Goal: Transaction & Acquisition: Purchase product/service

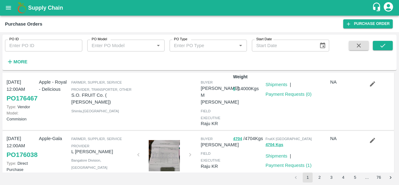
scroll to position [9, 0]
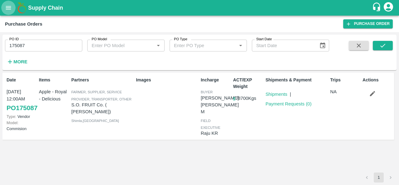
click at [10, 11] on icon "open drawer" at bounding box center [8, 7] width 7 height 7
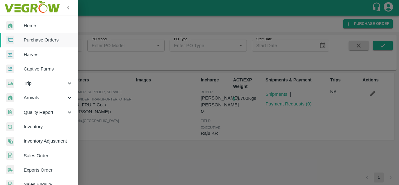
click at [36, 98] on span "Arrivals" at bounding box center [45, 97] width 42 height 7
click at [37, 128] on span "DC Arrivals" at bounding box center [51, 126] width 44 height 7
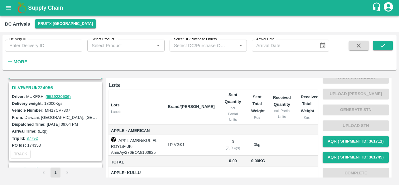
scroll to position [80, 0]
click at [32, 87] on h3 "DLVR/FRUI/224056" at bounding box center [56, 88] width 89 height 8
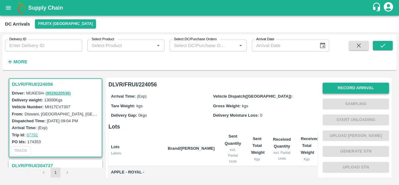
click at [350, 86] on button "Record Arrival" at bounding box center [356, 88] width 66 height 11
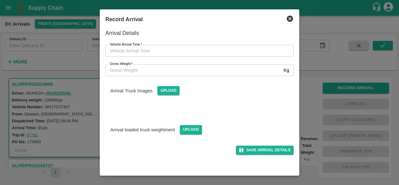
type input "DD/MM/YYYY hh:mm aa"
click at [143, 51] on input "DD/MM/YYYY hh:mm aa" at bounding box center [197, 51] width 184 height 12
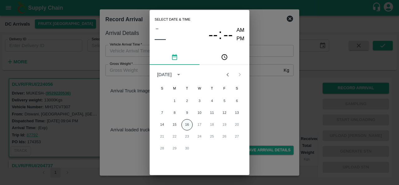
click at [182, 125] on button "16" at bounding box center [187, 124] width 11 height 11
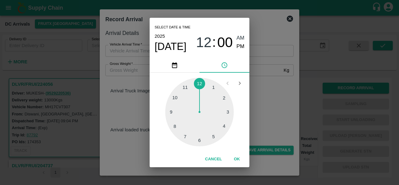
type input "16/09/2025 12:00 AM"
click at [237, 156] on button "OK" at bounding box center [237, 159] width 20 height 11
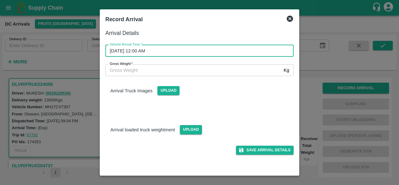
click at [188, 71] on input "Gross Weight   *" at bounding box center [193, 70] width 176 height 12
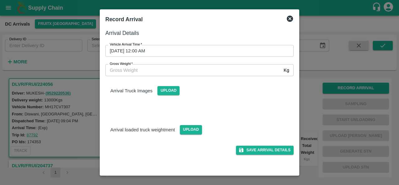
click at [290, 20] on icon at bounding box center [290, 19] width 6 height 6
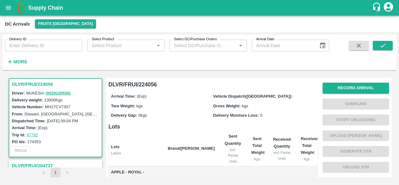
click at [323, 83] on button "Record Arrival" at bounding box center [356, 88] width 66 height 11
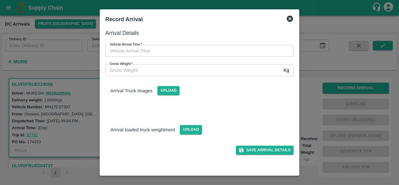
click at [289, 20] on icon at bounding box center [289, 18] width 7 height 7
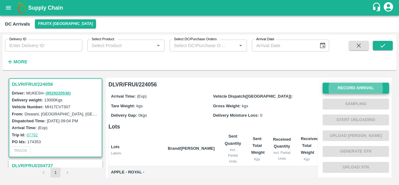
click at [8, 6] on icon "open drawer" at bounding box center [8, 7] width 7 height 7
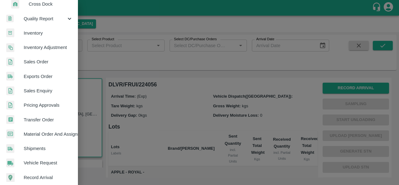
scroll to position [138, 0]
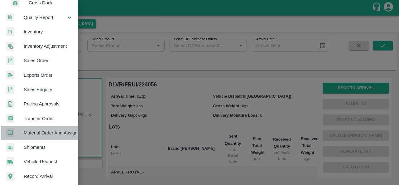
click at [46, 133] on span "Material Order And Assignment" at bounding box center [48, 132] width 49 height 7
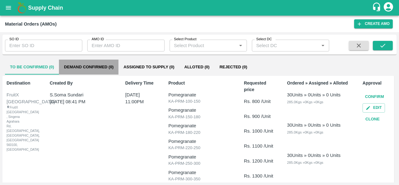
click at [87, 67] on button "Demand Confirmed (0)" at bounding box center [89, 67] width 60 height 15
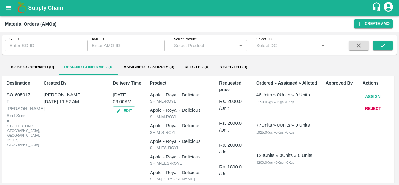
click at [376, 97] on button "Assign" at bounding box center [373, 96] width 21 height 11
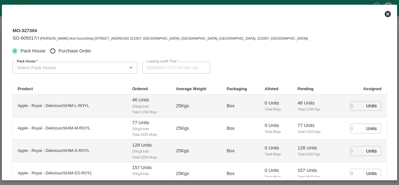
type input "14/09/2025 09:00 AM"
click at [72, 50] on span "Purchase Order" at bounding box center [75, 50] width 33 height 7
click at [59, 50] on input "Purchase Order" at bounding box center [53, 51] width 12 height 12
radio input "true"
click at [44, 70] on input "PO   *" at bounding box center [67, 68] width 106 height 8
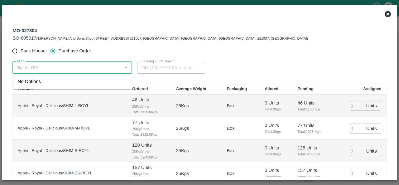
paste input "176467"
click at [66, 84] on div "PO-176467(S.O. FRUIT Co. ( Sardevan Singh)-7807720600)" at bounding box center [72, 85] width 109 height 14
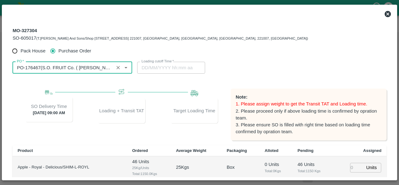
type input "PO-176467(S.O. FRUIT Co. ( Sardevan Singh)-7807720600)"
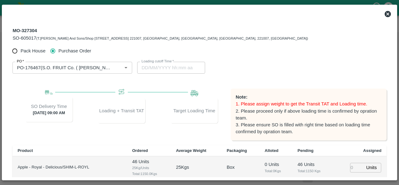
click at [248, 56] on div "Pack House Purchase Order" at bounding box center [199, 51] width 374 height 12
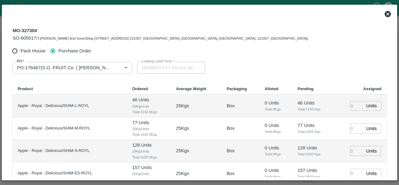
scroll to position [44, 0]
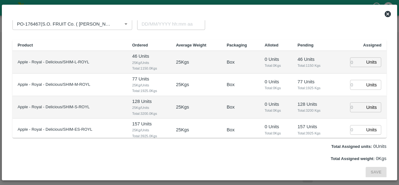
click at [353, 61] on input "number" at bounding box center [357, 62] width 14 height 10
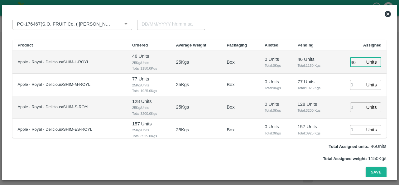
type input "46"
type input "12/09/2025 01:38 PM"
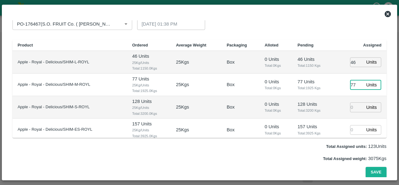
type input "77"
type input "12/09/2025 12:38 PM"
type input "128"
type input "12/09/2025 11:38 AM"
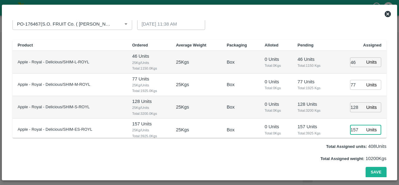
type input "157"
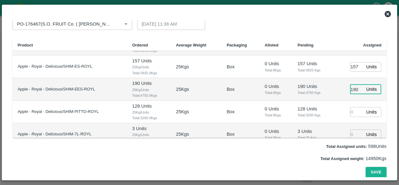
type input "190"
type input "128"
type input "12/09/2025 10:38 AM"
type input "3"
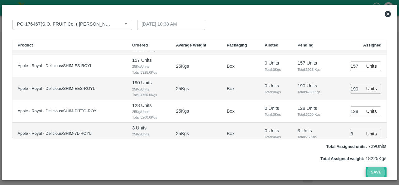
click at [371, 169] on button "Save" at bounding box center [376, 172] width 21 height 11
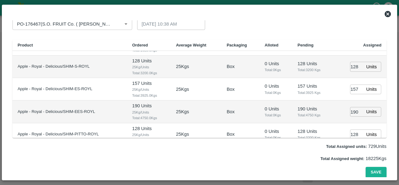
scroll to position [0, 0]
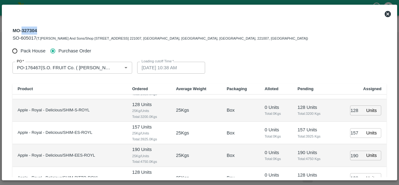
drag, startPoint x: 22, startPoint y: 29, endPoint x: 39, endPoint y: 30, distance: 17.8
click at [39, 30] on div "MO-327304 SO-605017 (T.Kishore Kapoor And Sons/Shop No B 27 , , Pahariya fruit …" at bounding box center [160, 34] width 296 height 15
copy div "327304"
drag, startPoint x: 22, startPoint y: 37, endPoint x: 37, endPoint y: 37, distance: 15.0
click at [37, 37] on div "SO-605017 (T.Kishore Kapoor And Sons/Shop No B 27 , , Pahariya fruit mandi, Pah…" at bounding box center [160, 38] width 296 height 7
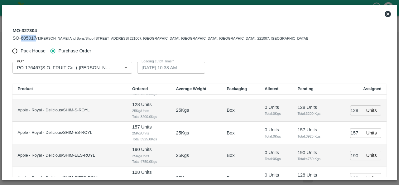
copy span "605017"
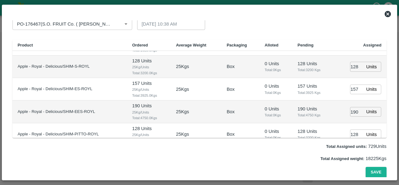
scroll to position [70, 0]
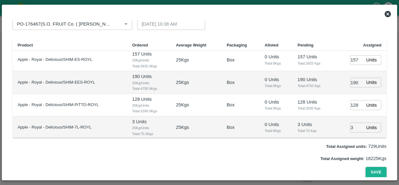
click at [370, 174] on button "Save" at bounding box center [376, 172] width 21 height 11
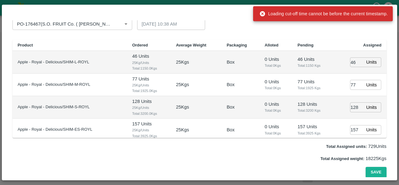
scroll to position [0, 0]
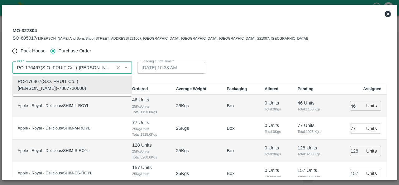
drag, startPoint x: 25, startPoint y: 67, endPoint x: 41, endPoint y: 67, distance: 15.6
click at [41, 67] on input "PO   *" at bounding box center [63, 68] width 98 height 8
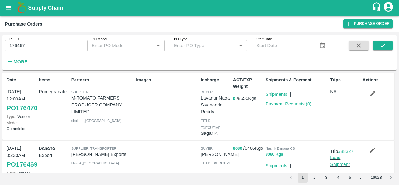
click at [6, 5] on icon "open drawer" at bounding box center [8, 7] width 7 height 7
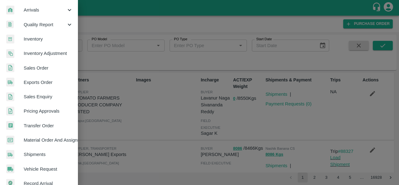
scroll to position [87, 0]
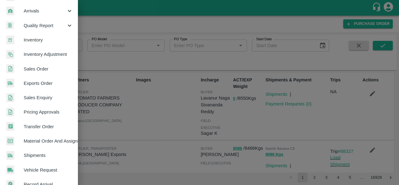
click at [42, 65] on link "Sales Order" at bounding box center [39, 69] width 78 height 14
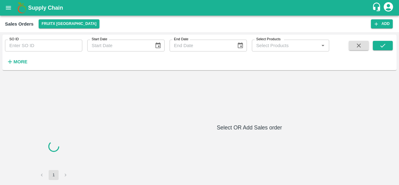
click at [18, 48] on input "SO ID" at bounding box center [43, 46] width 77 height 12
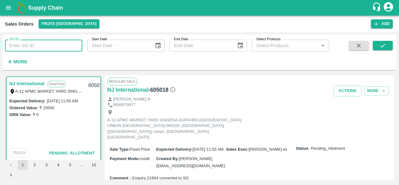
paste input "327304"
click at [384, 42] on icon "submit" at bounding box center [383, 45] width 7 height 7
drag, startPoint x: 32, startPoint y: 48, endPoint x: 0, endPoint y: 47, distance: 32.5
click at [0, 47] on div "SO ID 327304 SO ID Start Date Start Date End Date End Date Select Products Sele…" at bounding box center [199, 108] width 399 height 153
paste input "text"
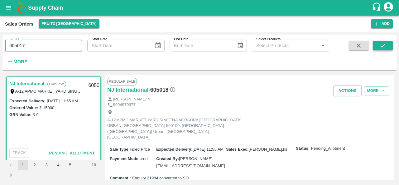
type input "605017"
click at [379, 50] on button "submit" at bounding box center [383, 45] width 20 height 9
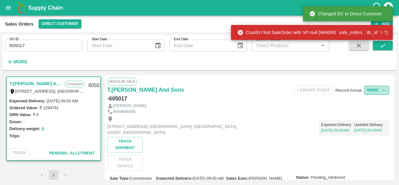
click at [379, 93] on button "More" at bounding box center [376, 90] width 25 height 9
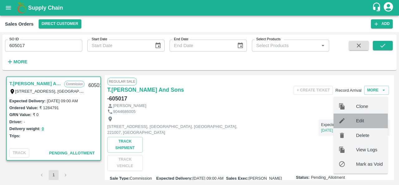
click at [361, 120] on span "Edit" at bounding box center [369, 120] width 27 height 7
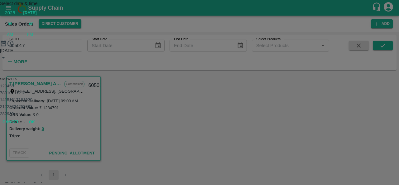
click at [9, 109] on button "22" at bounding box center [7, 106] width 5 height 5
type input "22/09/2025 09:00 AM"
click at [42, 106] on button "OK" at bounding box center [32, 100] width 20 height 11
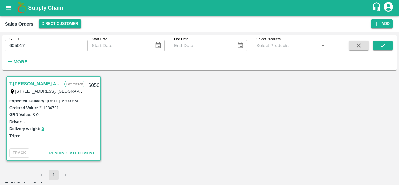
scroll to position [402, 0]
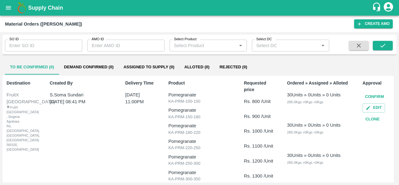
click at [96, 72] on button "Demand Confirmed (0)" at bounding box center [89, 67] width 60 height 15
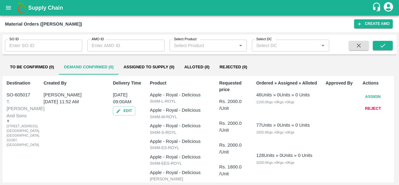
click at [370, 96] on button "Assign" at bounding box center [373, 96] width 21 height 11
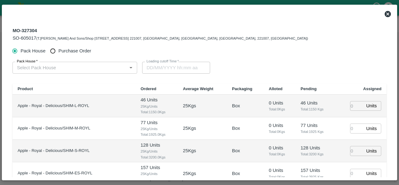
click at [55, 50] on input "Purchase Order" at bounding box center [53, 51] width 12 height 12
radio input "true"
click at [54, 65] on input "PO   *" at bounding box center [67, 68] width 106 height 8
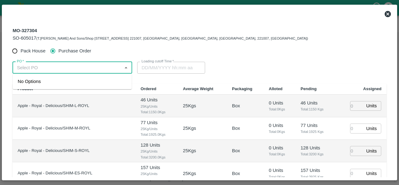
paste input "176467"
click at [59, 82] on div "PO-176467(S.O. FRUIT Co. ( [PERSON_NAME])-7807720600)" at bounding box center [72, 85] width 109 height 14
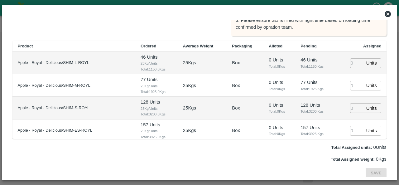
scroll to position [105, 0]
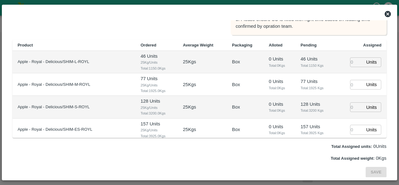
type input "PO-176467(S.O. FRUIT Co. ( [PERSON_NAME])-7807720600)"
click at [353, 61] on input "number" at bounding box center [357, 62] width 14 height 10
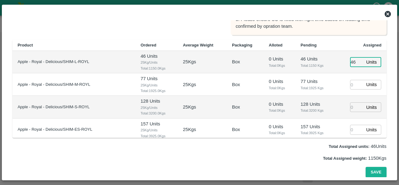
type input "46"
type input "20/09/2025 01:38 PM"
type input "77"
type input "1"
type input "20/09/2025 12:38 PM"
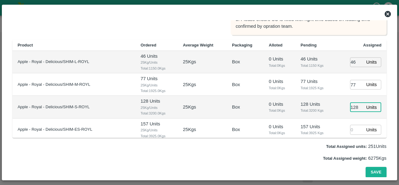
type input "128"
type input "20/09/2025 11:38 AM"
type input "157"
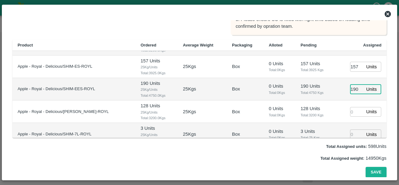
type input "190"
type input "128"
type input "20/09/2025 10:38 AM"
type input "3"
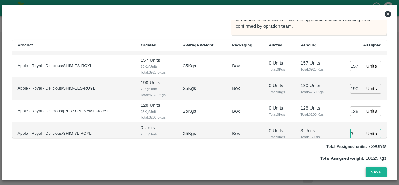
click at [374, 171] on button "Save" at bounding box center [376, 172] width 21 height 11
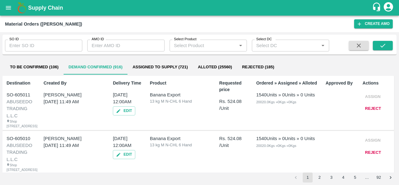
click at [7, 12] on button "open drawer" at bounding box center [8, 8] width 14 height 14
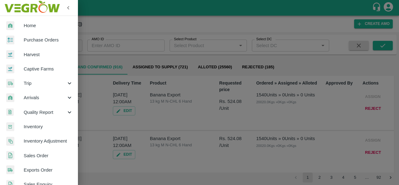
click at [44, 42] on span "Purchase Orders" at bounding box center [48, 40] width 49 height 7
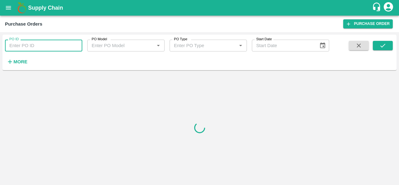
click at [28, 47] on input "PO ID" at bounding box center [43, 46] width 77 height 12
paste input "176467"
type input "176467"
click at [383, 44] on icon "submit" at bounding box center [383, 45] width 7 height 7
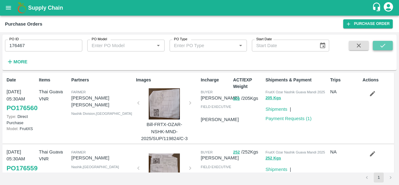
click at [382, 43] on icon "submit" at bounding box center [383, 45] width 7 height 7
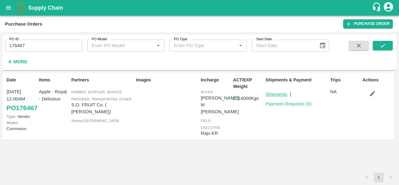
click at [275, 94] on link "Shipments" at bounding box center [277, 94] width 22 height 5
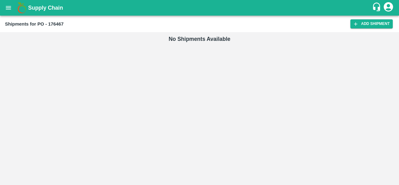
click at [378, 18] on div "Shipments for PO - 176467 Add Shipment" at bounding box center [199, 24] width 399 height 17
click at [370, 29] on div "Shipments for PO - 176467 Add Shipment" at bounding box center [199, 24] width 399 height 17
click at [367, 26] on link "Add Shipment" at bounding box center [372, 23] width 42 height 9
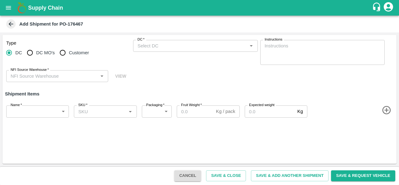
click at [62, 53] on input "Customer" at bounding box center [62, 52] width 12 height 12
radio input "true"
click at [173, 44] on input "DC   *" at bounding box center [190, 46] width 110 height 8
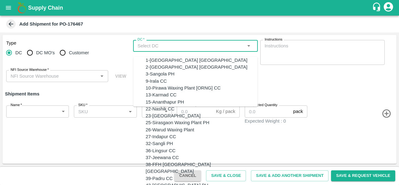
click at [74, 50] on span "Customer" at bounding box center [79, 52] width 20 height 7
click at [69, 50] on input "Customer" at bounding box center [62, 52] width 12 height 12
radio input "true"
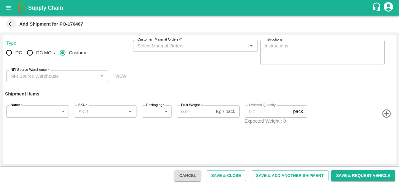
click at [152, 42] on label "Customer (Material Orders)   *" at bounding box center [160, 39] width 44 height 5
click at [152, 42] on input "Customer (Material Orders)   *" at bounding box center [190, 46] width 110 height 8
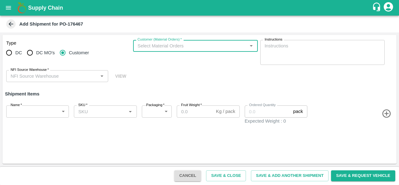
click at [150, 47] on input "Customer (Material Orders)   *" at bounding box center [190, 46] width 110 height 8
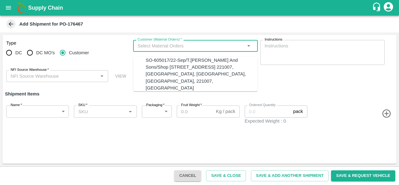
click at [151, 61] on div "SO-605017/22-Sep/T.Kishore Kapoor And Sons/Shop No B 27 , , Pahariya fruit mand…" at bounding box center [202, 74] width 112 height 35
type input "SO-605017/22-Sep/T.Kishore Kapoor And Sons/Shop No B 27 , , Pahariya fruit mand…"
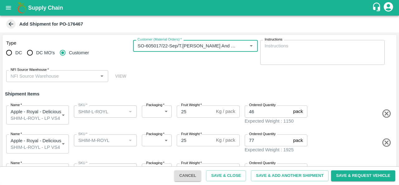
click at [48, 77] on input "NFI Source Warehouse   *" at bounding box center [52, 76] width 88 height 8
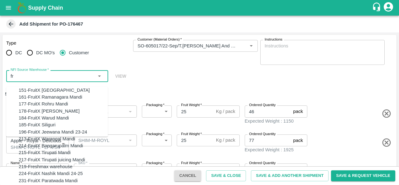
click at [46, 88] on div "151-FruitX Delhi" at bounding box center [63, 90] width 89 height 7
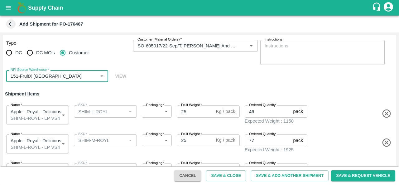
type input "151-FruitX Delhi"
click at [181, 70] on div "Type DC DC MO's Customer Customer (Material Orders)   * Customer (Material Orde…" at bounding box center [199, 61] width 394 height 52
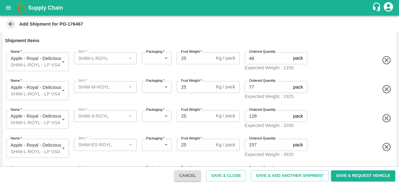
scroll to position [57, 0]
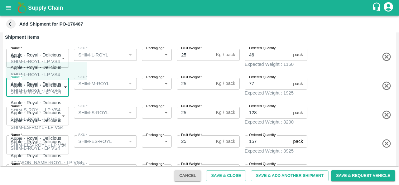
click at [58, 85] on body "Supply Chain Add Shipment for PO-176467 Type DC DC MO's Customer Customer (Mate…" at bounding box center [199, 92] width 399 height 185
click at [32, 89] on div "SHIM-M-ROYL - LP VS4" at bounding box center [38, 92] width 54 height 7
type input "2042064"
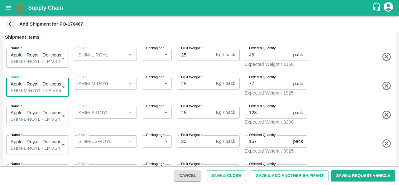
click at [46, 112] on body "Supply Chain Add Shipment for PO-176467 Type DC DC MO's Customer Customer (Mate…" at bounding box center [199, 92] width 399 height 185
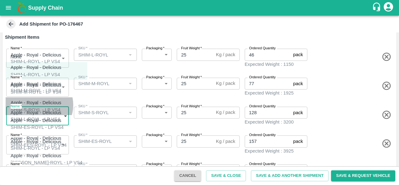
click at [39, 103] on p "Apple - Royal - Delicious" at bounding box center [36, 102] width 51 height 7
type input "2042065"
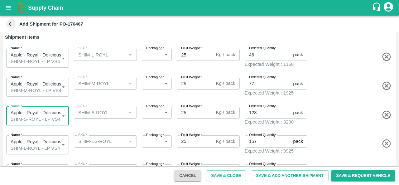
click at [40, 144] on body "Supply Chain Add Shipment for PO-176467 Type DC DC MO's Customer Customer (Mate…" at bounding box center [199, 92] width 399 height 185
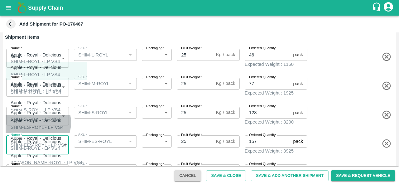
click at [34, 119] on p "Apple - Royal - Delicious" at bounding box center [36, 120] width 51 height 7
type input "2042066"
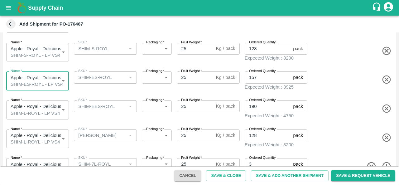
scroll to position [122, 0]
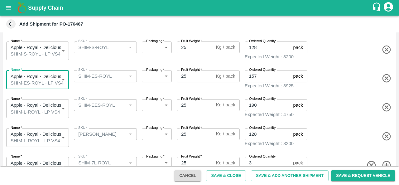
click at [41, 99] on body "Supply Chain Add Shipment for PO-176467 Type DC DC MO's Customer Customer (Mate…" at bounding box center [199, 92] width 399 height 185
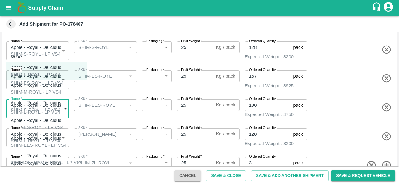
click at [33, 143] on div "SHIM-EES-ROYL - LP VS4" at bounding box center [39, 145] width 56 height 7
type input "2042067"
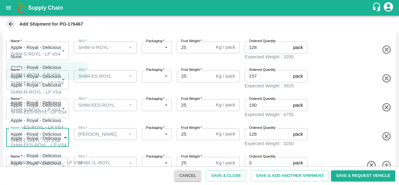
click at [42, 135] on body "Supply Chain Add Shipment for PO-176467 Type DC DC MO's Customer Customer (Mate…" at bounding box center [199, 92] width 399 height 185
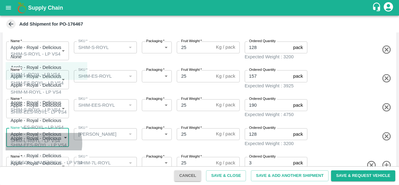
click at [43, 142] on div "SHIM-EES-ROYL - LP VS4" at bounding box center [39, 145] width 56 height 7
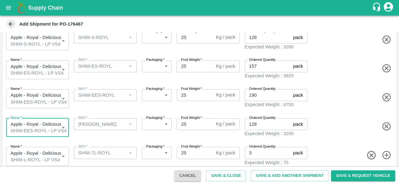
scroll to position [132, 0]
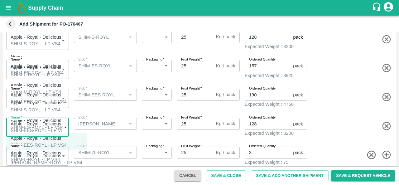
click at [42, 125] on body "Supply Chain Add Shipment for PO-176467 Type DC DC MO's Customer Customer (Mate…" at bounding box center [199, 92] width 399 height 185
click at [36, 152] on p "Apple - Royal - Delicious" at bounding box center [45, 155] width 69 height 7
type input "2042068"
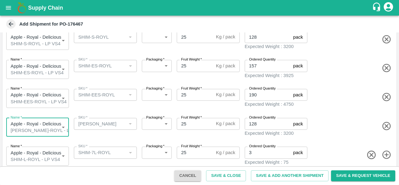
click at [36, 152] on body "Supply Chain Add Shipment for PO-176467 Type DC DC MO's Customer Customer (Mate…" at bounding box center [199, 92] width 399 height 185
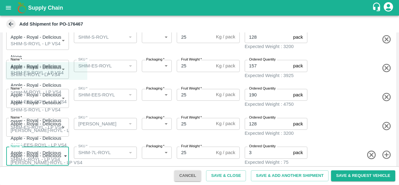
click at [34, 177] on div "SHIM-7L-ROYL - LP VS4" at bounding box center [38, 180] width 54 height 7
type input "2042069"
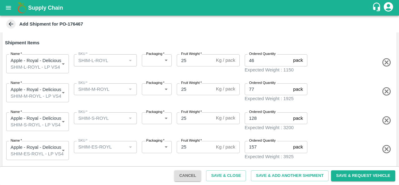
scroll to position [38, 0]
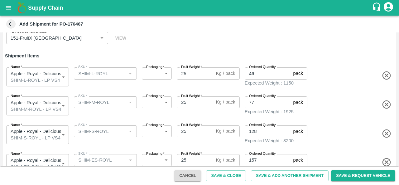
click at [161, 73] on body "Supply Chain Add Shipment for PO-176467 Type DC DC MO's Customer Customer (Mate…" at bounding box center [199, 92] width 399 height 185
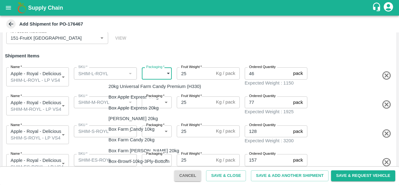
click at [117, 173] on p "Vendor Box" at bounding box center [121, 172] width 24 height 7
type input "276"
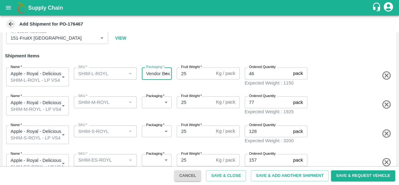
click at [151, 98] on body "Supply Chain Add Shipment for PO-176467 Type DC DC MO's Customer Customer (Mate…" at bounding box center [199, 92] width 399 height 185
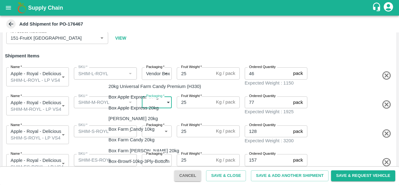
click at [125, 172] on p "Vendor Box" at bounding box center [121, 172] width 24 height 7
type input "276"
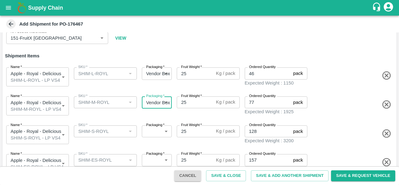
click at [154, 129] on body "Supply Chain Add Shipment for PO-176467 Type DC DC MO's Customer Customer (Mate…" at bounding box center [199, 92] width 399 height 185
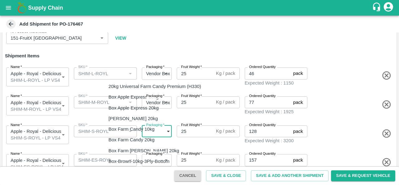
click at [136, 171] on div "Vendor Box" at bounding box center [122, 172] width 27 height 7
type input "276"
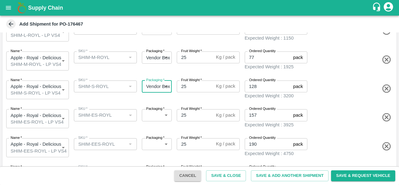
scroll to position [84, 0]
click at [152, 113] on body "Supply Chain Add Shipment for PO-176467 Type DC DC MO's Customer Customer (Mate…" at bounding box center [199, 92] width 399 height 185
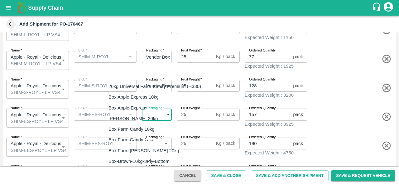
click at [136, 175] on div "Vendor Box" at bounding box center [122, 172] width 27 height 7
type input "276"
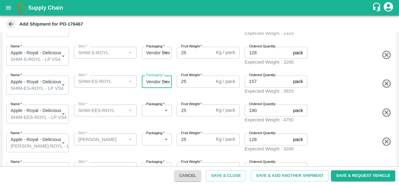
scroll to position [118, 0]
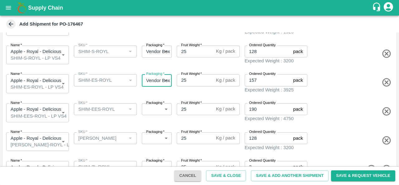
click at [157, 105] on body "Supply Chain Add Shipment for PO-176467 Type DC DC MO's Customer Customer (Mate…" at bounding box center [199, 92] width 399 height 185
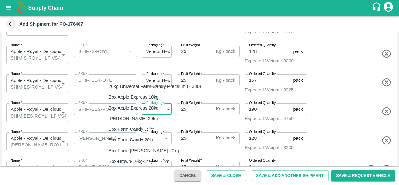
click at [134, 169] on div "Vendor Box" at bounding box center [122, 172] width 27 height 7
type input "276"
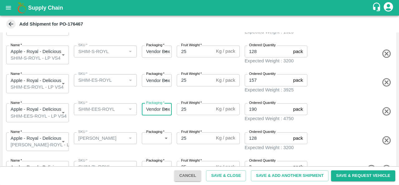
scroll to position [132, 0]
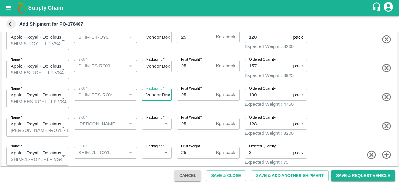
click at [159, 120] on body "Supply Chain Add Shipment for PO-176467 Type DC DC MO's Customer Customer (Mate…" at bounding box center [199, 92] width 399 height 185
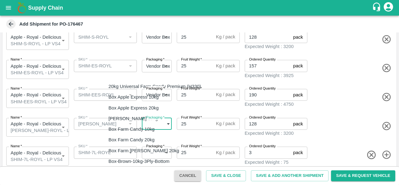
click at [136, 169] on div "Vendor Box" at bounding box center [122, 172] width 27 height 7
type input "276"
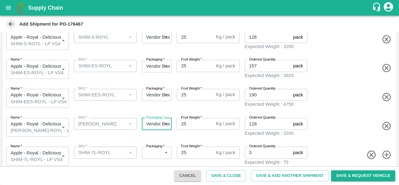
click at [158, 150] on body "Supply Chain Add Shipment for PO-176467 Type DC DC MO's Customer Customer (Mate…" at bounding box center [199, 92] width 399 height 185
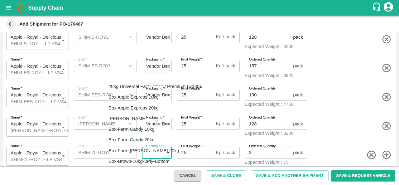
click at [136, 172] on div "Vendor Box" at bounding box center [122, 172] width 27 height 7
type input "276"
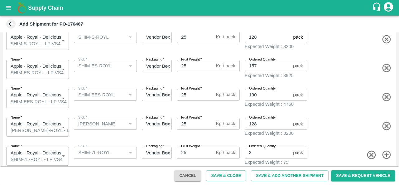
click at [336, 113] on div "Name   * Apple - Royal - Delicious SHIM-PITTO-ROYL - LP VS4 2042068 Name SKU   …" at bounding box center [198, 126] width 397 height 32
click at [232, 175] on button "Save & Close" at bounding box center [226, 175] width 40 height 11
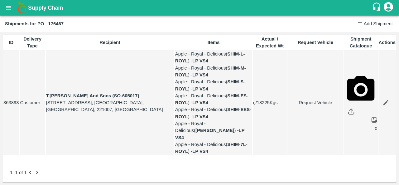
click at [7, 5] on icon "open drawer" at bounding box center [8, 7] width 7 height 7
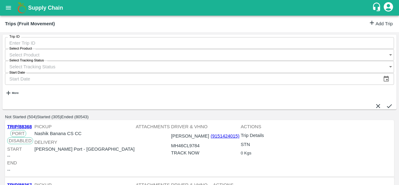
click at [379, 26] on link "Add Trip" at bounding box center [381, 23] width 24 height 9
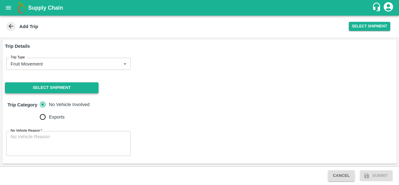
click at [38, 89] on button "Select Shipment" at bounding box center [52, 87] width 94 height 11
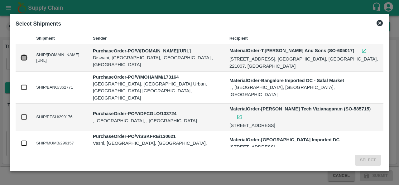
click at [24, 56] on input "checkbox" at bounding box center [24, 57] width 7 height 7
checkbox input "true"
click at [364, 158] on button "Select" at bounding box center [368, 160] width 26 height 11
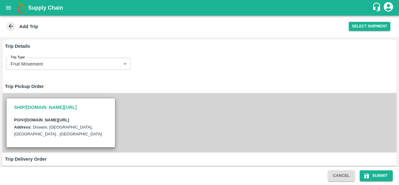
click at [261, 105] on div "SHIP/[DOMAIN_NAME][URL] PO/V/[DOMAIN_NAME][URL] Address: [GEOGRAPHIC_DATA]" at bounding box center [199, 123] width 394 height 60
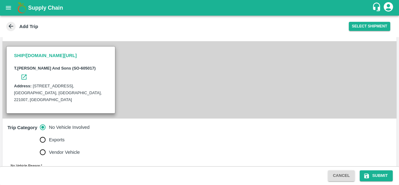
scroll to position [156, 0]
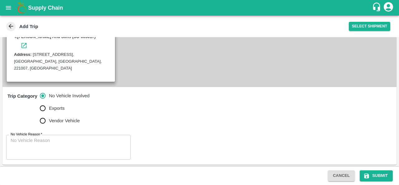
click at [70, 149] on textarea "No Vehicle Reason   *" at bounding box center [69, 147] width 116 height 20
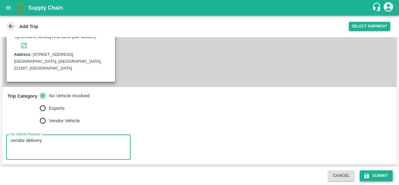
type textarea "vendor delivery"
click at [374, 175] on button "Submit" at bounding box center [376, 175] width 33 height 11
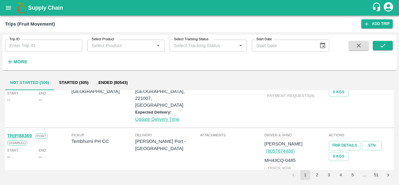
scroll to position [25, 0]
click at [7, 5] on icon "open drawer" at bounding box center [8, 7] width 7 height 7
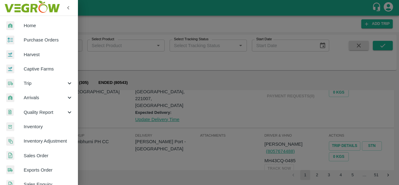
click at [32, 44] on link "Purchase Orders" at bounding box center [39, 40] width 78 height 14
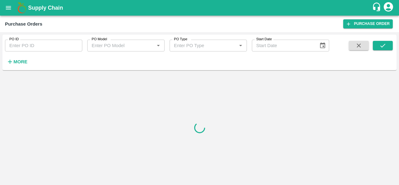
click at [31, 47] on input "PO ID" at bounding box center [43, 46] width 77 height 12
paste input "176467"
type input "176467"
click at [389, 49] on button "submit" at bounding box center [383, 45] width 20 height 9
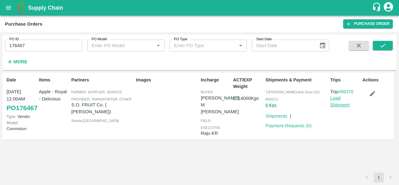
click at [341, 105] on link "Load Shipment" at bounding box center [340, 101] width 20 height 12
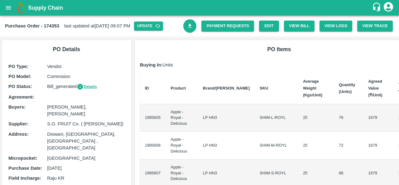
click at [187, 29] on link "Download Bill" at bounding box center [189, 25] width 13 height 13
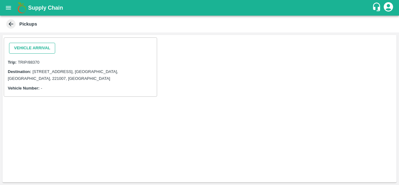
click at [42, 49] on button "Vehicle Arrival" at bounding box center [32, 48] width 46 height 11
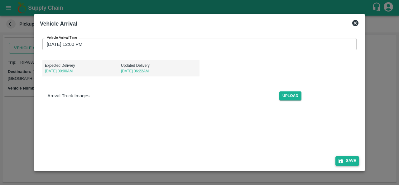
click at [348, 162] on button "Save" at bounding box center [348, 160] width 24 height 9
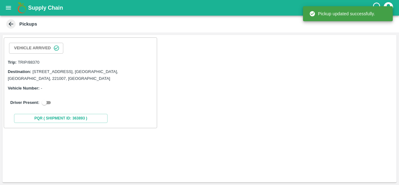
click at [48, 100] on input "checkbox" at bounding box center [44, 102] width 22 height 7
checkbox input "true"
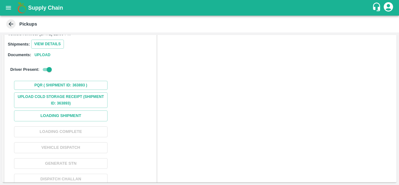
scroll to position [64, 0]
click at [55, 113] on button "Loading Shipment" at bounding box center [61, 115] width 94 height 11
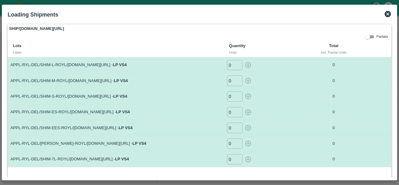
click at [230, 66] on input "0" at bounding box center [235, 65] width 16 height 10
type input "46"
drag, startPoint x: 247, startPoint y: 65, endPoint x: 233, endPoint y: 80, distance: 20.1
click at [233, 80] on tbody "APPL-RYL-DEL/SHIM-L-ROYL/F-HP-S.O.FR/276BOM/150925 - LP VS4 46 ​ 0 APPL-RYL-DEL…" at bounding box center [199, 112] width 383 height 110
click at [233, 80] on input "0" at bounding box center [235, 81] width 16 height 10
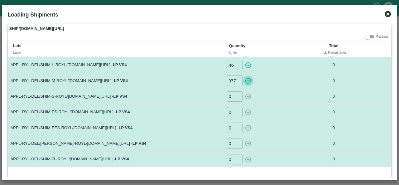
scroll to position [0, 0]
click at [251, 80] on icon "button" at bounding box center [248, 80] width 7 height 7
type input "0"
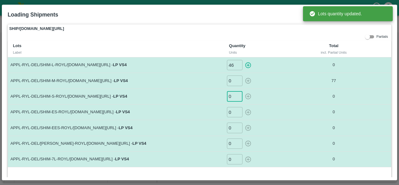
click at [232, 97] on input "0" at bounding box center [235, 96] width 16 height 10
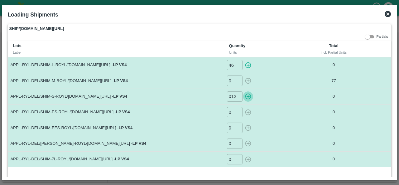
click at [248, 97] on icon "button" at bounding box center [248, 96] width 7 height 7
type input "0"
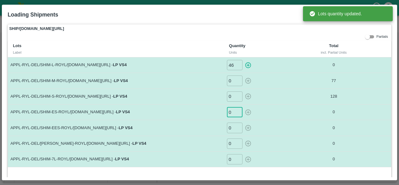
click at [228, 112] on input "0" at bounding box center [235, 112] width 16 height 10
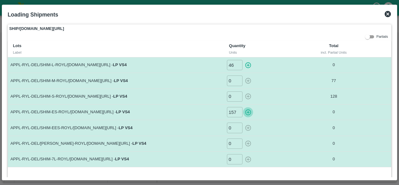
click at [247, 110] on icon "button" at bounding box center [248, 112] width 6 height 6
type input "0"
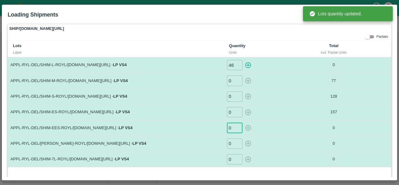
click at [232, 126] on input "0" at bounding box center [235, 128] width 16 height 10
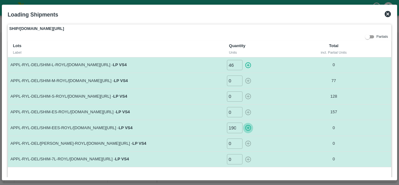
click at [247, 127] on icon "button" at bounding box center [248, 128] width 7 height 7
type input "0"
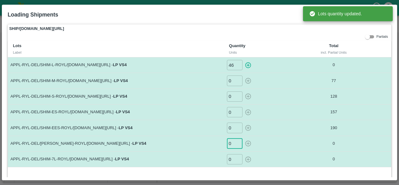
click at [234, 144] on input "0" at bounding box center [235, 144] width 16 height 10
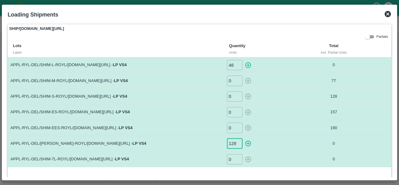
click at [247, 142] on icon "button" at bounding box center [248, 144] width 6 height 6
type input "0"
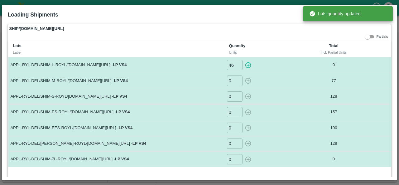
scroll to position [19, 0]
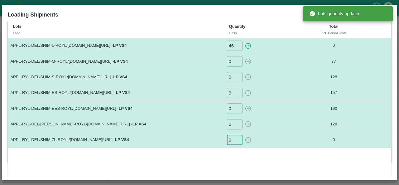
click at [231, 137] on input "0" at bounding box center [235, 140] width 16 height 10
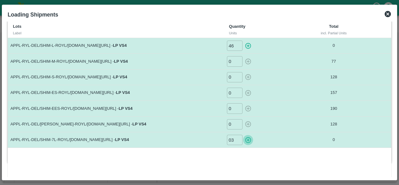
click at [247, 140] on icon "button" at bounding box center [248, 140] width 6 height 6
type input "0"
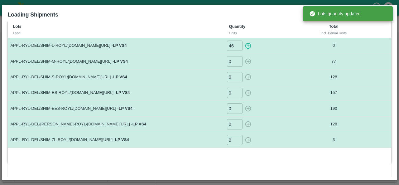
click at [265, 161] on div "Lots Label Quantity Units Total incl. Partial Units APPL-RYL-DEL/SHIM-L-ROYL/F-…" at bounding box center [199, 99] width 383 height 157
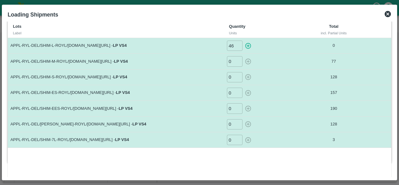
click at [388, 14] on icon at bounding box center [388, 14] width 6 height 6
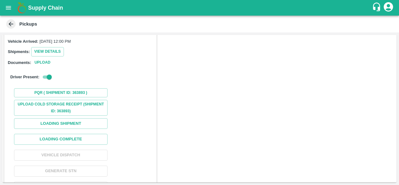
scroll to position [65, 0]
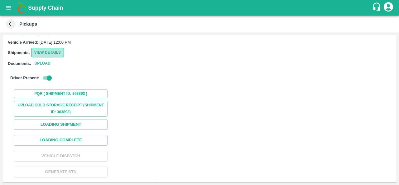
click at [57, 54] on button "View Details" at bounding box center [47, 52] width 33 height 9
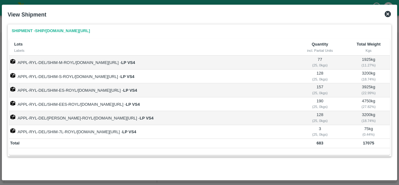
click at [388, 13] on icon at bounding box center [388, 14] width 6 height 6
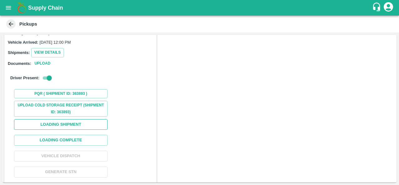
click at [49, 123] on button "Loading Shipment" at bounding box center [61, 124] width 94 height 11
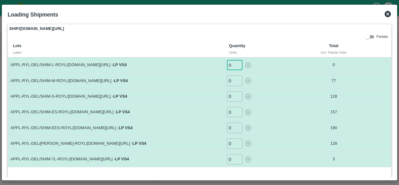
click at [234, 62] on input "0" at bounding box center [235, 65] width 16 height 10
click at [247, 64] on icon "button" at bounding box center [248, 65] width 7 height 7
type input "0"
click at [387, 12] on icon at bounding box center [388, 14] width 6 height 6
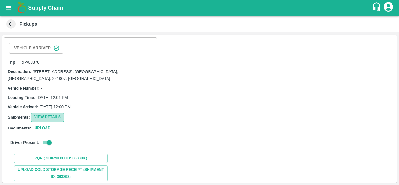
click at [42, 116] on button "View Details" at bounding box center [47, 117] width 33 height 9
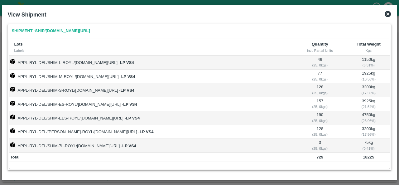
click at [388, 14] on icon at bounding box center [387, 13] width 7 height 7
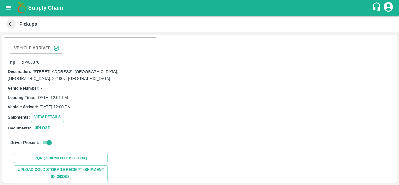
click at [121, 116] on div "Shipments: View Details" at bounding box center [80, 117] width 145 height 9
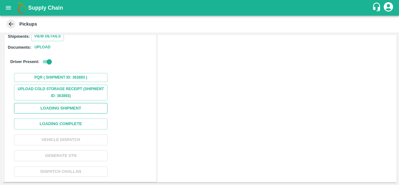
click at [58, 108] on button "Loading Shipment" at bounding box center [61, 108] width 94 height 11
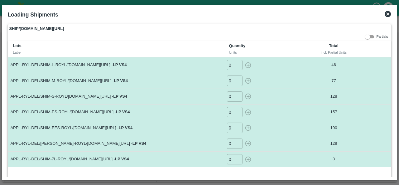
click at [389, 15] on icon at bounding box center [387, 13] width 7 height 7
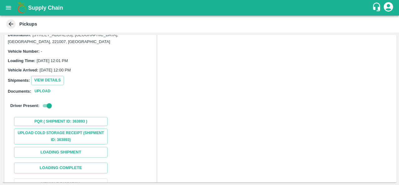
scroll to position [37, 0]
click button "View Details"
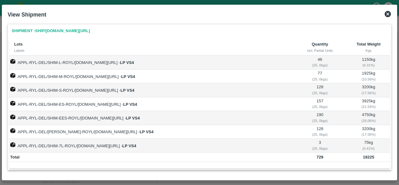
click icon
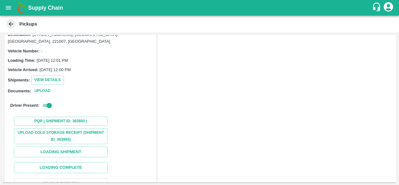
scroll to position [81, 0]
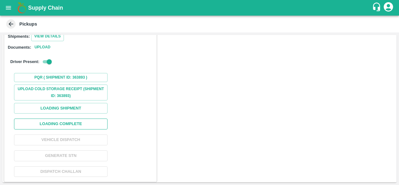
click button "Loading Complete"
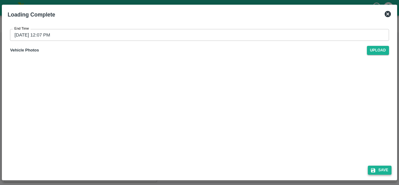
click button "Save"
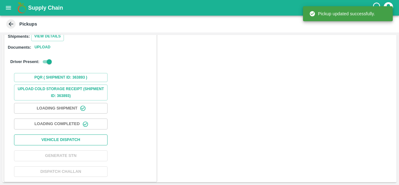
click button "Vehicle Dispatch"
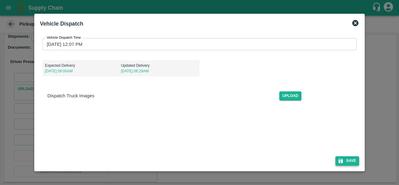
click icon "submit"
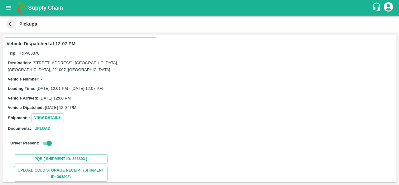
click div "Shipments: View Details"
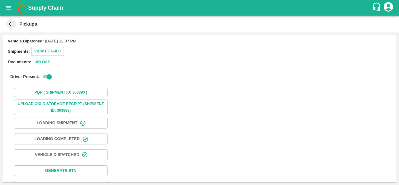
scroll to position [82, 0]
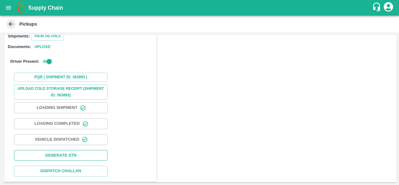
click button "Generate STN"
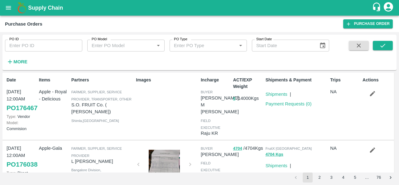
scroll to position [9, 0]
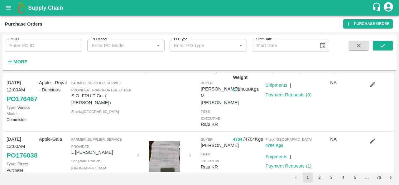
click at [18, 47] on input "PO ID" at bounding box center [43, 46] width 77 height 12
paste input "176467"
click at [381, 45] on icon "submit" at bounding box center [383, 45] width 7 height 7
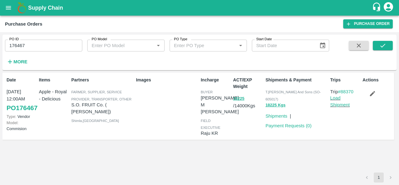
click at [12, 114] on link "PO 176467" at bounding box center [22, 107] width 31 height 11
drag, startPoint x: 31, startPoint y: 46, endPoint x: 0, endPoint y: 49, distance: 30.7
click at [0, 49] on div "PO ID 176467 PO ID PO Model PO Model   * PO Type PO Type   * Start Date Start D…" at bounding box center [199, 108] width 399 height 153
paste input "text"
click at [379, 48] on button "submit" at bounding box center [383, 45] width 20 height 9
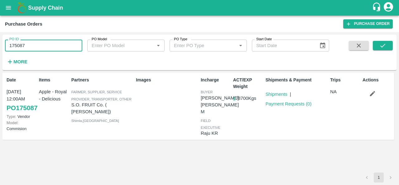
drag, startPoint x: 27, startPoint y: 43, endPoint x: 0, endPoint y: 41, distance: 27.2
click at [0, 41] on div "PO ID 175087 PO ID PO Model PO Model   * PO Type PO Type   * Start Date Start D…" at bounding box center [199, 108] width 399 height 153
type input "175087"
click at [21, 65] on h6 "More" at bounding box center [20, 62] width 14 height 8
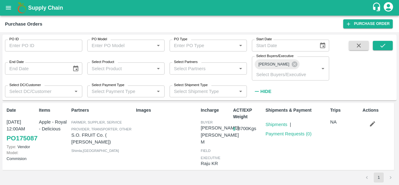
click at [188, 66] on input "Select Partners" at bounding box center [203, 68] width 63 height 8
type input "s.o."
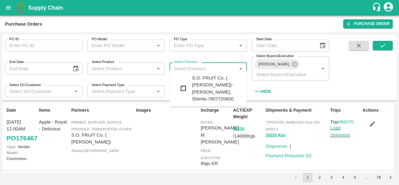
click at [183, 89] on input "checkbox" at bounding box center [183, 88] width 12 height 12
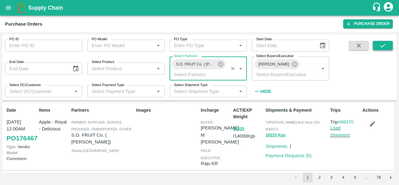
click at [382, 49] on button "submit" at bounding box center [383, 45] width 20 height 9
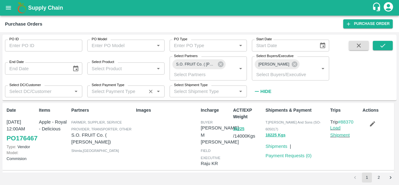
click at [109, 88] on input "Select Payment Type" at bounding box center [116, 91] width 55 height 8
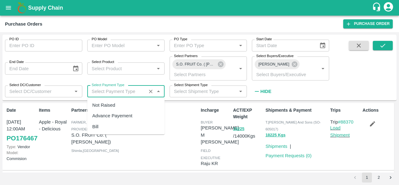
click at [104, 114] on div "Advance Payement" at bounding box center [112, 115] width 40 height 7
type input "Advance Payement"
click at [379, 46] on button "submit" at bounding box center [383, 45] width 20 height 9
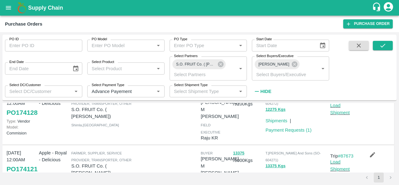
scroll to position [130, 0]
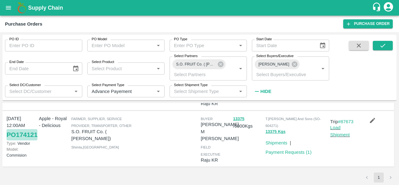
click at [17, 140] on link "PO 174121" at bounding box center [22, 134] width 31 height 11
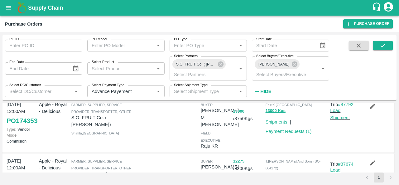
scroll to position [0, 0]
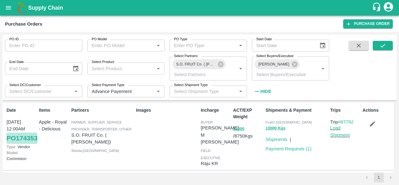
click at [13, 144] on link "PO 174353" at bounding box center [22, 138] width 31 height 11
click at [150, 91] on icon "Clear" at bounding box center [150, 91] width 3 height 3
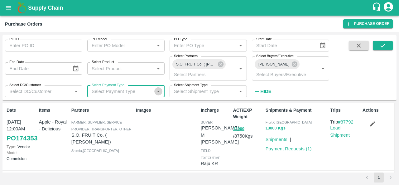
click at [158, 91] on icon "Open" at bounding box center [158, 92] width 3 height 2
click at [118, 108] on div "Not Raised" at bounding box center [125, 105] width 77 height 11
type input "Not Raised"
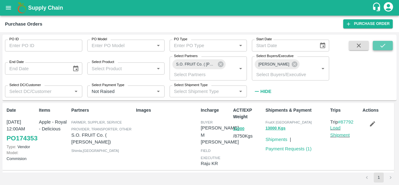
click at [384, 46] on icon "submit" at bounding box center [383, 45] width 7 height 7
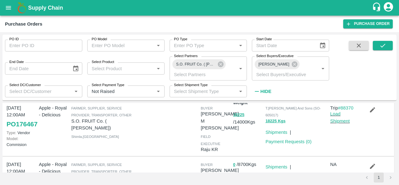
scroll to position [14, 0]
click at [20, 129] on link "PO 176467" at bounding box center [22, 123] width 31 height 11
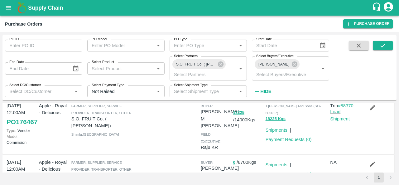
scroll to position [69, 0]
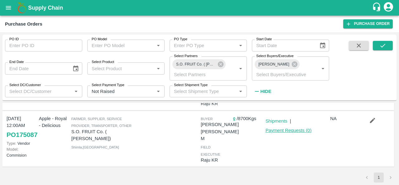
click at [286, 128] on link "Payment Requests ( 0 )" at bounding box center [289, 130] width 46 height 5
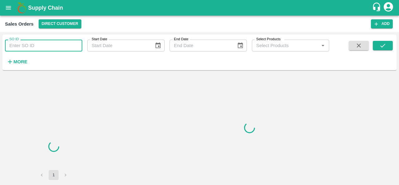
click at [31, 47] on input "SO ID" at bounding box center [43, 46] width 77 height 12
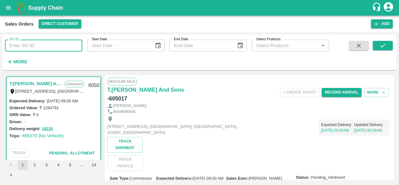
click at [276, 103] on div "Vivek Kapoor" at bounding box center [249, 106] width 285 height 6
drag, startPoint x: 182, startPoint y: 89, endPoint x: 199, endPoint y: 91, distance: 17.2
click at [199, 91] on div "T.Kishore Kapoor And Sons - 605017" at bounding box center [154, 93] width 95 height 17
copy h6 "605017"
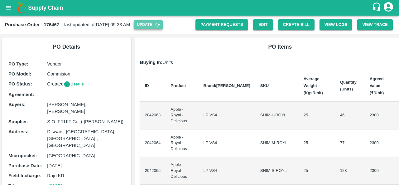
click at [156, 23] on button "Update" at bounding box center [148, 24] width 29 height 9
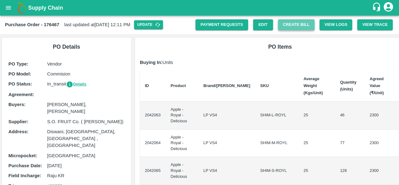
click at [292, 20] on button "Create Bill" at bounding box center [296, 24] width 37 height 11
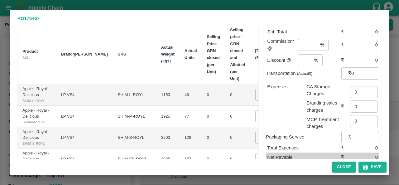
scroll to position [46, 0]
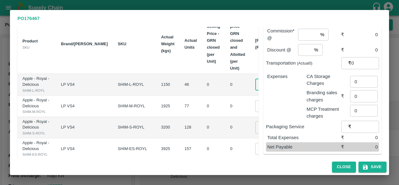
drag, startPoint x: 219, startPoint y: 76, endPoint x: 195, endPoint y: 77, distance: 23.4
click at [195, 77] on tr "Apple - Royal - Delicious SHIM-L-ROYL LP VS4 SHIM-L-ROYL 1150 46 0 0 0 ​ ₹0" at bounding box center [165, 85] width 296 height 22
click at [256, 82] on input "1900" at bounding box center [268, 85] width 25 height 12
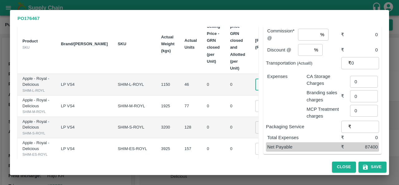
type input "1900"
click at [256, 112] on input "0" at bounding box center [268, 106] width 25 height 12
paste input "1900"
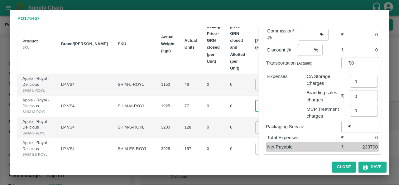
type input "01900"
click at [256, 133] on input "0" at bounding box center [268, 127] width 25 height 12
paste input "1900"
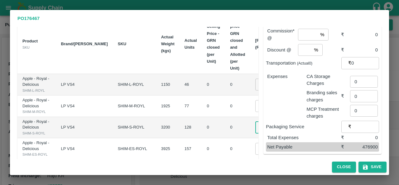
type input "01900"
click at [251, 117] on td "01900 ​" at bounding box center [273, 106] width 44 height 22
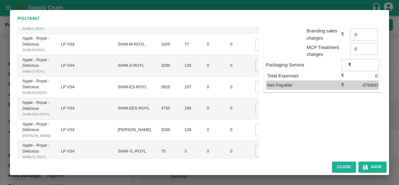
scroll to position [108, 0]
click at [256, 93] on input "0" at bounding box center [268, 87] width 25 height 12
paste input "1900"
type input "01900"
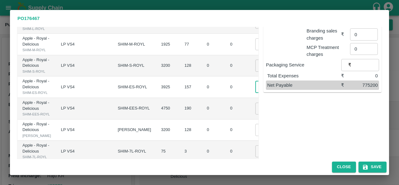
click at [225, 98] on td "0" at bounding box center [237, 87] width 25 height 22
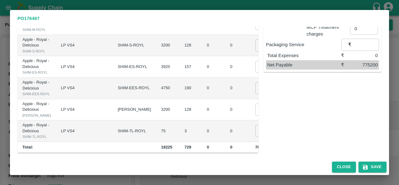
scroll to position [154, 0]
click at [256, 94] on input "0" at bounding box center [268, 88] width 25 height 12
type input "01700"
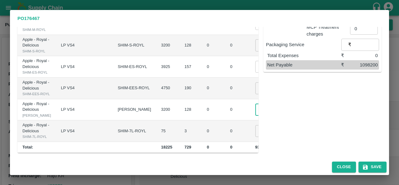
click at [256, 115] on input "0" at bounding box center [268, 110] width 25 height 12
click at [251, 99] on td "01700 ​" at bounding box center [273, 89] width 44 height 22
click at [256, 126] on input "0" at bounding box center [268, 131] width 25 height 12
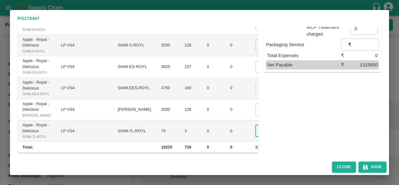
click at [256, 104] on input "01700" at bounding box center [268, 110] width 25 height 12
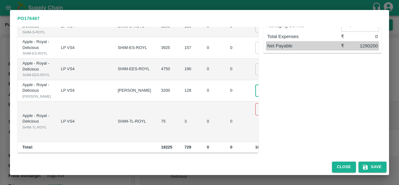
type input "01500"
click at [256, 115] on input "0" at bounding box center [268, 109] width 25 height 12
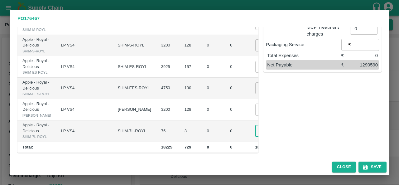
scroll to position [0, 2]
type input "1300"
click at [273, 124] on div "Sub-Total ₹ 1294100 Commission* @ % ​ ₹ 0 Discount @ % ​ ₹ 0 Transportation (Ac…" at bounding box center [320, 40] width 123 height 226
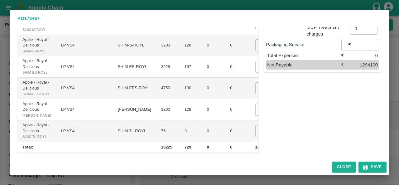
click at [256, 61] on input "01900" at bounding box center [268, 67] width 25 height 12
type input "01700"
click at [251, 78] on td "01700 ​" at bounding box center [273, 89] width 44 height 22
click at [256, 40] on input "01900" at bounding box center [268, 45] width 25 height 12
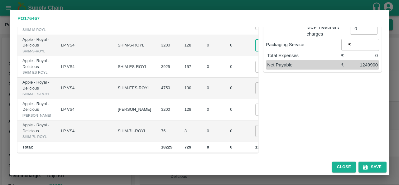
type input "01800"
click at [286, 93] on div "Sub-Total ₹ 1249900 Commission* @ % ​ ₹ 0 Discount @ % ​ ₹ 0 Transportation (Ac…" at bounding box center [320, 40] width 123 height 226
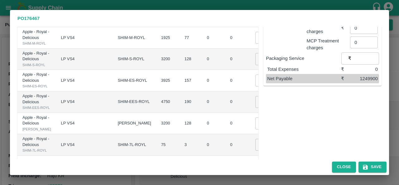
scroll to position [113, 0]
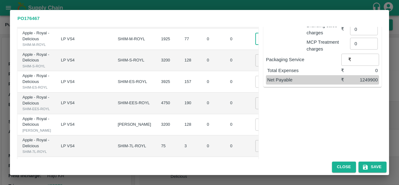
click at [256, 45] on input "01900" at bounding box center [268, 39] width 25 height 12
type input "01800"
click at [269, 109] on div "Sub-Total ₹ 1242200 Commission* @ % ​ ₹ 0 Discount @ % ​ ₹ 0 Transportation (Ac…" at bounding box center [320, 55] width 123 height 226
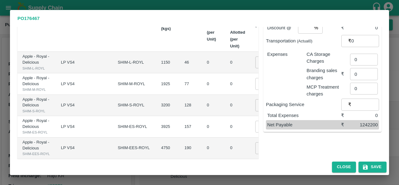
scroll to position [68, 0]
click at [256, 61] on input "1900" at bounding box center [268, 62] width 25 height 12
type input "1800"
click at [251, 73] on td "1800 ​" at bounding box center [273, 63] width 44 height 22
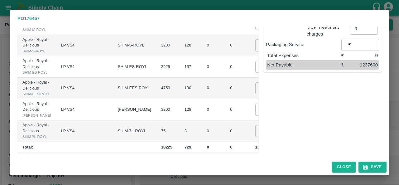
scroll to position [212, 0]
click at [256, 82] on input "01700" at bounding box center [268, 88] width 25 height 12
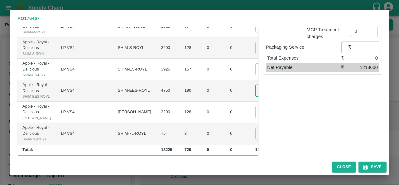
scroll to position [124, 0]
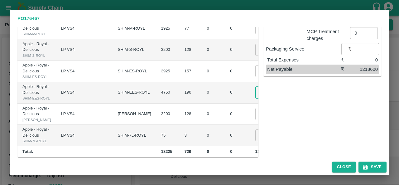
type input "01600"
click at [256, 56] on input "01800" at bounding box center [268, 50] width 25 height 12
type input "01900"
click at [256, 34] on input "01800" at bounding box center [268, 28] width 25 height 12
type input "01900"
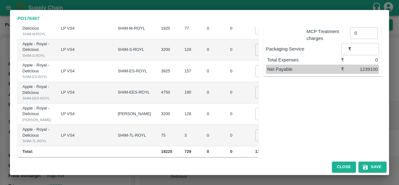
click at [295, 61] on td "₹243200" at bounding box center [308, 50] width 26 height 22
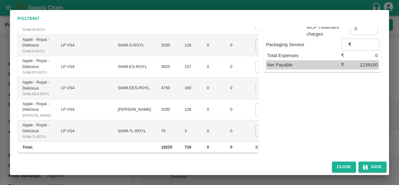
scroll to position [182, 0]
click at [256, 115] on input "01500" at bounding box center [268, 110] width 25 height 12
type input "01400"
click at [274, 114] on div "Sub-Total ₹ 1226300 Commission* @ % ​ ₹ 0 Discount @ % ​ ₹ 0 Transportation (Ac…" at bounding box center [320, 40] width 123 height 226
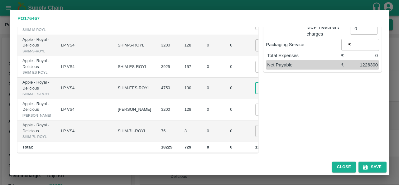
click at [256, 82] on input "01600" at bounding box center [268, 88] width 25 height 12
type input "01650"
click at [251, 99] on td "01400 ​" at bounding box center [273, 110] width 44 height 22
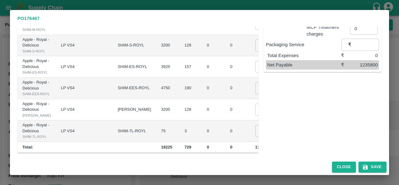
scroll to position [212, 0]
click at [256, 104] on input "01400" at bounding box center [268, 110] width 25 height 12
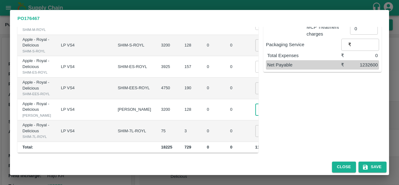
click at [256, 104] on input "01375" at bounding box center [268, 110] width 25 height 12
type input "01385"
click at [256, 126] on input "1300" at bounding box center [268, 131] width 25 height 12
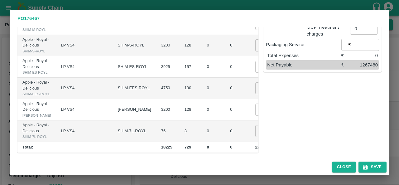
click at [251, 137] on td "12500 ​" at bounding box center [273, 131] width 44 height 22
click at [256, 125] on input "12500" at bounding box center [268, 131] width 25 height 12
click at [256, 125] on input "1250" at bounding box center [268, 131] width 25 height 12
click at [251, 138] on td "1150 ​" at bounding box center [273, 131] width 44 height 22
click at [256, 125] on input "1150" at bounding box center [268, 131] width 25 height 12
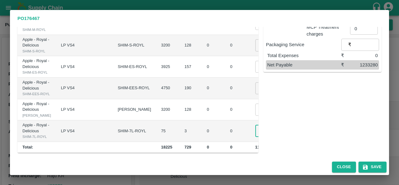
click at [256, 126] on input "1100" at bounding box center [268, 131] width 25 height 12
type input "1050"
click at [199, 159] on div "Supplier : S.O. FRUIT Co. ( [PERSON_NAME]) Address : [GEOGRAPHIC_DATA] , [GEOGR…" at bounding box center [199, 93] width 379 height 132
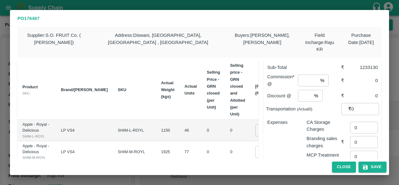
click at [306, 76] on input "number" at bounding box center [308, 81] width 20 height 12
type input "2"
click at [293, 154] on div "Expenses" at bounding box center [281, 140] width 39 height 52
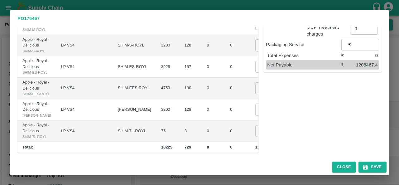
scroll to position [134, 0]
click at [374, 166] on button "Save" at bounding box center [373, 167] width 28 height 11
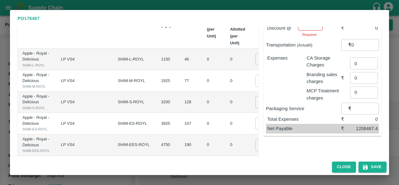
scroll to position [0, 0]
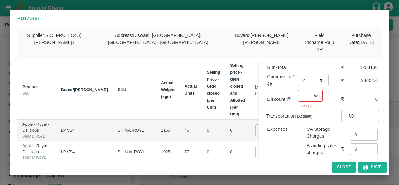
click at [305, 92] on input "number" at bounding box center [305, 96] width 14 height 12
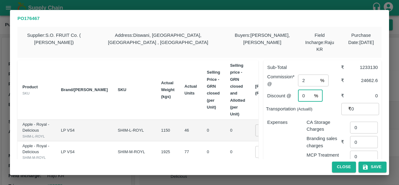
type input "0"
click at [285, 140] on div "Expenses" at bounding box center [281, 140] width 39 height 52
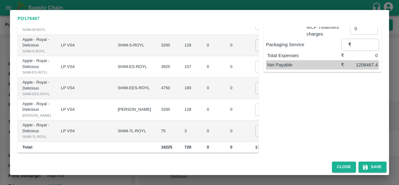
scroll to position [188, 0]
click at [369, 166] on button "Save" at bounding box center [373, 167] width 28 height 11
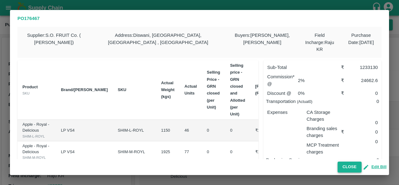
click at [345, 165] on button "Close" at bounding box center [350, 167] width 24 height 11
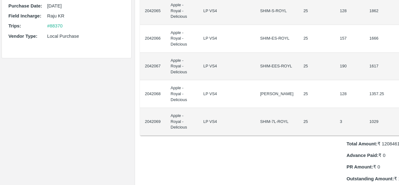
scroll to position [163, 0]
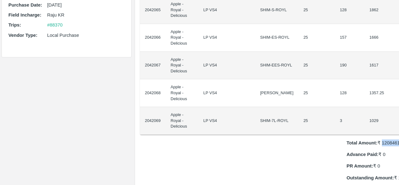
drag, startPoint x: 354, startPoint y: 111, endPoint x: 372, endPoint y: 113, distance: 18.3
click at [372, 139] on p "Total Amount: ₹ 1208461" at bounding box center [384, 142] width 74 height 7
copy p "1208461"
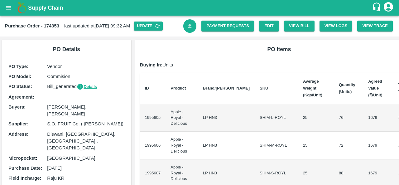
click at [188, 29] on link "Download Bill" at bounding box center [189, 25] width 13 height 13
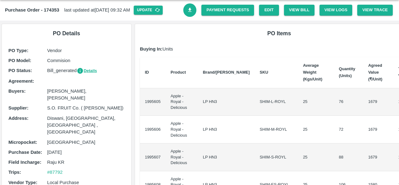
scroll to position [16, 0]
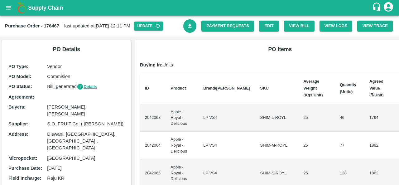
click at [188, 28] on icon "Download Bill" at bounding box center [190, 26] width 6 height 6
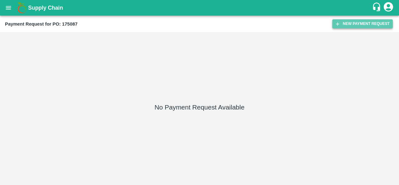
click at [372, 24] on button "New Payment Request" at bounding box center [363, 23] width 61 height 9
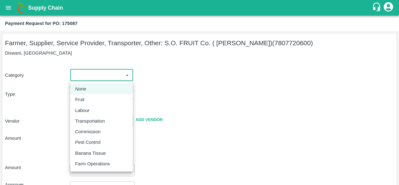
click at [85, 77] on body "Supply Chain Payment Request for PO: 175087 Farmer, Supplier, Service Provider,…" at bounding box center [199, 92] width 399 height 185
click at [84, 97] on p "Fruit" at bounding box center [79, 99] width 9 height 7
type input "1"
type input "S.O. FRUIT Co. ( [PERSON_NAME]) - 7807720600(Farmer, Supplier, Service Provider…"
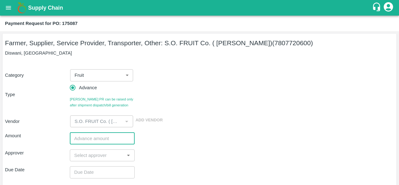
click at [84, 140] on input "number" at bounding box center [102, 138] width 65 height 12
type input "800000"
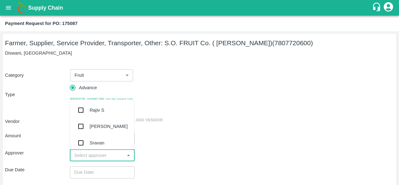
click at [100, 158] on input "input" at bounding box center [97, 155] width 51 height 8
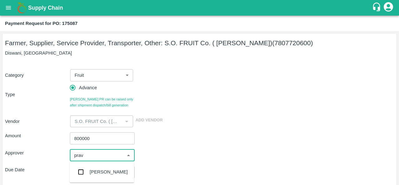
type input "prave"
click at [82, 173] on input "checkbox" at bounding box center [81, 172] width 12 height 12
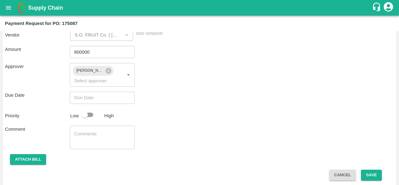
scroll to position [89, 0]
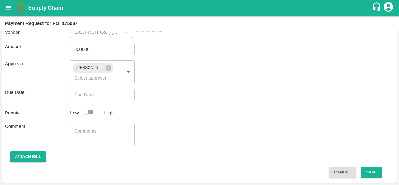
type input "DD/MM/YYYY hh:mm aa"
click at [89, 93] on input "DD/MM/YYYY hh:mm aa" at bounding box center [100, 95] width 61 height 12
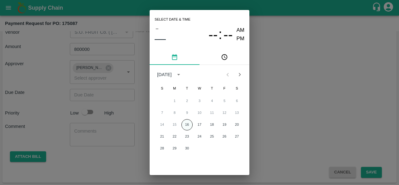
click at [190, 126] on button "16" at bounding box center [187, 124] width 11 height 11
type input "[DATE] 12:00 AM"
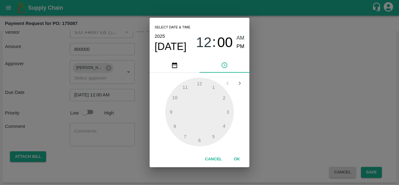
click at [282, 139] on div "Select date & time [DATE] 12 : 00 AM PM 1 2 3 4 5 6 7 8 9 10 11 12 Cancel OK" at bounding box center [199, 92] width 399 height 185
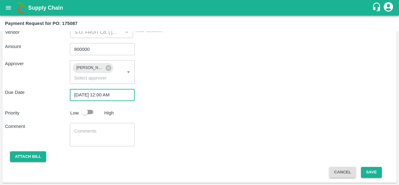
click at [89, 112] on input "checkbox" at bounding box center [85, 112] width 36 height 12
checkbox input "true"
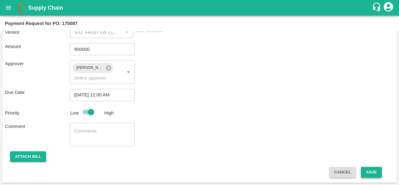
click at [375, 172] on button "Save" at bounding box center [371, 172] width 21 height 11
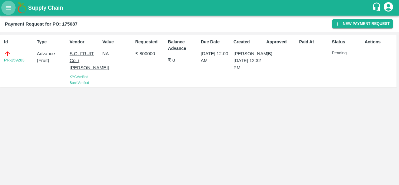
click at [7, 13] on button "open drawer" at bounding box center [8, 8] width 14 height 14
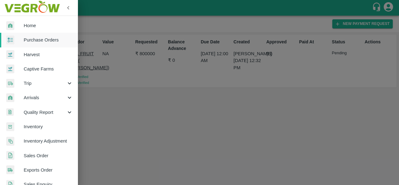
click at [43, 41] on span "Purchase Orders" at bounding box center [48, 40] width 49 height 7
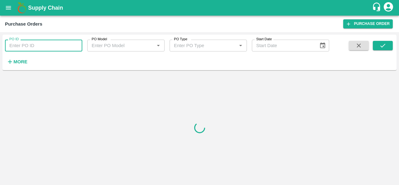
click at [44, 46] on input "PO ID" at bounding box center [43, 46] width 77 height 12
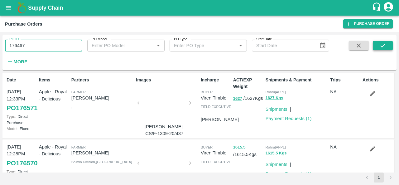
type input "176467"
click at [384, 48] on icon "submit" at bounding box center [383, 45] width 7 height 7
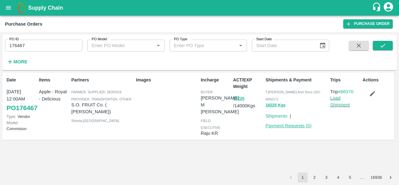
click at [281, 126] on link "Payment Requests ( 0 )" at bounding box center [289, 125] width 46 height 5
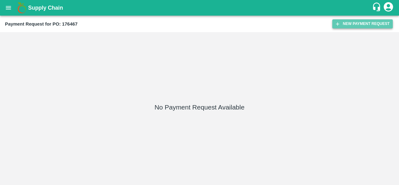
click at [354, 26] on button "New Payment Request" at bounding box center [363, 23] width 61 height 9
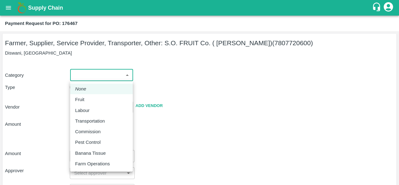
click at [95, 74] on body "Supply Chain Payment Request for PO: 176467 Farmer, Supplier, Service Provider,…" at bounding box center [199, 92] width 399 height 185
click at [92, 99] on div "Fruit" at bounding box center [101, 99] width 53 height 7
type input "1"
type input "S.O. FRUIT Co. ( [PERSON_NAME]) - 7807720600(Farmer, Supplier, Service Provider…"
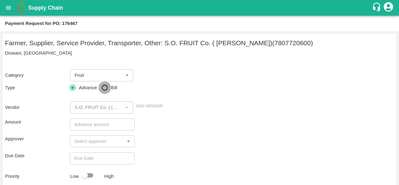
click at [105, 90] on input "Bill" at bounding box center [105, 87] width 12 height 12
radio input "true"
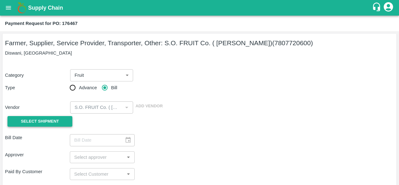
click at [36, 120] on span "Select Shipment" at bounding box center [40, 121] width 38 height 7
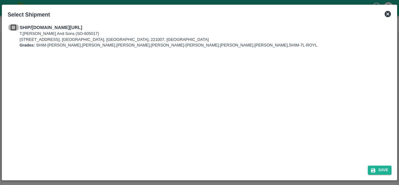
click at [16, 26] on input "checkbox" at bounding box center [13, 27] width 12 height 7
checkbox input "true"
click at [377, 169] on button "Save" at bounding box center [380, 170] width 24 height 9
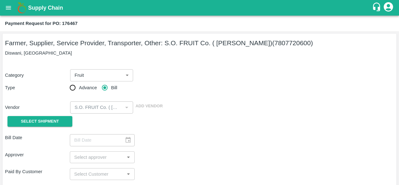
type input "[DATE]"
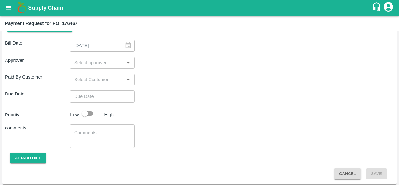
scroll to position [96, 0]
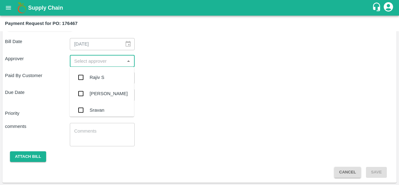
click at [95, 63] on input "input" at bounding box center [97, 61] width 51 height 8
type input "prav"
click at [104, 78] on div "[PERSON_NAME]" at bounding box center [109, 77] width 38 height 7
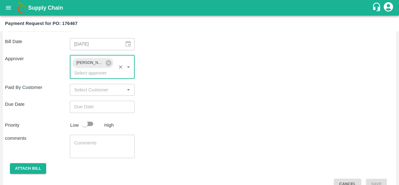
type input "DD/MM/YYYY hh:mm aa"
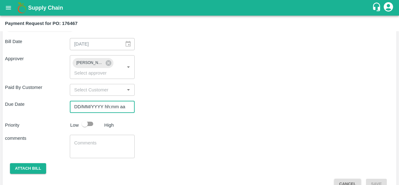
click at [92, 106] on input "DD/MM/YYYY hh:mm aa" at bounding box center [100, 107] width 61 height 12
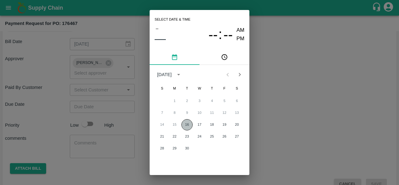
click at [186, 120] on button "16" at bounding box center [187, 124] width 11 height 11
type input "[DATE] 12:00 AM"
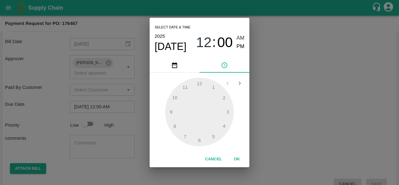
click at [300, 141] on div "Select date & time [DATE] 12 : 00 AM PM 1 2 3 4 5 6 7 8 9 10 11 12 Cancel OK" at bounding box center [199, 92] width 399 height 185
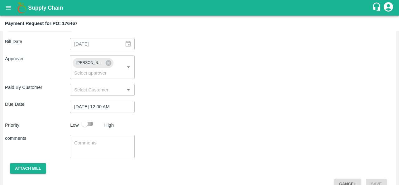
click at [92, 123] on input "checkbox" at bounding box center [85, 124] width 36 height 12
checkbox input "true"
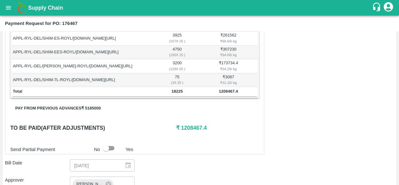
scroll to position [160, 0]
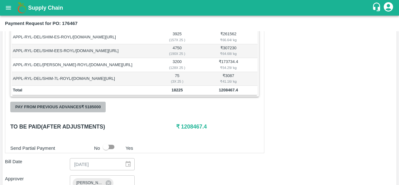
click at [67, 106] on button "Pay from previous advances ₹ 5185000" at bounding box center [57, 107] width 95 height 11
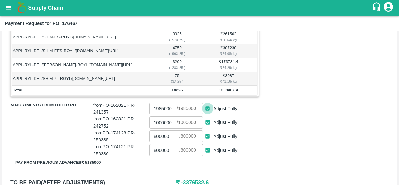
click at [209, 107] on input "Adjust Fully" at bounding box center [208, 109] width 12 height 12
checkbox input "false"
type input "0"
click at [208, 120] on input "Adjust Fully" at bounding box center [208, 123] width 12 height 12
checkbox input "false"
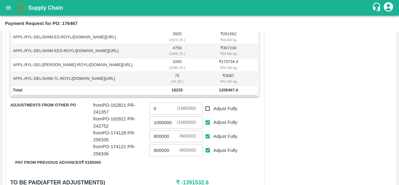
type input "0"
click at [208, 132] on input "Adjust Fully" at bounding box center [208, 137] width 12 height 12
checkbox input "false"
type input "0"
click at [208, 149] on input "Adjust Fully" at bounding box center [208, 150] width 12 height 12
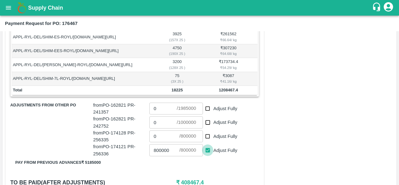
checkbox input "false"
type input "0"
click at [282, 143] on div "Shipment - SHIP/T.KI/363893 Lots (Labels) Weight (Kgs) Total Price (₹) APPL-RYL…" at bounding box center [199, 161] width 389 height 384
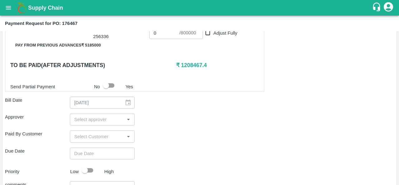
scroll to position [280, 0]
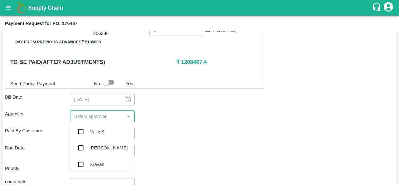
click at [93, 112] on input "input" at bounding box center [97, 116] width 51 height 8
type input "prav"
click at [97, 126] on div "[PERSON_NAME]" at bounding box center [102, 132] width 65 height 16
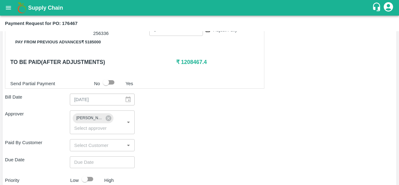
click at [199, 140] on div "Paid By Customer ​" at bounding box center [199, 145] width 389 height 12
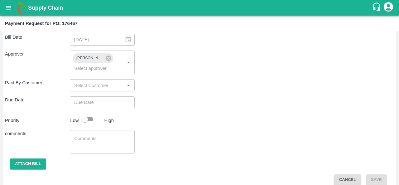
scroll to position [340, 0]
type input "DD/MM/YYYY hh:mm aa"
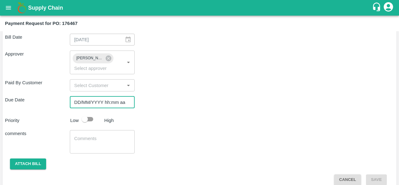
click at [88, 101] on input "DD/MM/YYYY hh:mm aa" at bounding box center [100, 102] width 61 height 12
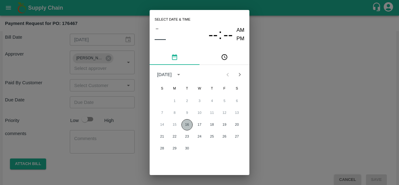
click at [184, 126] on button "16" at bounding box center [187, 124] width 11 height 11
type input "[DATE] 12:00 AM"
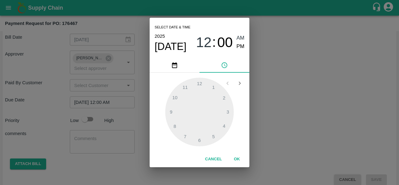
click at [287, 140] on div "Select date & time 2025 Sep 16 12 : 00 AM PM 1 2 3 4 5 6 7 8 9 10 11 12 Cancel …" at bounding box center [199, 92] width 399 height 185
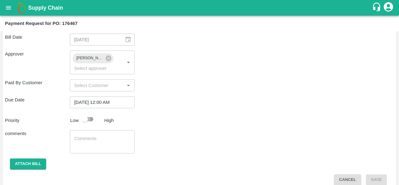
click at [93, 116] on input "checkbox" at bounding box center [85, 119] width 36 height 12
checkbox input "true"
click at [29, 163] on button "Attach bill" at bounding box center [28, 164] width 36 height 11
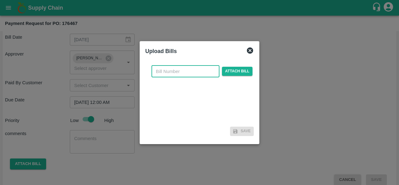
click at [163, 69] on input "text" at bounding box center [186, 72] width 68 height 12
type input "176467"
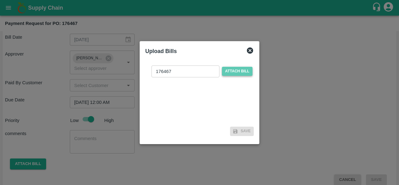
click at [240, 70] on span "Attach bill" at bounding box center [237, 71] width 31 height 9
click at [0, 0] on input "Attach bill" at bounding box center [0, 0] width 0 height 0
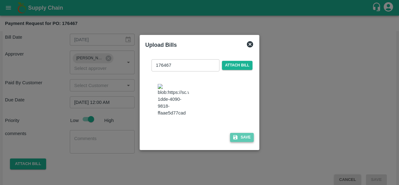
click at [243, 142] on button "Save" at bounding box center [242, 137] width 24 height 9
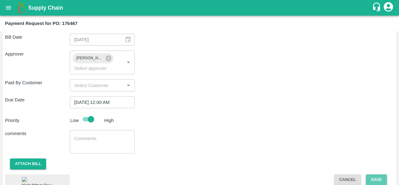
click at [371, 180] on button "Save" at bounding box center [376, 179] width 21 height 11
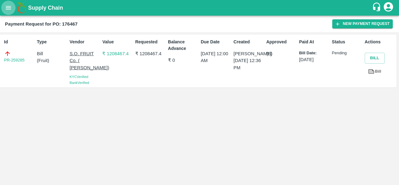
click at [7, 8] on icon "open drawer" at bounding box center [8, 7] width 7 height 7
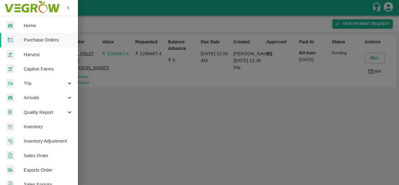
click at [43, 37] on span "Purchase Orders" at bounding box center [48, 40] width 49 height 7
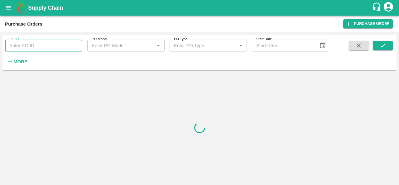
click at [28, 46] on input "PO ID" at bounding box center [43, 46] width 77 height 12
type input "174353"
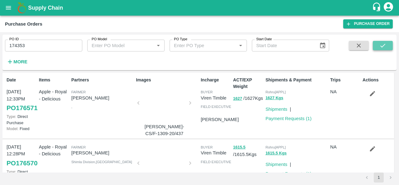
click at [382, 48] on icon "submit" at bounding box center [383, 45] width 7 height 7
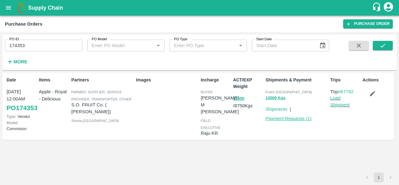
click at [283, 119] on link "Payment Requests ( 1 )" at bounding box center [289, 118] width 46 height 5
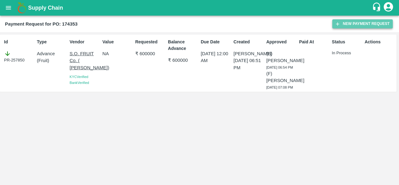
click at [364, 25] on button "New Payment Request" at bounding box center [363, 23] width 61 height 9
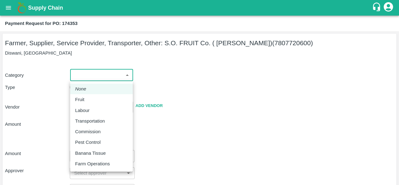
click at [104, 81] on body "Supply Chain Payment Request for PO: 174353 Farmer, Supplier, Service Provider,…" at bounding box center [199, 92] width 399 height 185
click at [92, 101] on div "Fruit" at bounding box center [101, 99] width 53 height 7
type input "1"
type input "S.O. FRUIT Co. ( [PERSON_NAME]) - 7807720600(Farmer, Supplier, Service Provider…"
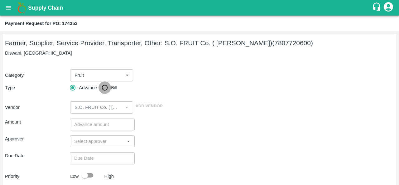
click at [103, 88] on input "Bill" at bounding box center [105, 87] width 12 height 12
radio input "true"
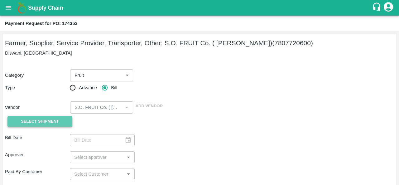
click at [21, 119] on span "Select Shipment" at bounding box center [40, 121] width 38 height 7
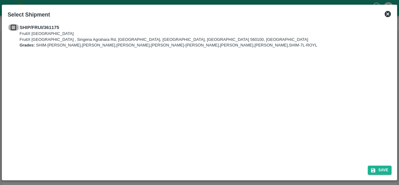
click at [18, 27] on input "checkbox" at bounding box center [13, 27] width 12 height 7
checkbox input "true"
click at [374, 173] on icon "submit" at bounding box center [374, 171] width 6 height 6
type input "[DATE]"
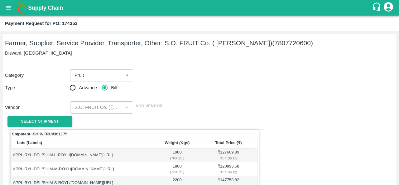
click at [251, 101] on div "Vendor ​ Add Vendor" at bounding box center [198, 106] width 392 height 14
click at [205, 96] on div "Category Fruit 1 ​ Type Advance Bill Vendor ​ Add Vendor Select Shipment" at bounding box center [199, 96] width 389 height 68
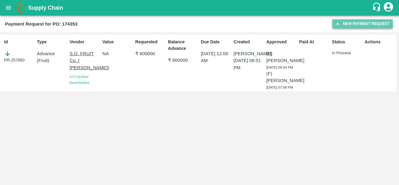
click at [357, 23] on button "New Payment Request" at bounding box center [363, 23] width 61 height 9
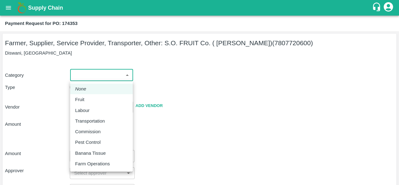
click at [110, 75] on body "Supply Chain Payment Request for PO: 174353 Farmer, Supplier, Service Provider,…" at bounding box center [199, 92] width 399 height 185
click at [87, 98] on div "Fruit" at bounding box center [81, 99] width 12 height 7
type input "1"
type input "S.O. FRUIT Co. ( [PERSON_NAME]) - 7807720600(Farmer, Supplier, Service Provider…"
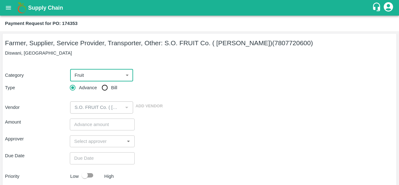
click at [109, 89] on input "Bill" at bounding box center [105, 87] width 12 height 12
radio input "true"
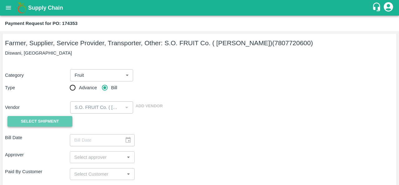
click at [46, 124] on span "Select Shipment" at bounding box center [40, 121] width 38 height 7
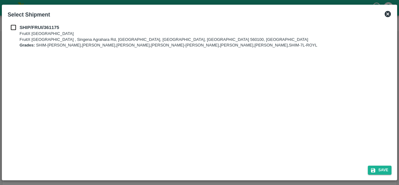
click at [14, 30] on input "checkbox" at bounding box center [13, 27] width 12 height 7
checkbox input "true"
click at [384, 172] on button "Save" at bounding box center [380, 170] width 24 height 9
type input "[DATE]"
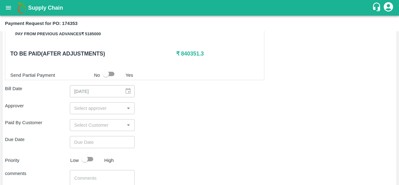
scroll to position [233, 0]
click at [92, 105] on input "input" at bounding box center [97, 108] width 51 height 8
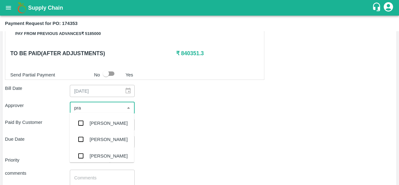
type input "prav"
click at [94, 123] on div "[PERSON_NAME]" at bounding box center [109, 123] width 38 height 7
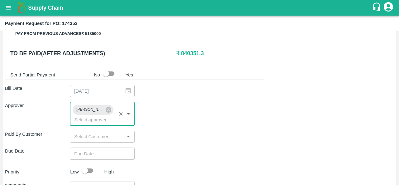
click at [190, 138] on div "Paid By Customer ​" at bounding box center [199, 137] width 389 height 12
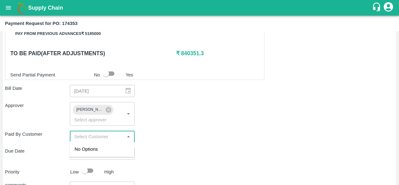
click at [94, 139] on input "input" at bounding box center [97, 137] width 51 height 8
click at [215, 156] on div "Due Date ​" at bounding box center [199, 154] width 389 height 12
type input "DD/MM/YYYY hh:mm aa"
click at [99, 152] on input "DD/MM/YYYY hh:mm aa" at bounding box center [100, 154] width 61 height 12
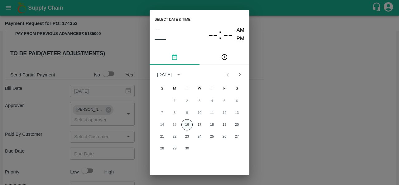
click at [189, 123] on button "16" at bounding box center [187, 124] width 11 height 11
type input "16/09/2025 12:00 AM"
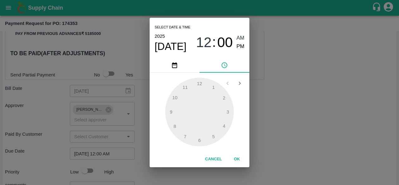
click at [284, 125] on div "Select date & time 2025 Sep 16 12 : 00 AM PM 1 2 3 4 5 6 7 8 9 10 11 12 Cancel …" at bounding box center [199, 92] width 399 height 185
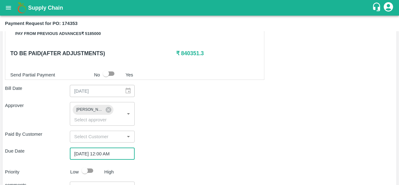
scroll to position [291, 0]
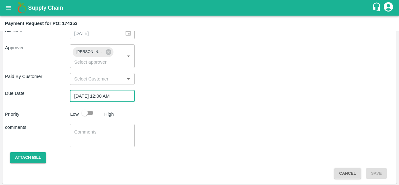
click at [89, 111] on input "checkbox" at bounding box center [85, 113] width 36 height 12
checkbox input "true"
click at [23, 157] on button "Attach bill" at bounding box center [28, 157] width 36 height 11
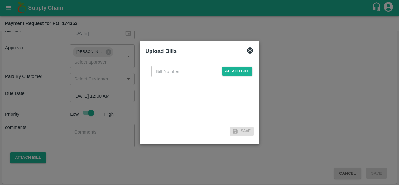
click at [168, 74] on input "text" at bounding box center [186, 72] width 68 height 12
type input "174353"
click at [239, 71] on span "Attach bill" at bounding box center [237, 71] width 31 height 9
click at [0, 0] on input "Attach bill" at bounding box center [0, 0] width 0 height 0
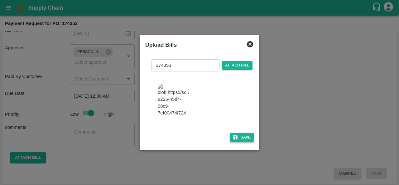
click at [241, 139] on button "Save" at bounding box center [242, 137] width 24 height 9
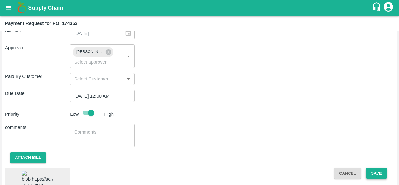
click at [373, 172] on button "Save" at bounding box center [376, 173] width 21 height 11
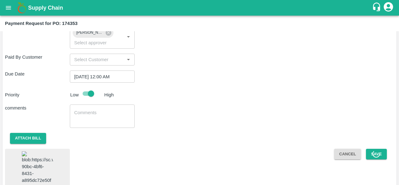
scroll to position [332, 0]
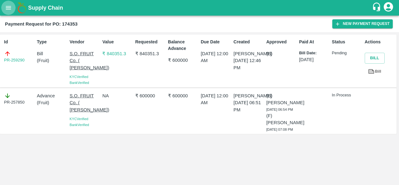
click at [10, 8] on icon "open drawer" at bounding box center [8, 7] width 7 height 7
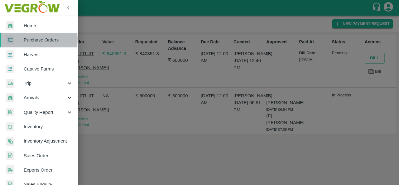
click at [30, 39] on span "Purchase Orders" at bounding box center [48, 40] width 49 height 7
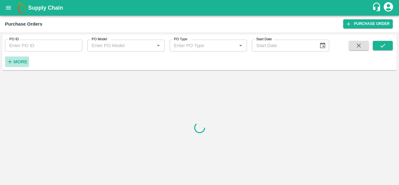
click at [20, 62] on strong "More" at bounding box center [20, 61] width 14 height 5
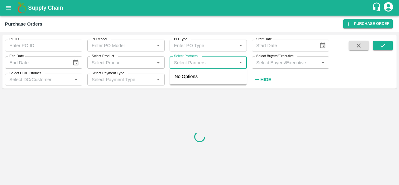
click at [198, 61] on input "Select Partners" at bounding box center [203, 62] width 63 height 8
type input "s.o."
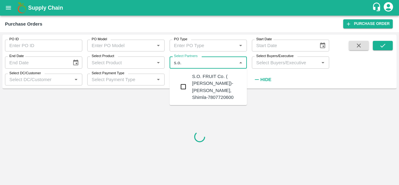
click at [201, 91] on div "S.O. FRUIT Co. ( Sardevan Singh)-Diswani, Shimla-7807720600" at bounding box center [217, 87] width 50 height 28
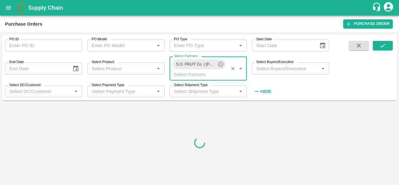
click at [270, 71] on input "Select Buyers/Executive" at bounding box center [285, 68] width 63 height 8
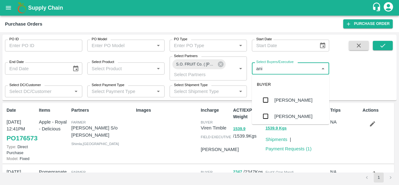
type input "anil"
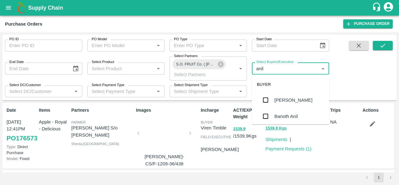
click at [275, 97] on div "[PERSON_NAME]" at bounding box center [294, 100] width 38 height 7
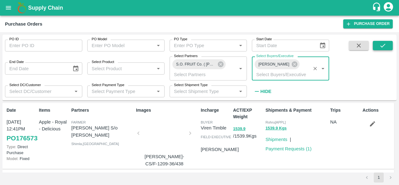
click at [378, 46] on button "submit" at bounding box center [383, 45] width 20 height 9
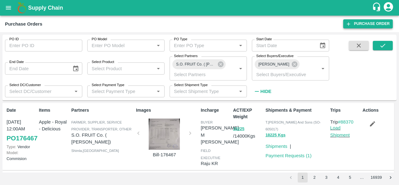
click at [361, 25] on link "Purchase Order" at bounding box center [369, 23] width 50 height 9
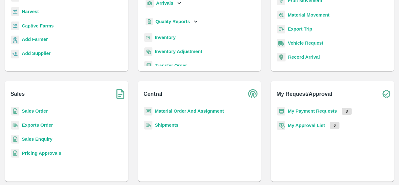
scroll to position [67, 0]
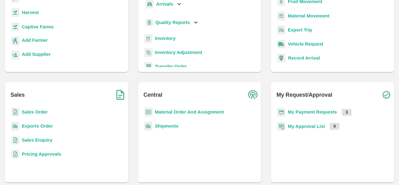
click at [38, 143] on p "Sales Enquiry" at bounding box center [37, 140] width 31 height 7
click at [44, 139] on b "Sales Enquiry" at bounding box center [37, 140] width 31 height 5
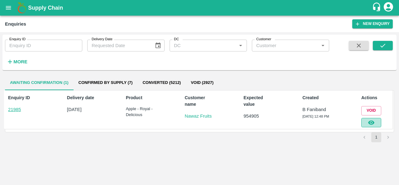
click at [376, 121] on button "button" at bounding box center [372, 122] width 20 height 9
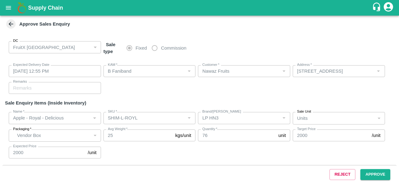
type input "[DATE] 12:55 PM"
type input "B Faniband"
type input "Nawaz Fruits"
type input "[STREET_ADDRESS]"
type input "Apple - Royal - Delicious"
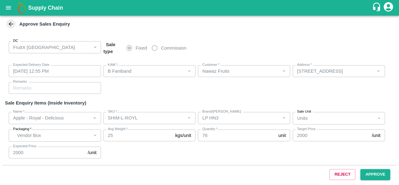
type input "SHIM-L-ROYL"
type input "LP HN3"
type input "Apple - Royal - Delicious"
type input "SHIM-M-ROYL"
type input "LP HN3"
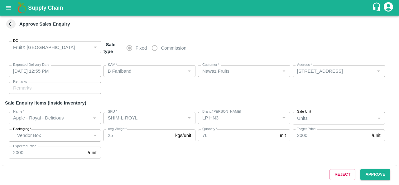
type input "Apple - Royal - Delicious"
type input "SHIM-S-ROYL"
type input "LP HN3"
type input "Apple - Royal - Delicious"
type input "SHIM-ES-ROYL"
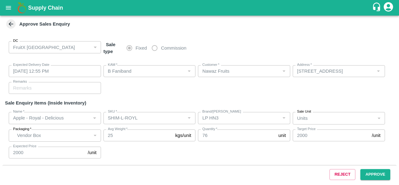
type input "LP HN3"
type input "Apple - Royal - Delicious"
type input "SHIM-EES-ROYL"
type input "LP HN3"
type input "Apple - Royal - Delicious"
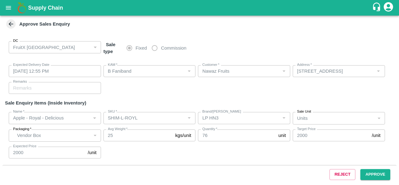
type input "[PERSON_NAME]"
type input "LP HN3"
type input "Apple - Royal - Delicious"
type input "SHIM-7L-ROYL"
type input "LP HN3"
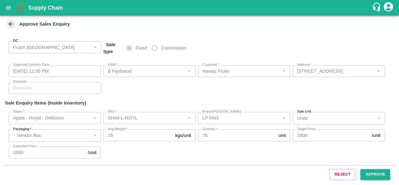
type input "Demand"
click at [375, 173] on button "Approve" at bounding box center [376, 174] width 30 height 11
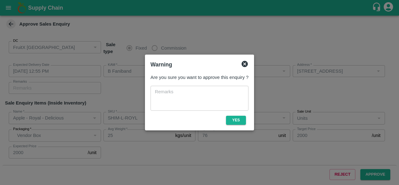
click at [246, 126] on div "Are you sure you want to approve this enquiry ? x ​ Yes" at bounding box center [199, 99] width 103 height 56
click at [238, 122] on button "Yes" at bounding box center [236, 120] width 20 height 9
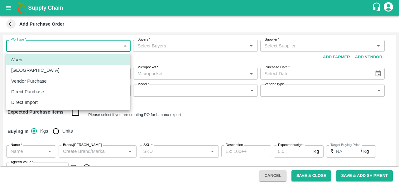
click at [60, 45] on body "Supply Chain Add Purchase Order PO Type   * ​ PO Type Buyers   * Buyers   * Sup…" at bounding box center [199, 92] width 399 height 185
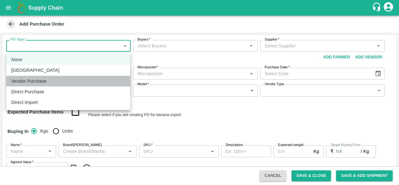
click at [29, 80] on p "Vendor Purchase" at bounding box center [29, 81] width 36 height 7
type input "2"
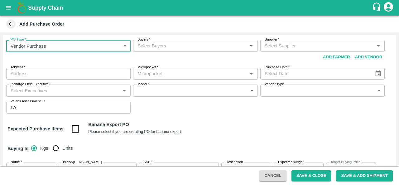
click at [173, 44] on input "Buyers   *" at bounding box center [190, 46] width 110 height 8
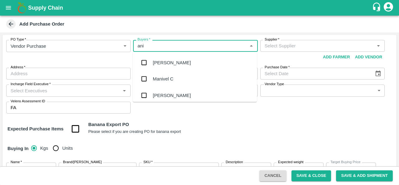
type input "anil"
click at [149, 61] on input "checkbox" at bounding box center [144, 62] width 12 height 12
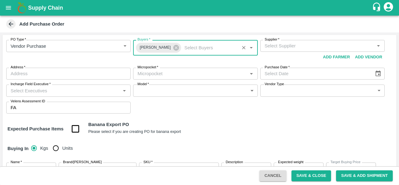
click at [293, 43] on input "Supplier   *" at bounding box center [317, 46] width 110 height 8
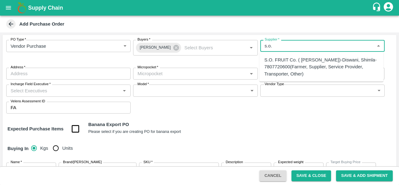
click at [287, 71] on div "S.O. FRUIT Co. ( Sardevan Singh)-Diswani, Shimla-7807720600(Farmer, Supplier, S…" at bounding box center [322, 66] width 114 height 21
type input "S.O. FRUIT Co. ( Sardevan Singh)-Diswani, Shimla-7807720600(Farmer, Supplier, S…"
type input "Diswani, Shimla, Chirgaon , Himachal Pradesh"
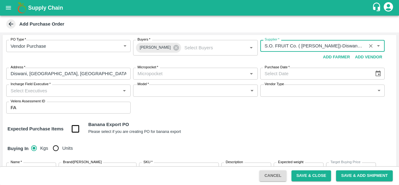
type input "S.O. FRUIT Co. ( Sardevan Singh)-Diswani, Shimla-7807720600(Farmer, Supplier, S…"
click at [173, 71] on input "Micropocket   *" at bounding box center [190, 74] width 110 height 8
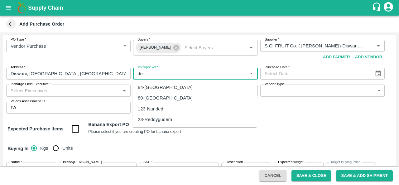
click at [165, 84] on div "84-Delhi" at bounding box center [195, 87] width 124 height 11
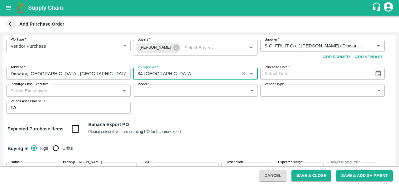
type input "84-Delhi"
click at [373, 75] on button "Choose date" at bounding box center [379, 74] width 12 height 12
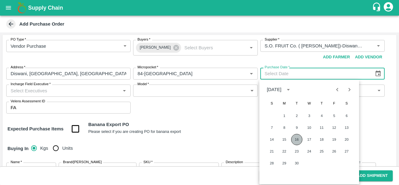
click at [295, 137] on button "16" at bounding box center [296, 139] width 11 height 11
type input "[DATE]"
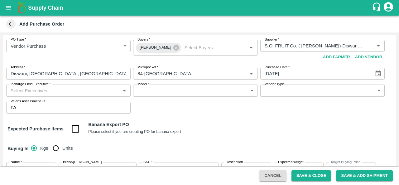
click at [246, 131] on div "Expected Purchase Items Banana Export PO Please select if you are creating PO f…" at bounding box center [199, 129] width 384 height 16
click at [53, 89] on input "Incharge Field Executive   *" at bounding box center [63, 90] width 110 height 8
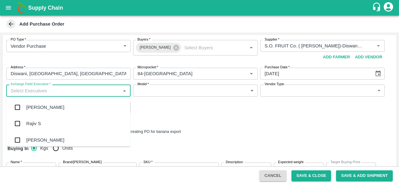
type input "r"
type input "a"
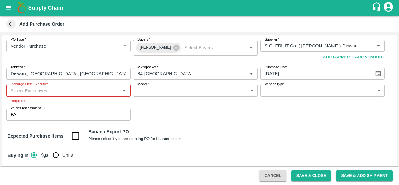
click at [215, 108] on div "PO Type   * Vendor Purchase 2 PO Type Buyers   * Anil Kumar Buyers   * Supplier…" at bounding box center [199, 80] width 394 height 91
click at [80, 93] on input "Incharge Field Executive   *" at bounding box center [63, 90] width 110 height 8
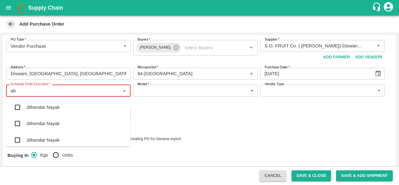
type input "a"
type input "raju"
click at [193, 110] on div "PO Type   * Vendor Purchase 2 PO Type Buyers   * Anil Kumar Buyers   * Supplier…" at bounding box center [199, 80] width 394 height 91
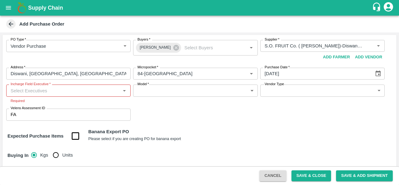
click at [61, 92] on input "Incharge Field Executive   *" at bounding box center [63, 90] width 110 height 8
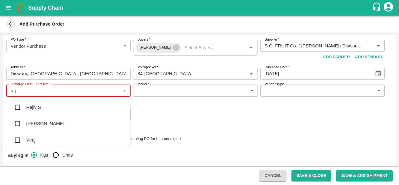
type input "raju"
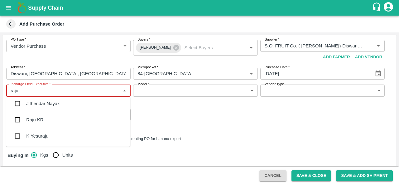
click at [37, 119] on div "Raju KR" at bounding box center [34, 119] width 17 height 7
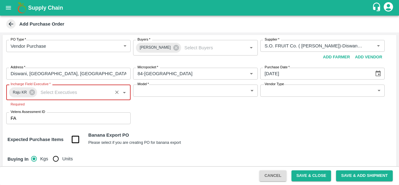
click at [195, 94] on body "Supply Chain Add Purchase Order PO Type   * Vendor Purchase 2 PO Type Buyers   …" at bounding box center [199, 92] width 399 height 185
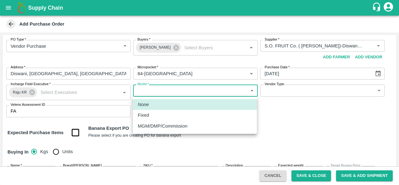
click at [147, 127] on p "MGM/DMP/Commission" at bounding box center [163, 126] width 50 height 7
type input "Commision"
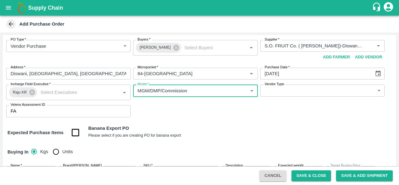
click at [296, 94] on body "Supply Chain Add Purchase Order PO Type   * Vendor Purchase 2 PO Type Buyers   …" at bounding box center [199, 92] width 399 height 185
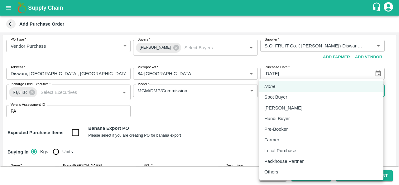
click at [278, 156] on li "Packhouse Partner" at bounding box center [322, 161] width 124 height 11
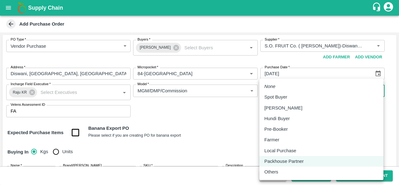
click at [285, 94] on body "Supply Chain Add Purchase Order PO Type   * Vendor Purchase 2 PO Type Buyers   …" at bounding box center [199, 92] width 399 height 185
click at [275, 149] on p "Local Purchase" at bounding box center [281, 150] width 32 height 7
type input "LOCAL_PURCHASE"
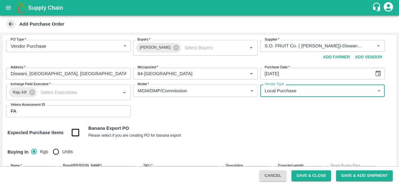
click at [54, 151] on input "Units" at bounding box center [56, 151] width 12 height 12
radio input "true"
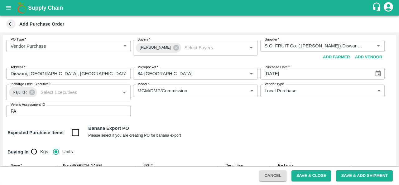
click at [220, 120] on div "PO Type   * Vendor Purchase 2 PO Type Buyers   * Anil Kumar Buyers   * Supplier…" at bounding box center [199, 78] width 394 height 87
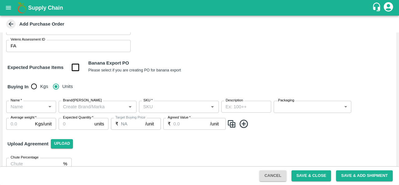
scroll to position [76, 0]
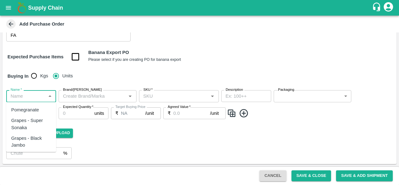
click at [17, 97] on input "Name   *" at bounding box center [26, 96] width 36 height 8
click at [22, 112] on div "Apple - Royal - Delicious" at bounding box center [31, 113] width 40 height 14
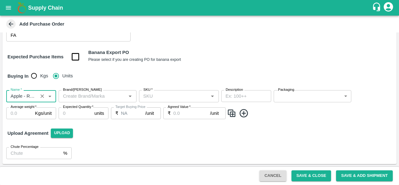
type input "Apple - Royal - Delicious"
click at [92, 94] on input "Brand/[PERSON_NAME]" at bounding box center [93, 96] width 64 height 8
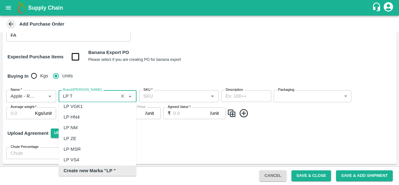
scroll to position [0, 0]
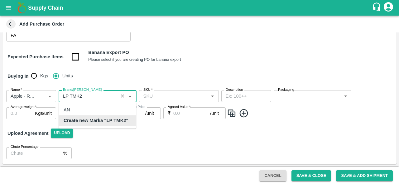
click at [115, 120] on b "Create new Marka "LP TMK2"" at bounding box center [96, 120] width 65 height 7
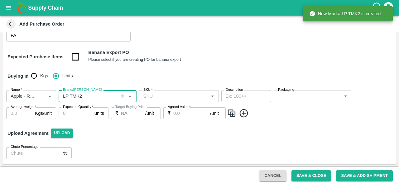
type input "LP TMK2"
click at [168, 94] on input "SKU   *" at bounding box center [174, 96] width 66 height 8
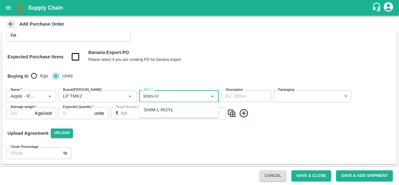
click at [169, 108] on div "SHIM-L-ROYL" at bounding box center [159, 109] width 30 height 7
type input "SHIM-L-ROYL"
click at [304, 94] on body "Supply Chain Add Purchase Order PO Type   * Vendor Purchase 2 PO Type Buyers   …" at bounding box center [199, 92] width 399 height 185
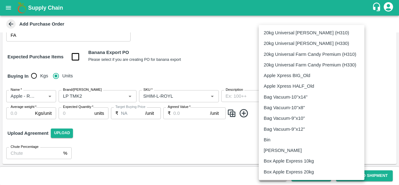
scroll to position [406, 0]
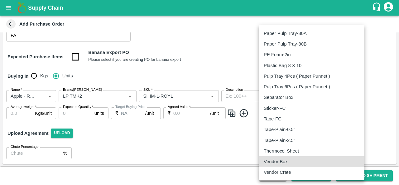
click at [276, 158] on p "Vendor Box" at bounding box center [276, 161] width 24 height 7
type input "276"
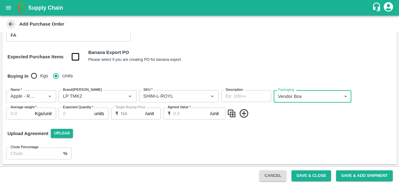
click at [16, 117] on input "Average weight   *" at bounding box center [19, 114] width 26 height 12
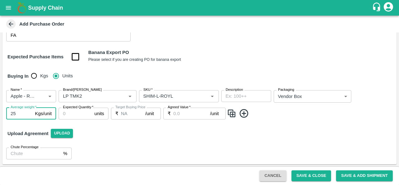
type input "25"
click at [65, 116] on input "Expected Quantity   *" at bounding box center [75, 114] width 33 height 12
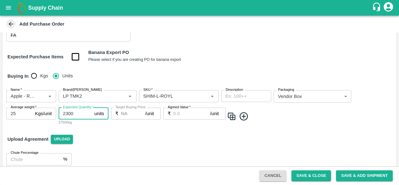
click at [188, 116] on input "Agreed Value   *" at bounding box center [191, 114] width 37 height 12
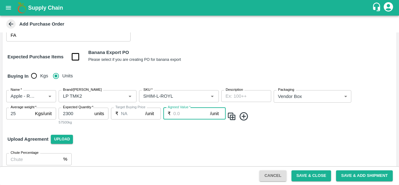
click at [79, 112] on input "2300" at bounding box center [75, 114] width 33 height 12
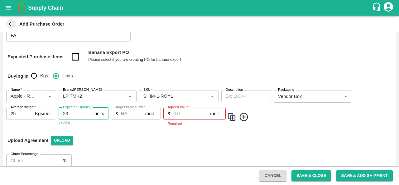
type input "2"
type input "8"
type input "80"
click at [182, 116] on input "Agreed Value   *" at bounding box center [191, 114] width 37 height 12
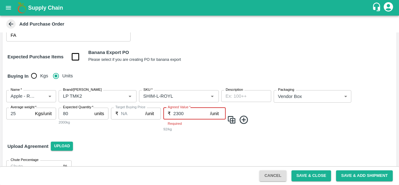
type input "2300"
click at [223, 153] on div "PO Type   * Vendor Purchase 2 PO Type Buyers   * Anil Kumar Buyers   * Supplier…" at bounding box center [199, 68] width 394 height 218
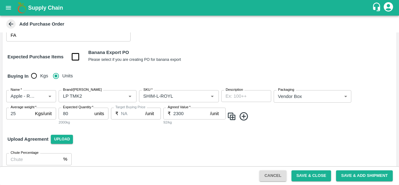
click at [234, 115] on img at bounding box center [231, 116] width 9 height 10
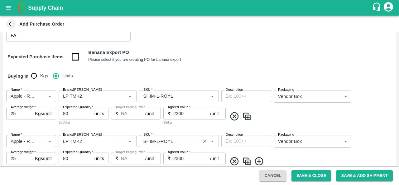
click at [158, 141] on input "SKU   *" at bounding box center [170, 141] width 58 height 8
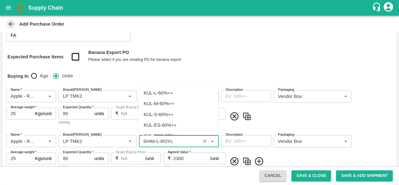
scroll to position [1707, 0]
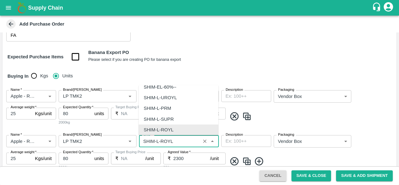
click at [158, 141] on input "SKU   *" at bounding box center [170, 141] width 58 height 8
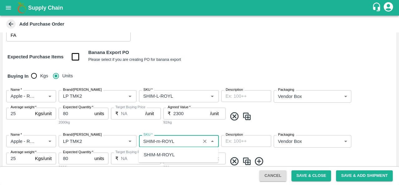
click at [163, 154] on div "SHIM-M-ROYL" at bounding box center [159, 154] width 31 height 7
type input "SHIM-M-ROYL"
click at [305, 120] on span at bounding box center [310, 116] width 167 height 10
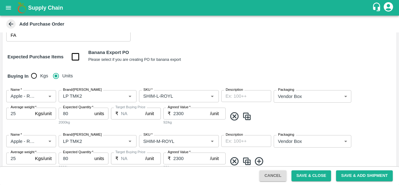
scroll to position [127, 0]
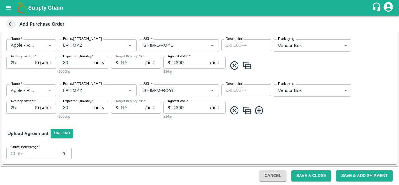
click at [249, 111] on img at bounding box center [246, 110] width 9 height 10
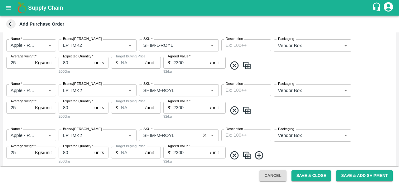
click at [160, 136] on input "SKU   *" at bounding box center [170, 135] width 58 height 8
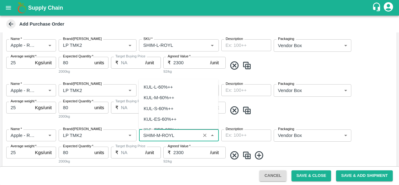
scroll to position [1803, 0]
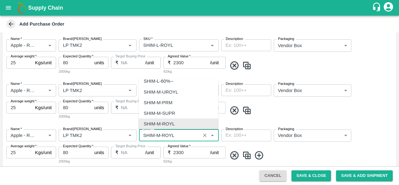
click at [160, 136] on input "SKU   *" at bounding box center [170, 135] width 58 height 8
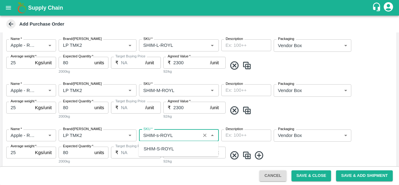
click at [163, 149] on div "SHIM-S-ROYL" at bounding box center [159, 148] width 30 height 7
type input "SHIM-S-ROYL"
click at [300, 144] on div "Name   * Name   * Brand/[PERSON_NAME]/[PERSON_NAME]   * SKU   * Description x D…" at bounding box center [199, 147] width 394 height 45
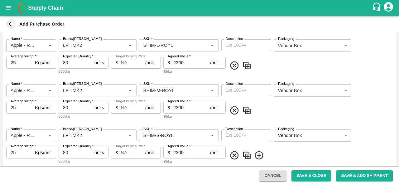
scroll to position [172, 0]
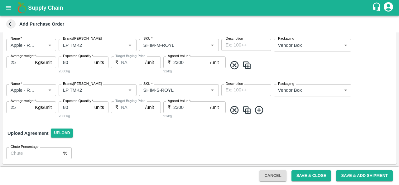
click at [248, 109] on img at bounding box center [246, 110] width 9 height 10
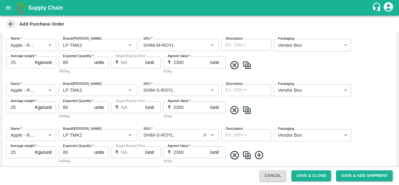
click at [156, 133] on input "SKU   *" at bounding box center [170, 135] width 58 height 8
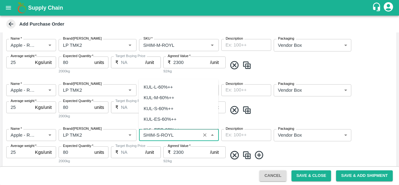
scroll to position [1899, 0]
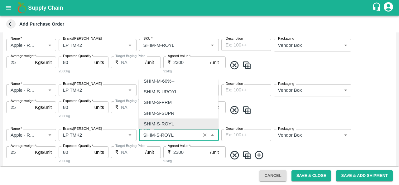
click at [158, 134] on input "SKU   *" at bounding box center [170, 135] width 58 height 8
click at [156, 134] on input "SKU   *" at bounding box center [170, 135] width 58 height 8
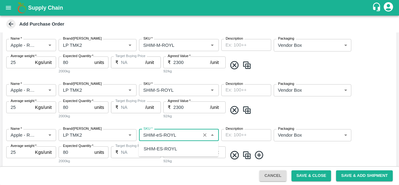
scroll to position [0, 0]
click at [166, 146] on div "SHIM-ES-ROYL" at bounding box center [160, 148] width 33 height 7
type input "SHIM-ES-ROYL"
click at [287, 146] on div "Name   * Name   * Brand/Marka Brand/Marka SKU   * SKU   * Description x Descrip…" at bounding box center [199, 146] width 394 height 45
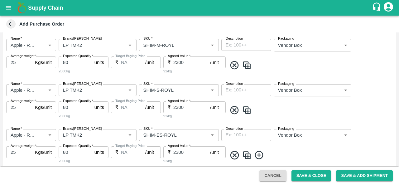
scroll to position [217, 0]
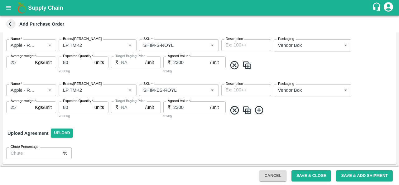
click at [244, 111] on img at bounding box center [246, 110] width 9 height 10
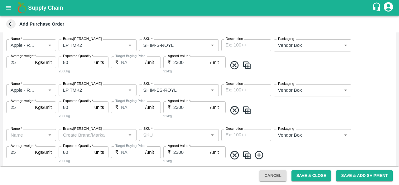
type input "Apple - Royal - Delicious"
type input "LP TMK2"
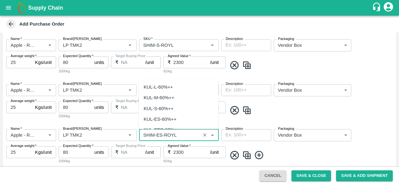
click at [161, 134] on input "SKU   *" at bounding box center [170, 135] width 58 height 8
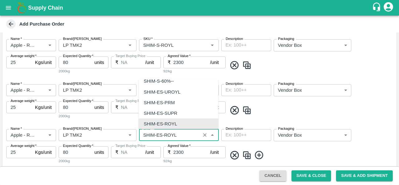
click at [161, 134] on input "SKU   *" at bounding box center [170, 135] width 58 height 8
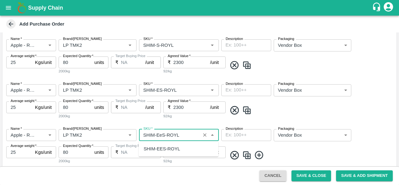
scroll to position [0, 0]
click at [165, 147] on div "SHIM-EES-ROYL" at bounding box center [162, 148] width 37 height 7
type input "SHIM-EES-ROYL"
click at [248, 157] on img at bounding box center [246, 155] width 9 height 10
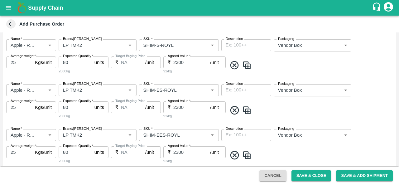
type input "Apple - Royal - Delicious"
type input "LP TMK2"
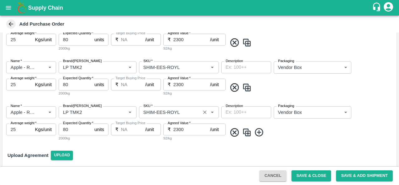
click at [164, 111] on input "SKU   *" at bounding box center [170, 112] width 58 height 8
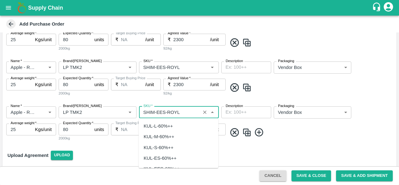
scroll to position [2092, 0]
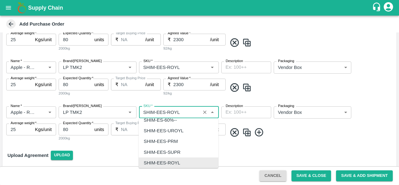
click at [164, 111] on input "SKU   *" at bounding box center [170, 112] width 58 height 8
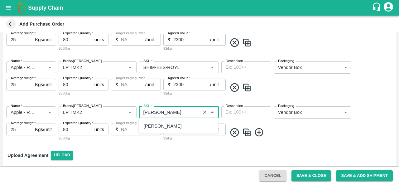
click at [168, 126] on div "[PERSON_NAME]" at bounding box center [163, 126] width 38 height 7
type input "[PERSON_NAME]"
click at [246, 133] on img at bounding box center [246, 132] width 9 height 10
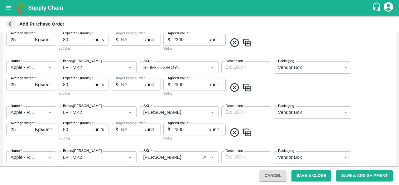
scroll to position [316, 0]
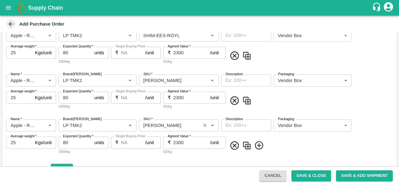
click at [167, 125] on input "SKU   *" at bounding box center [170, 125] width 58 height 8
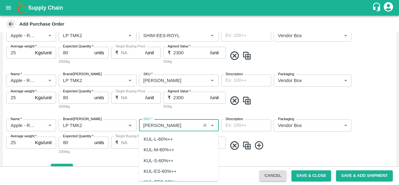
scroll to position [2188, 0]
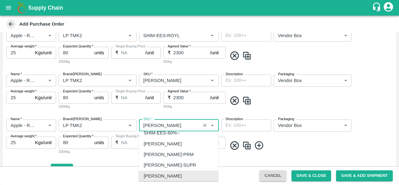
click at [167, 125] on input "SKU   *" at bounding box center [170, 125] width 58 height 8
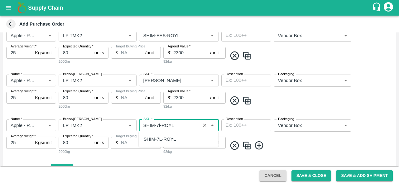
click at [169, 140] on div "SHIM-7L-ROYL" at bounding box center [160, 139] width 32 height 7
type input "SHIM-7L-ROYL"
click at [307, 140] on span at bounding box center [310, 145] width 167 height 10
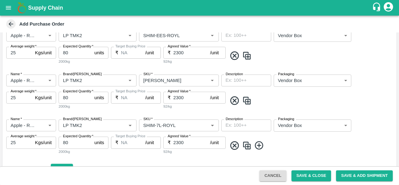
click at [308, 143] on span at bounding box center [310, 145] width 167 height 10
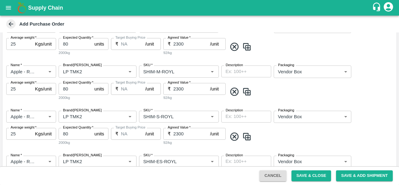
scroll to position [163, 0]
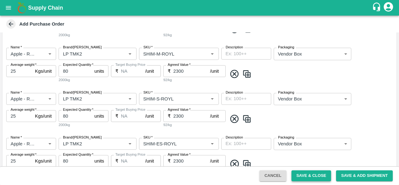
click at [311, 174] on button "Save & Close" at bounding box center [312, 175] width 40 height 11
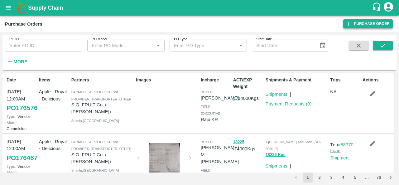
click at [375, 19] on link "Purchase Order" at bounding box center [369, 23] width 50 height 9
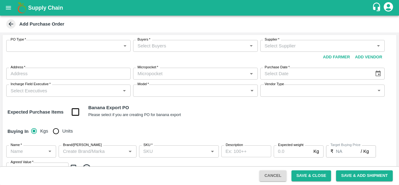
click at [31, 46] on body "Supply Chain Add Purchase Order PO Type   * ​ PO Type Buyers   * Buyers   * Sup…" at bounding box center [199, 92] width 399 height 185
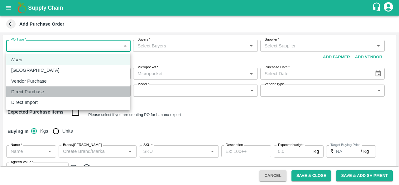
click at [38, 91] on p "Direct Purchase" at bounding box center [27, 91] width 33 height 7
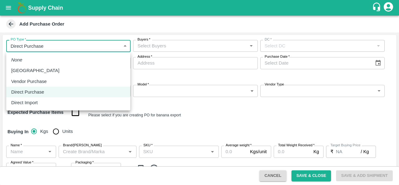
click at [37, 47] on body "Supply Chain Add Purchase Order PO Type   * Direct Purchase 3 PO Type Buyers   …" at bounding box center [199, 92] width 399 height 185
click at [41, 87] on li "Direct Purchase" at bounding box center [68, 92] width 124 height 11
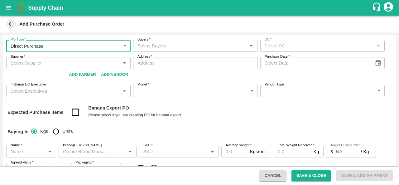
click at [36, 43] on body "Supply Chain Add Purchase Order PO Type   * Direct Purchase 3 PO Type Buyers   …" at bounding box center [199, 92] width 399 height 185
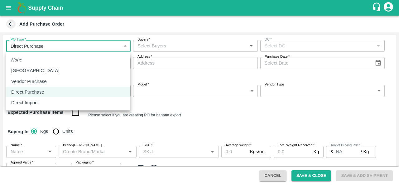
click at [38, 82] on p "Vendor Purchase" at bounding box center [29, 81] width 36 height 7
type input "2"
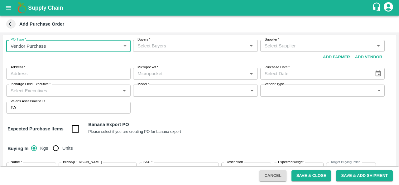
click at [160, 51] on div "Buyers   *" at bounding box center [195, 46] width 125 height 12
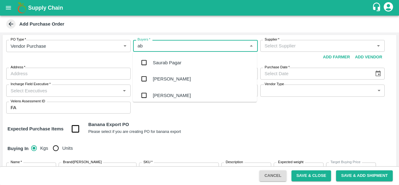
type input "abu"
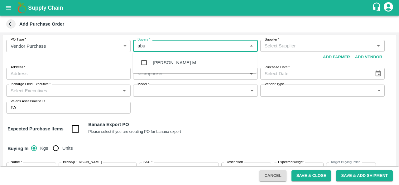
click at [179, 68] on div "[PERSON_NAME] M" at bounding box center [195, 63] width 124 height 16
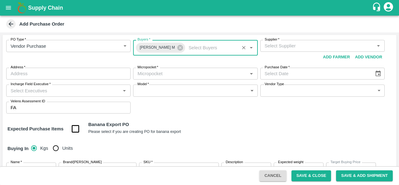
click at [291, 51] on div "Supplier   *" at bounding box center [323, 46] width 125 height 12
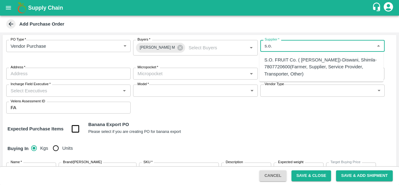
click at [292, 68] on div "S.O. FRUIT Co. ( Sardevan Singh)-Diswani, Shimla-7807720600(Farmer, Supplier, S…" at bounding box center [322, 66] width 114 height 21
type input "S.O. FRUIT Co. ( Sardevan Singh)-Diswani, Shimla-7807720600(Farmer, Supplier, S…"
type input "Diswani, [GEOGRAPHIC_DATA], [GEOGRAPHIC_DATA] , [GEOGRAPHIC_DATA]"
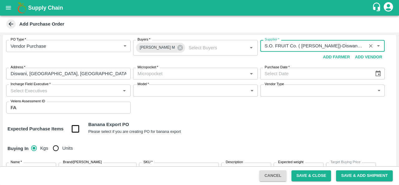
type input "S.O. FRUIT Co. ( Sardevan Singh)-Diswani, Shimla-7807720600(Farmer, Supplier, S…"
click at [180, 72] on input "Micropocket   *" at bounding box center [190, 74] width 110 height 8
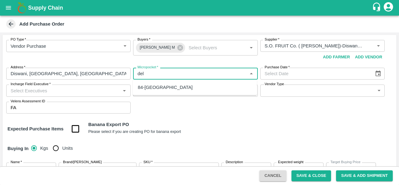
click at [159, 89] on div "84-[GEOGRAPHIC_DATA]" at bounding box center [195, 87] width 124 height 11
type input "84-[GEOGRAPHIC_DATA]"
click at [378, 74] on icon "Choose date" at bounding box center [378, 74] width 5 height 6
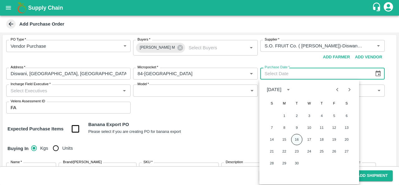
click at [297, 141] on button "16" at bounding box center [296, 139] width 11 height 11
type input "[DATE]"
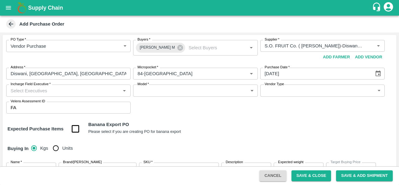
click at [218, 129] on div "Expected Purchase Items Banana Export PO Please select if you are creating PO f…" at bounding box center [199, 129] width 384 height 16
click at [40, 89] on input "Incharge Field Executive   *" at bounding box center [63, 90] width 110 height 8
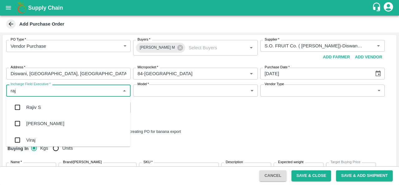
type input "raju"
click at [39, 120] on div "Raju KR" at bounding box center [68, 123] width 124 height 16
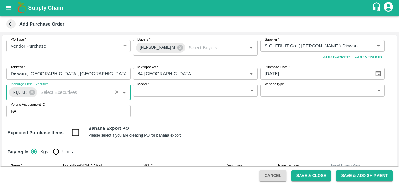
click at [157, 91] on body "Supply Chain Add Purchase Order PO Type   * Vendor Purchase 2 PO Type Buyers   …" at bounding box center [199, 92] width 399 height 185
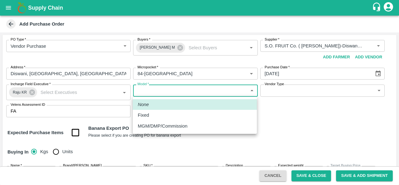
click at [153, 123] on p "MGM/DMP/Commission" at bounding box center [163, 126] width 50 height 7
type input "Commision"
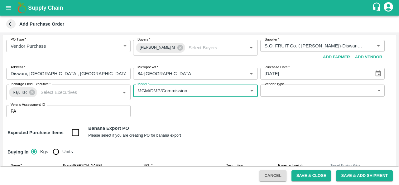
click at [303, 84] on div "PO Type   * Vendor Purchase 2 PO Type Buyers   * Abu Irshad M Buyers   * Suppli…" at bounding box center [199, 78] width 394 height 87
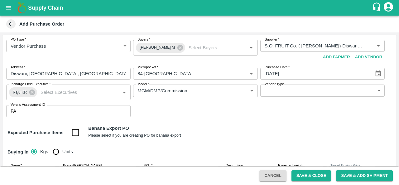
click at [300, 90] on body "Supply Chain Add Purchase Order PO Type   * Vendor Purchase 2 PO Type Buyers   …" at bounding box center [199, 92] width 399 height 185
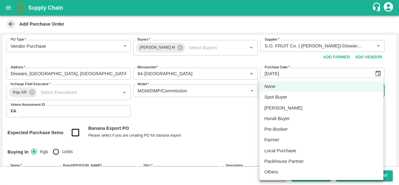
click at [283, 154] on li "Local Purchase" at bounding box center [322, 150] width 124 height 11
type input "LOCAL_PURCHASE"
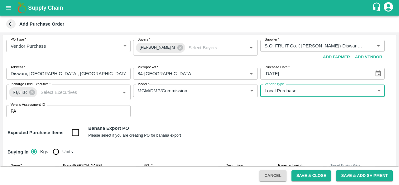
click at [56, 152] on input "Units" at bounding box center [56, 151] width 12 height 12
radio input "true"
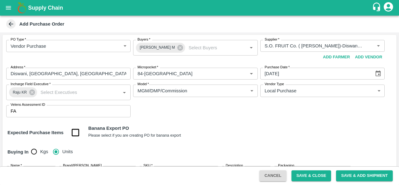
click at [231, 144] on div "Buying In Kgs Units" at bounding box center [199, 152] width 394 height 18
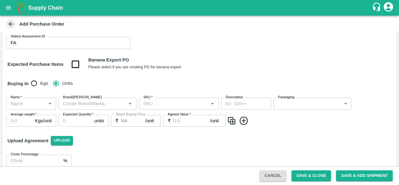
scroll to position [76, 0]
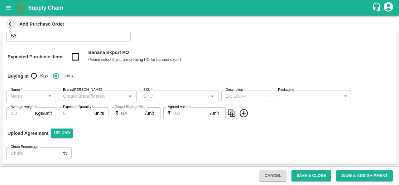
click at [23, 95] on input "Name   *" at bounding box center [26, 96] width 36 height 8
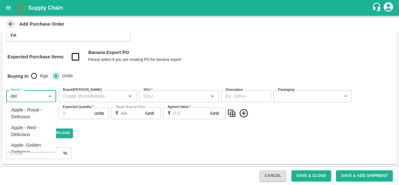
click at [27, 109] on div "Apple - Royal - Delicious" at bounding box center [31, 113] width 40 height 14
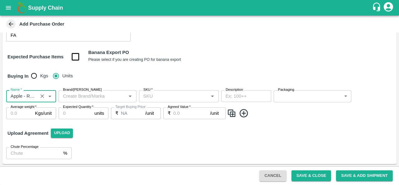
type input "Apple - Royal - Delicious"
click at [82, 93] on input "Brand/[PERSON_NAME]" at bounding box center [93, 96] width 64 height 8
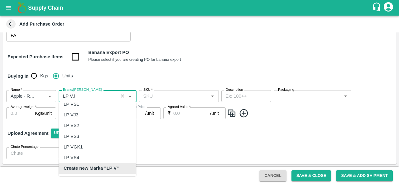
scroll to position [0, 0]
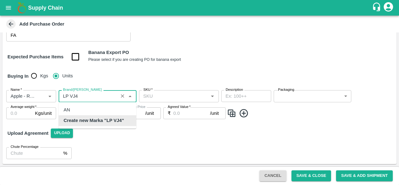
click at [103, 119] on b "Create new Marka "LP VJ4"" at bounding box center [94, 120] width 61 height 7
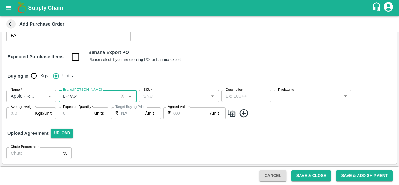
type input "LP VJ4"
click at [165, 95] on input "SKU   *" at bounding box center [174, 96] width 66 height 8
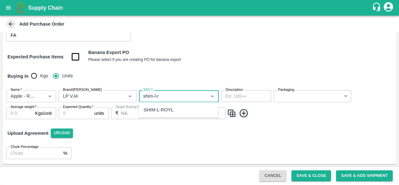
click at [173, 111] on div "SHIM-L-ROYL" at bounding box center [159, 109] width 30 height 7
type input "SHIM-L-ROYL"
click at [21, 116] on input "Average weight   *" at bounding box center [19, 113] width 26 height 12
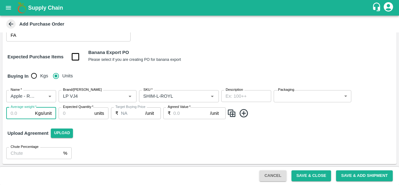
click at [296, 94] on body "Supply Chain Add Purchase Order PO Type   * Vendor Purchase 2 PO Type Buyers   …" at bounding box center [199, 92] width 399 height 185
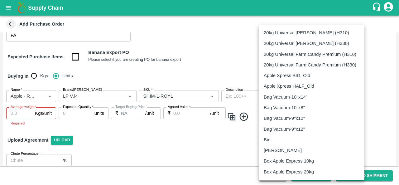
scroll to position [406, 0]
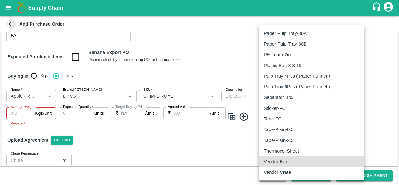
click at [276, 164] on p "Vendor Box" at bounding box center [276, 161] width 24 height 7
type input "276"
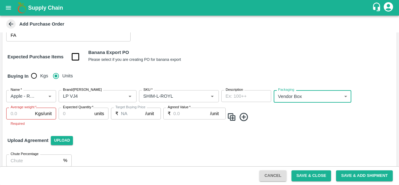
click at [23, 111] on input "Average weight   *" at bounding box center [19, 114] width 26 height 12
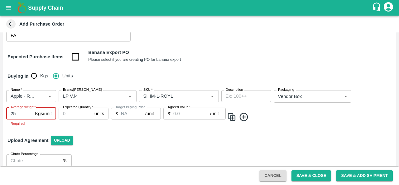
type input "25"
click at [78, 117] on input "Expected Quantity   *" at bounding box center [75, 114] width 33 height 12
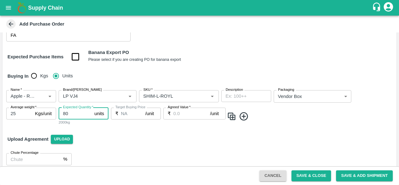
type input "80"
click at [187, 113] on input "Agreed Value   *" at bounding box center [191, 114] width 37 height 12
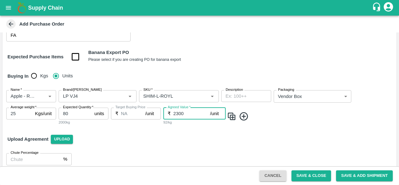
type input "2300"
click at [232, 116] on img at bounding box center [231, 116] width 9 height 10
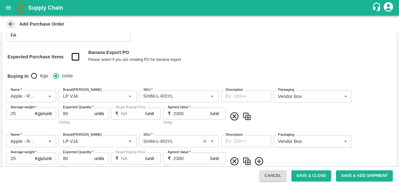
click at [158, 141] on input "SKU   *" at bounding box center [170, 141] width 58 height 8
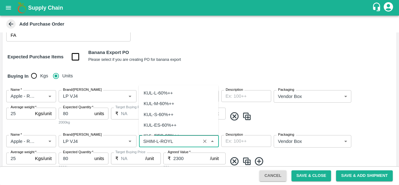
scroll to position [1707, 0]
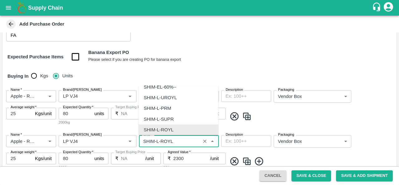
click at [158, 141] on input "SKU   *" at bounding box center [170, 141] width 58 height 8
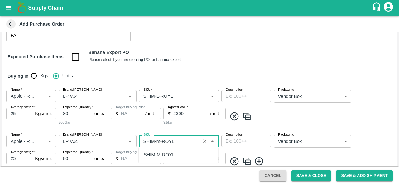
click at [164, 154] on div "SHIM-M-ROYL" at bounding box center [159, 154] width 31 height 7
type input "SHIM-M-ROYL"
click at [307, 156] on span at bounding box center [310, 161] width 167 height 10
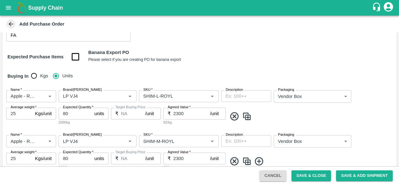
scroll to position [127, 0]
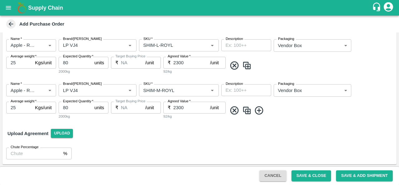
click at [249, 111] on img at bounding box center [246, 110] width 9 height 10
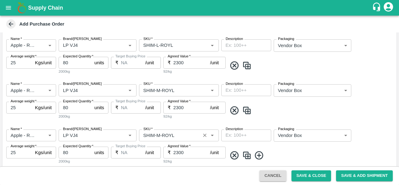
click at [160, 133] on input "SKU   *" at bounding box center [170, 135] width 58 height 8
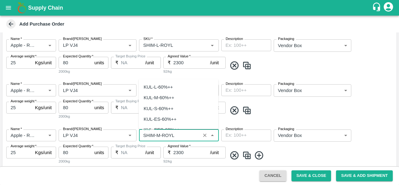
scroll to position [1803, 0]
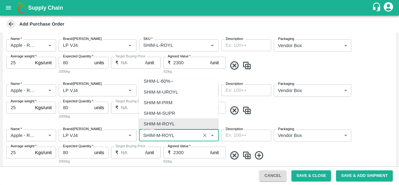
click at [160, 134] on input "SKU   *" at bounding box center [170, 135] width 58 height 8
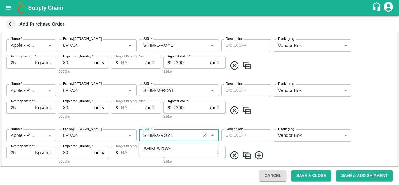
click at [164, 144] on div "SHIM-S-ROYL" at bounding box center [179, 149] width 80 height 11
type input "SHIM-S-ROYL"
click at [276, 143] on div "Name   * Name   * Brand/Marka Brand/Marka SKU   * SKU   * Description x Descrip…" at bounding box center [199, 147] width 394 height 45
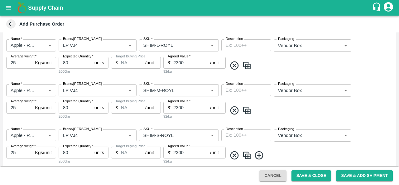
scroll to position [172, 0]
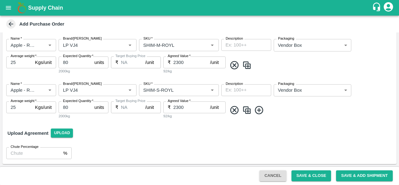
click at [246, 109] on img at bounding box center [246, 110] width 9 height 10
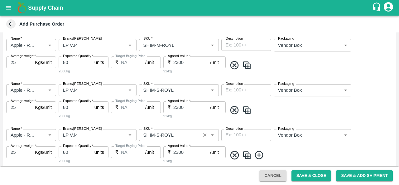
click at [157, 133] on input "SKU   *" at bounding box center [170, 135] width 58 height 8
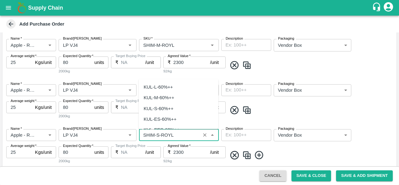
scroll to position [1899, 0]
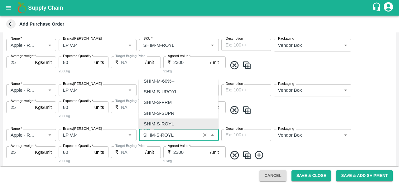
click at [157, 133] on input "SKU   *" at bounding box center [170, 135] width 58 height 8
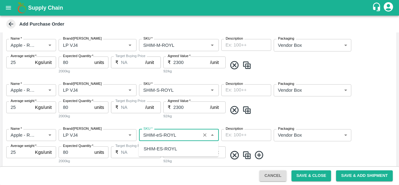
click at [164, 150] on div "SHIM-ES-ROYL" at bounding box center [160, 148] width 33 height 7
type input "SHIM-ES-ROYL"
click at [307, 162] on div "Name   * Name   * Brand/Marka Brand/Marka SKU   * SKU   * Description x Descrip…" at bounding box center [199, 146] width 394 height 45
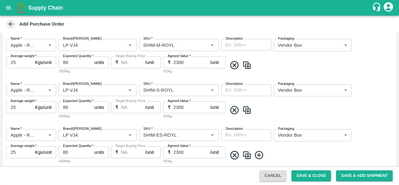
click at [245, 156] on img at bounding box center [246, 155] width 9 height 10
type input "Apple - Royal - Delicious"
type input "LP VJ4"
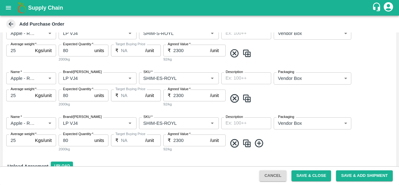
scroll to position [241, 0]
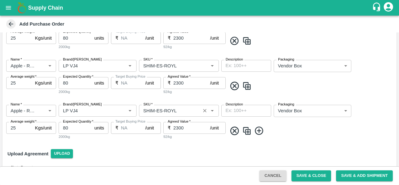
click at [159, 111] on input "SKU   *" at bounding box center [170, 111] width 58 height 8
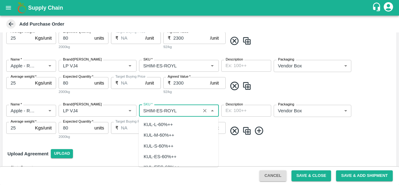
scroll to position [1995, 0]
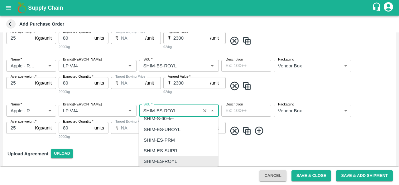
click at [159, 110] on input "SKU   *" at bounding box center [170, 111] width 58 height 8
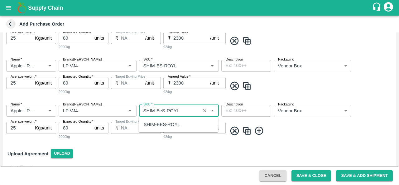
scroll to position [0, 0]
click at [163, 125] on div "SHIM-EES-ROYL" at bounding box center [162, 124] width 37 height 7
type input "SHIM-EES-ROYL"
click at [250, 133] on img at bounding box center [246, 131] width 9 height 10
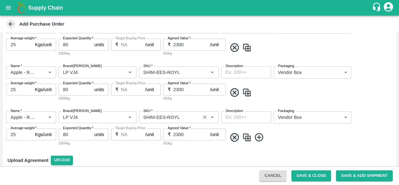
scroll to position [280, 0]
click at [162, 115] on input "SKU   *" at bounding box center [170, 117] width 58 height 8
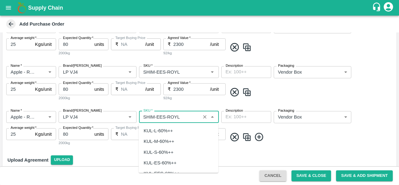
scroll to position [2092, 0]
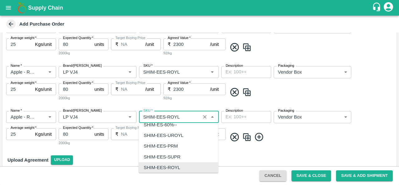
click at [165, 116] on input "SKU   *" at bounding box center [170, 117] width 58 height 8
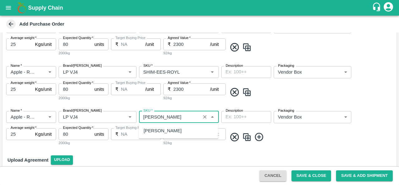
click at [175, 131] on div "[PERSON_NAME]" at bounding box center [163, 130] width 38 height 7
type input "[PERSON_NAME]"
click at [245, 137] on img at bounding box center [246, 137] width 9 height 10
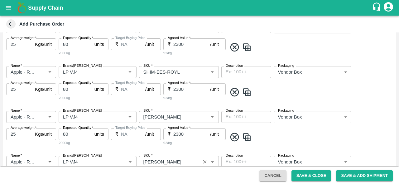
scroll to position [310, 0]
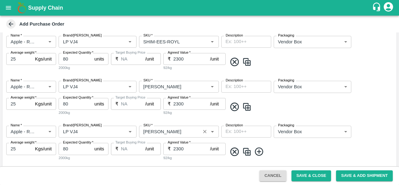
click at [165, 133] on input "SKU   *" at bounding box center [170, 132] width 58 height 8
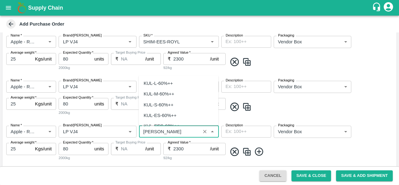
scroll to position [2188, 0]
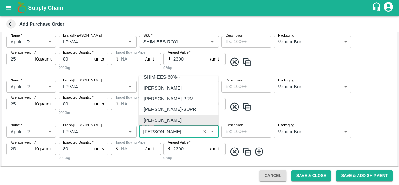
click at [169, 130] on input "SKU   *" at bounding box center [170, 132] width 58 height 8
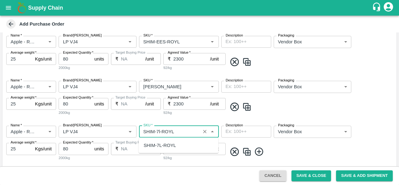
click at [178, 145] on div "SHIM-7L-ROYL" at bounding box center [179, 145] width 80 height 11
type input "SHIM-7L-ROYL"
click at [307, 146] on div "Name   * Name   * Brand/[PERSON_NAME]/[PERSON_NAME]   * SKU   * Description x D…" at bounding box center [199, 143] width 394 height 45
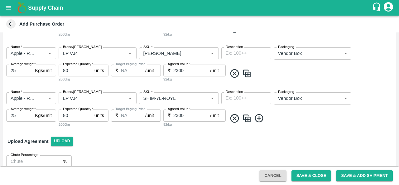
scroll to position [352, 0]
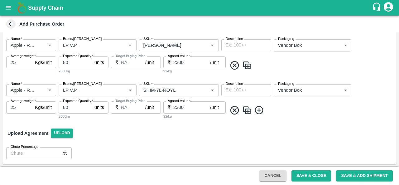
click at [223, 139] on div "Upload Agreement Upload" at bounding box center [199, 133] width 394 height 18
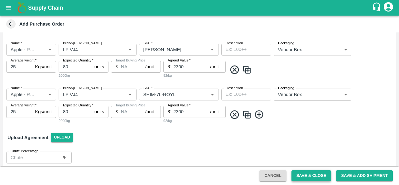
click at [304, 178] on button "Save & Close" at bounding box center [312, 175] width 40 height 11
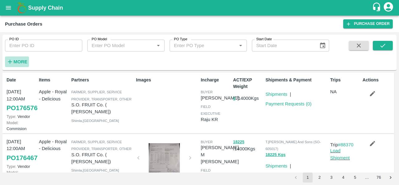
click at [24, 59] on h6 "More" at bounding box center [20, 62] width 14 height 8
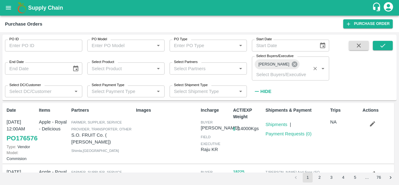
click at [291, 67] on icon at bounding box center [294, 64] width 7 height 7
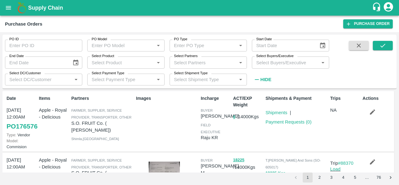
click at [206, 63] on input "Select Partners" at bounding box center [203, 62] width 63 height 8
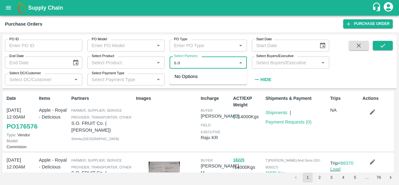
type input "s.o."
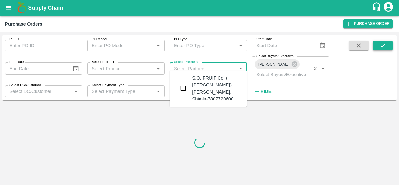
click at [383, 45] on icon "submit" at bounding box center [383, 45] width 7 height 7
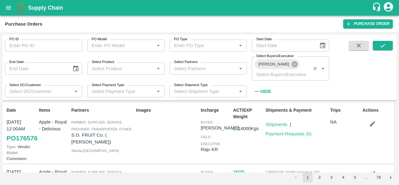
click at [291, 65] on icon at bounding box center [294, 64] width 7 height 7
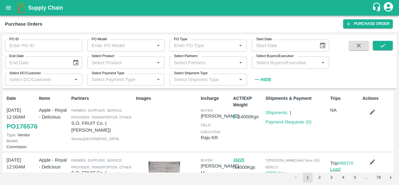
click at [186, 68] on div "Select Partners   *" at bounding box center [208, 62] width 77 height 12
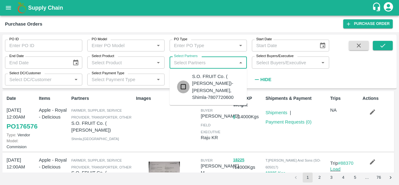
click at [188, 86] on input "checkbox" at bounding box center [183, 87] width 12 height 12
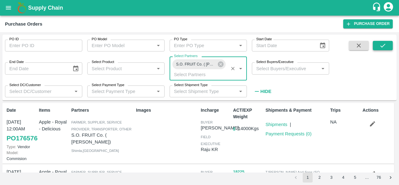
click at [383, 44] on icon "submit" at bounding box center [383, 45] width 7 height 7
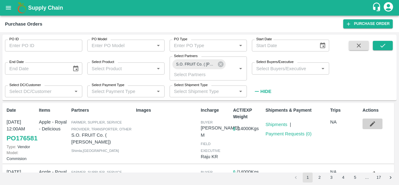
click at [370, 125] on icon "button" at bounding box center [372, 123] width 5 height 5
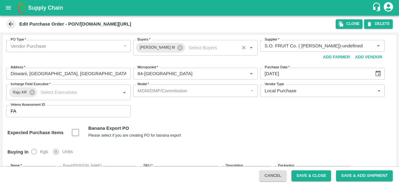
click at [200, 48] on input "Buyers   *" at bounding box center [211, 48] width 51 height 8
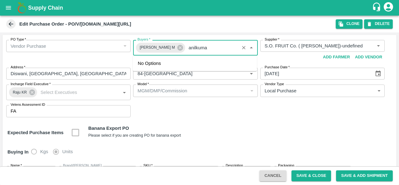
type input "[PERSON_NAME]"
click at [178, 49] on icon at bounding box center [181, 48] width 6 height 6
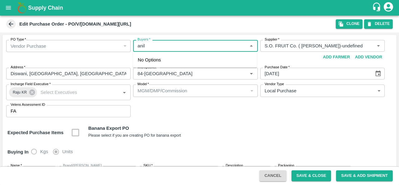
type input "anil"
click at [207, 120] on div "PO Type   * Vendor Purchase 2 PO Type Buyers   * Buyers   * Supplier   * Suppli…" at bounding box center [199, 78] width 394 height 87
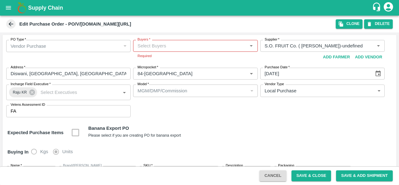
click at [166, 50] on div "Buyers   *" at bounding box center [195, 46] width 125 height 12
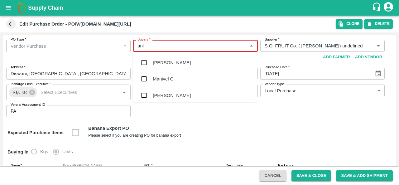
type input "anil"
click at [166, 64] on div "[PERSON_NAME]" at bounding box center [172, 62] width 38 height 7
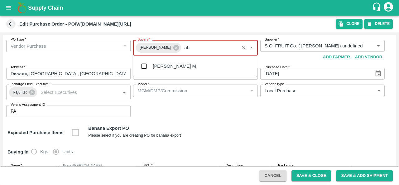
type input "abu"
click at [166, 62] on div "[PERSON_NAME] M" at bounding box center [195, 66] width 124 height 16
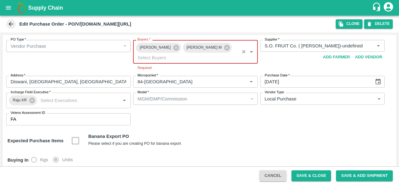
click at [307, 177] on button "Save & Close" at bounding box center [312, 175] width 40 height 11
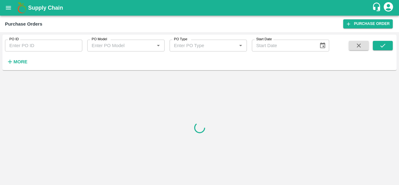
click at [18, 63] on strong "More" at bounding box center [20, 61] width 14 height 5
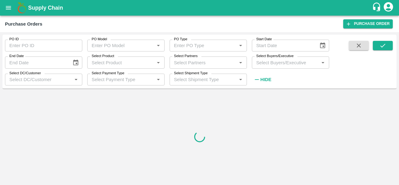
click at [208, 62] on input "Select Partners" at bounding box center [203, 62] width 63 height 8
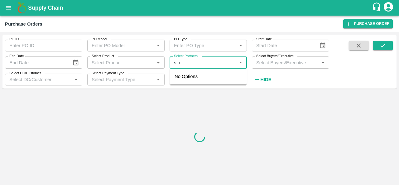
type input "s.o."
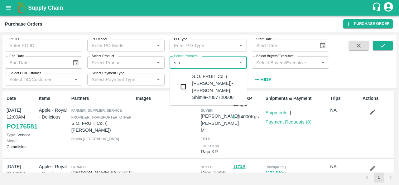
click at [185, 86] on input "checkbox" at bounding box center [183, 87] width 12 height 12
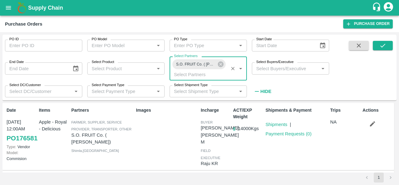
click at [281, 69] on input "Select Buyers/Executive" at bounding box center [285, 68] width 63 height 8
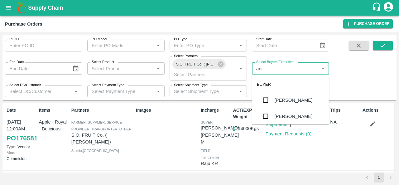
type input "anil"
click at [265, 100] on input "checkbox" at bounding box center [266, 100] width 12 height 12
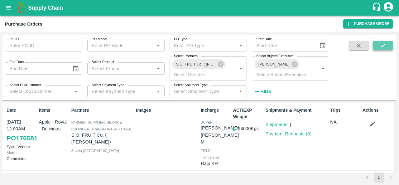
click at [381, 45] on icon "submit" at bounding box center [383, 45] width 7 height 7
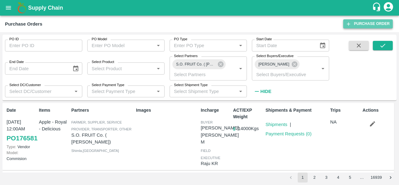
click at [378, 22] on link "Purchase Order" at bounding box center [369, 23] width 50 height 9
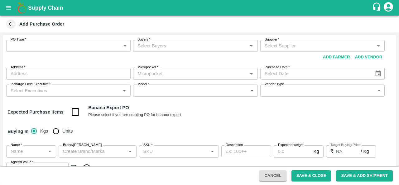
click at [52, 46] on body "Supply Chain Add Purchase Order PO Type   * ​ PO Type Buyers   * Buyers   * Sup…" at bounding box center [199, 92] width 399 height 185
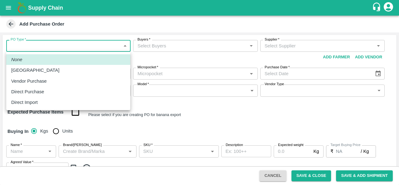
click at [46, 79] on p "Vendor Purchase" at bounding box center [29, 81] width 36 height 7
type input "2"
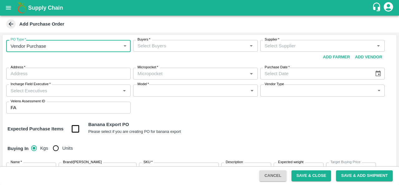
click at [200, 47] on input "Buyers   *" at bounding box center [190, 46] width 110 height 8
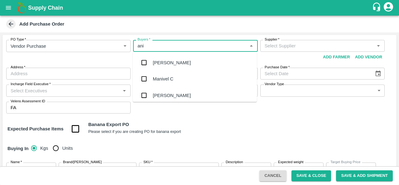
type input "anil"
click at [183, 63] on div "[PERSON_NAME]" at bounding box center [195, 63] width 124 height 16
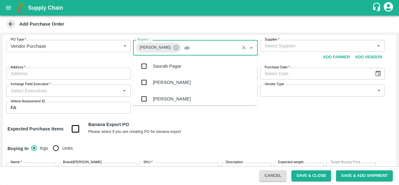
type input "abu"
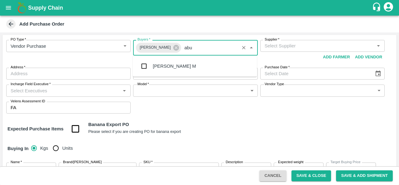
click at [172, 65] on div "[PERSON_NAME] M" at bounding box center [174, 66] width 43 height 7
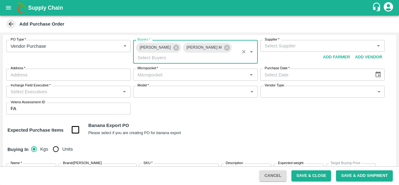
click at [291, 52] on div "Supplier   * Supplier   * Add Vendor Add Farmer" at bounding box center [323, 52] width 125 height 24
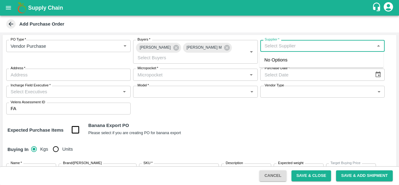
click at [290, 43] on input "Supplier   *" at bounding box center [317, 46] width 110 height 8
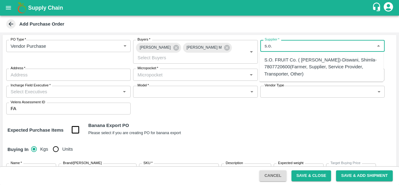
click at [285, 57] on div "S.O. FRUIT Co. ( [PERSON_NAME])-Diswani, Shimla-7807720600(Farmer, Supplier, Se…" at bounding box center [322, 66] width 114 height 21
type input "S.O. FRUIT Co. ( [PERSON_NAME])-Diswani, Shimla-7807720600(Farmer, Supplier, Se…"
type input "Diswani, [GEOGRAPHIC_DATA], [GEOGRAPHIC_DATA] , [GEOGRAPHIC_DATA]"
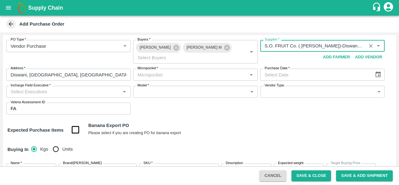
type input "S.O. FRUIT Co. ( [PERSON_NAME])-Diswani, Shimla-7807720600(Farmer, Supplier, Se…"
click at [163, 73] on input "Micropocket   *" at bounding box center [190, 75] width 110 height 8
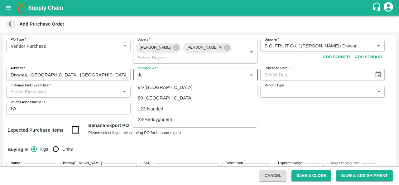
click at [153, 86] on div "84-[GEOGRAPHIC_DATA]" at bounding box center [165, 87] width 55 height 7
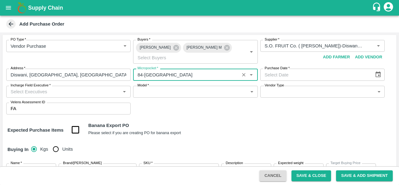
type input "84-[GEOGRAPHIC_DATA]"
click at [378, 76] on icon "Choose date" at bounding box center [378, 74] width 5 height 6
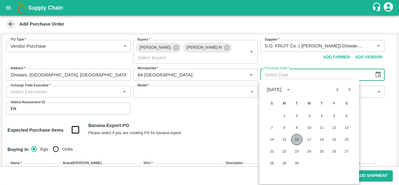
click at [295, 141] on button "16" at bounding box center [296, 139] width 11 height 11
type input "[DATE]"
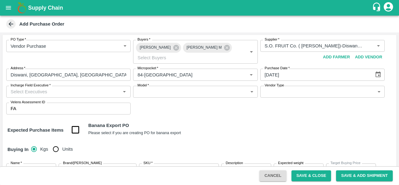
click at [227, 136] on div "Expected Purchase Items Banana Export PO Please select if you are creating PO f…" at bounding box center [199, 130] width 384 height 16
click at [59, 90] on input "Incharge Field Executive   *" at bounding box center [63, 92] width 110 height 8
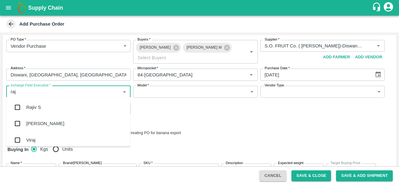
type input "raju"
click at [40, 125] on div "Raju KR" at bounding box center [34, 123] width 17 height 7
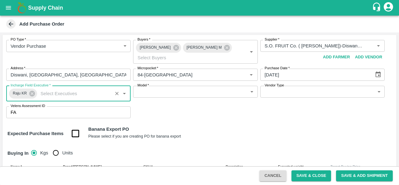
click at [164, 93] on body "Supply Chain Add Purchase Order PO Type   * Vendor Purchase 2 PO Type Buyers   …" at bounding box center [199, 92] width 399 height 185
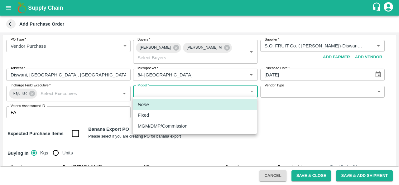
click at [149, 125] on p "MGM/DMP/Commission" at bounding box center [163, 126] width 50 height 7
type input "Commision"
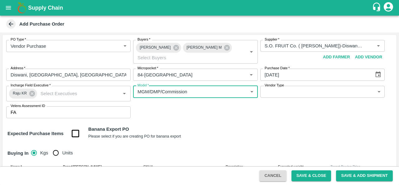
click at [295, 95] on body "Supply Chain Add Purchase Order PO Type   * Vendor Purchase 2 PO Type Buyers   …" at bounding box center [199, 92] width 399 height 185
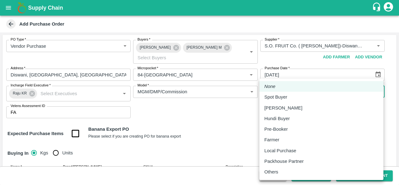
click at [280, 154] on li "Local Purchase" at bounding box center [322, 150] width 124 height 11
type input "LOCAL_PURCHASE"
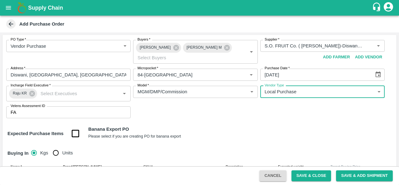
click at [59, 153] on input "Units" at bounding box center [56, 153] width 12 height 12
radio input "true"
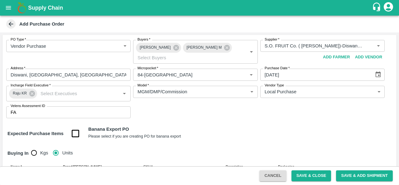
click at [253, 108] on div "PO Type   * Vendor Purchase 2 PO Type Buyers   * Anil Kumar Abu Irshad M Buyers…" at bounding box center [199, 79] width 394 height 88
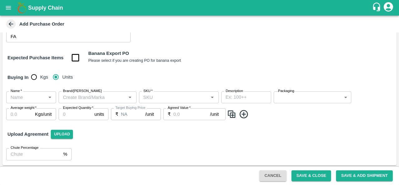
click at [16, 97] on input "Name   *" at bounding box center [26, 97] width 36 height 8
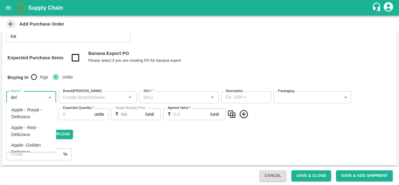
click at [22, 111] on div "Apple - Royal - Delicious" at bounding box center [31, 113] width 40 height 14
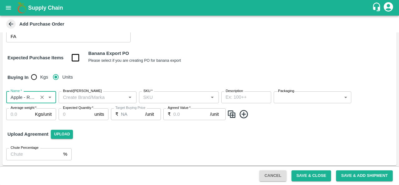
type input "Apple - Royal - Delicious"
click at [87, 98] on input "Brand/Marka" at bounding box center [93, 97] width 64 height 8
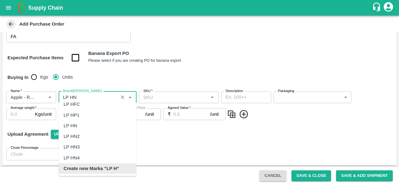
scroll to position [0, 0]
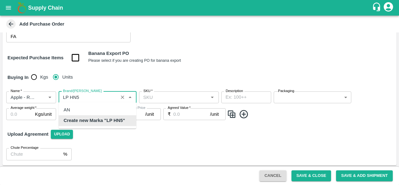
click at [102, 122] on b "Create new Marka "LP HN5"" at bounding box center [94, 120] width 61 height 7
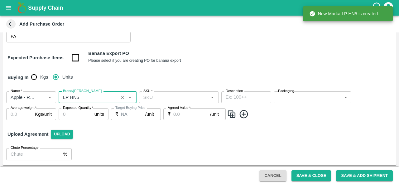
type input "LP HN5"
click at [170, 99] on input "SKU   *" at bounding box center [174, 97] width 66 height 8
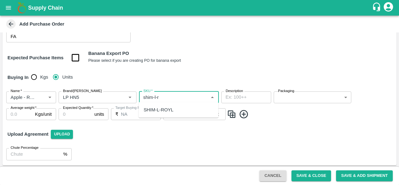
click at [169, 110] on div "SHIM-L-ROYL" at bounding box center [159, 109] width 30 height 7
type input "SHIM-L-ROYL"
click at [302, 95] on body "Supply Chain Add Purchase Order PO Type   * Vendor Purchase 2 PO Type Buyers   …" at bounding box center [199, 92] width 399 height 185
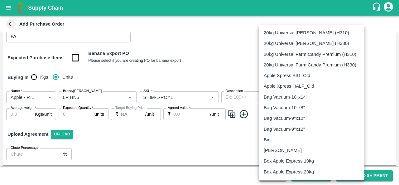
scroll to position [406, 0]
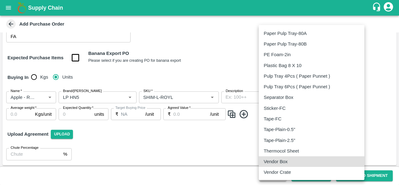
click at [275, 163] on p "Vendor Box" at bounding box center [276, 161] width 24 height 7
type input "276"
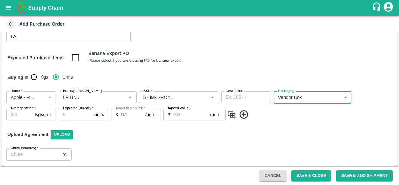
click at [22, 113] on input "Average weight   *" at bounding box center [19, 115] width 26 height 12
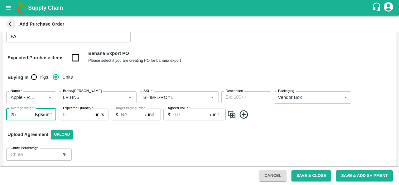
type input "25"
click at [67, 113] on input "Expected Quantity   *" at bounding box center [75, 115] width 33 height 12
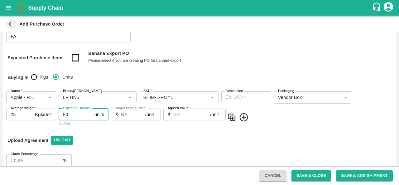
type input "80"
click at [183, 115] on input "Agreed Value   *" at bounding box center [191, 115] width 37 height 12
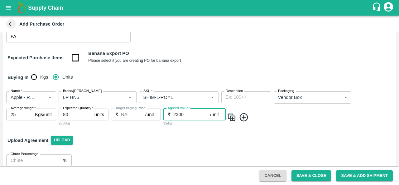
type input "2300"
click at [232, 119] on img at bounding box center [231, 117] width 9 height 10
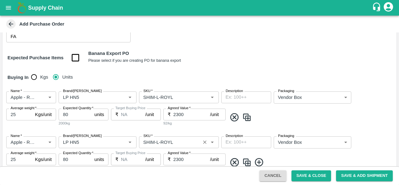
click at [158, 139] on input "SKU   *" at bounding box center [170, 142] width 58 height 8
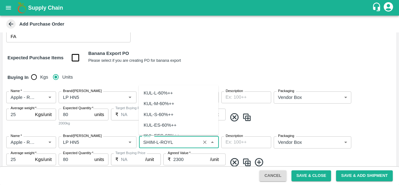
scroll to position [1707, 0]
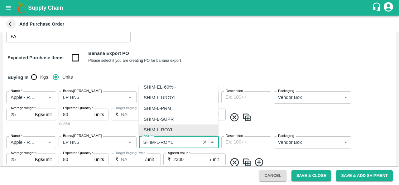
click at [158, 139] on input "SKU   *" at bounding box center [170, 142] width 58 height 8
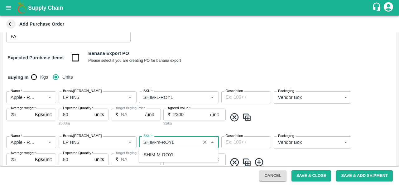
click at [164, 154] on div "SHIM-M-ROYL" at bounding box center [159, 154] width 31 height 7
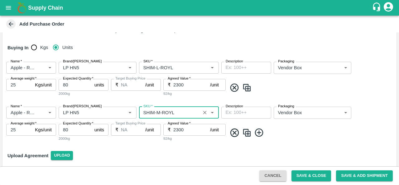
scroll to position [127, 0]
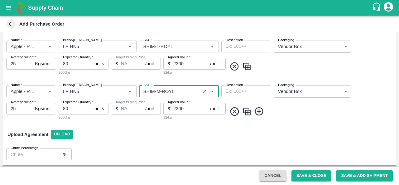
type input "SHIM-M-ROYL"
click at [248, 113] on img at bounding box center [246, 111] width 9 height 10
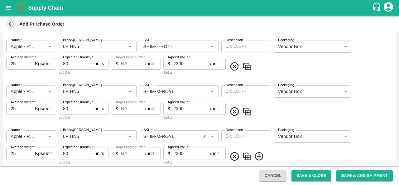
click at [160, 135] on input "SKU   *" at bounding box center [170, 136] width 58 height 8
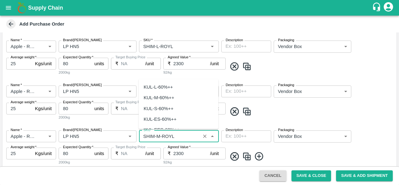
scroll to position [1803, 0]
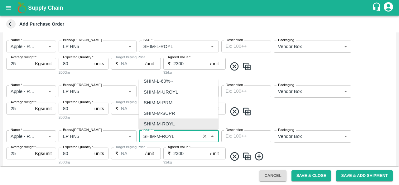
click at [160, 135] on input "SKU   *" at bounding box center [170, 136] width 58 height 8
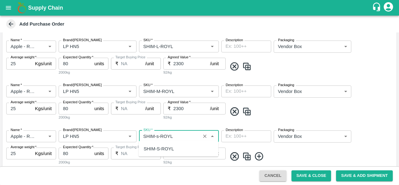
click at [162, 144] on div "SHIM-S-ROYL" at bounding box center [179, 149] width 80 height 11
type input "SHIM-S-ROYL"
click at [290, 149] on div "Name   * Name   * Brand/[PERSON_NAME]/[PERSON_NAME]   * SKU   * Description x D…" at bounding box center [199, 147] width 394 height 45
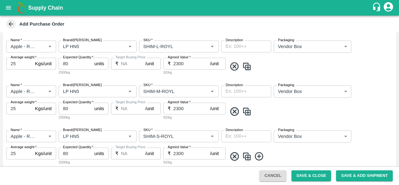
scroll to position [172, 0]
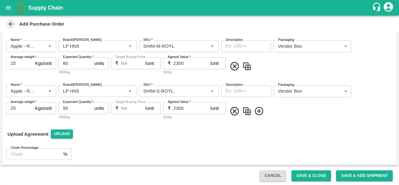
click at [245, 110] on img at bounding box center [246, 111] width 9 height 10
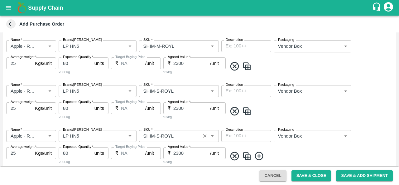
click at [157, 135] on input "SKU   *" at bounding box center [170, 136] width 58 height 8
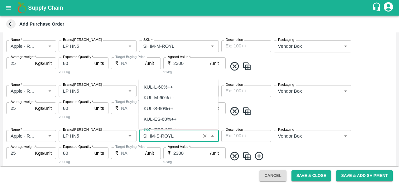
scroll to position [1899, 0]
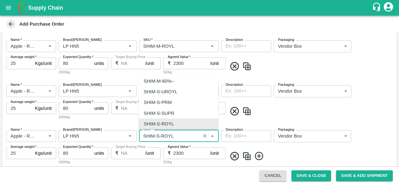
click at [157, 135] on input "SKU   *" at bounding box center [170, 136] width 58 height 8
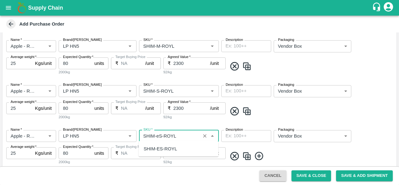
scroll to position [0, 0]
click at [164, 148] on div "SHIM-ES-ROYL" at bounding box center [160, 148] width 33 height 7
type input "SHIM-ES-ROYL"
click at [303, 151] on span at bounding box center [310, 156] width 167 height 10
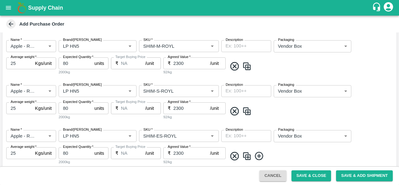
click at [247, 153] on img at bounding box center [246, 156] width 9 height 10
type input "Apple - Royal - Delicious"
type input "LP HN5"
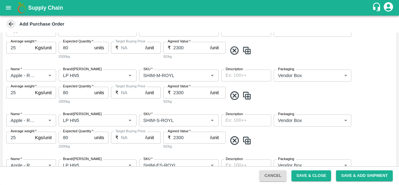
scroll to position [262, 0]
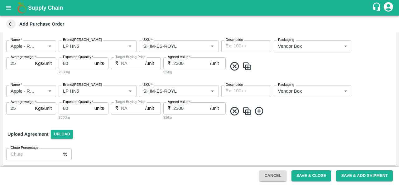
click at [247, 115] on div "Name   * Name   * Brand/[PERSON_NAME]/[PERSON_NAME]   * SKU   * Description x D…" at bounding box center [199, 102] width 394 height 45
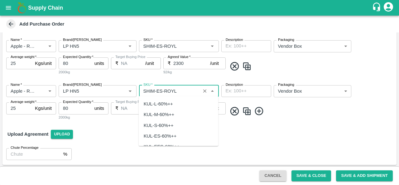
click at [159, 88] on input "SKU   *" at bounding box center [170, 91] width 58 height 8
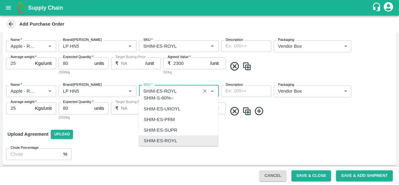
click at [159, 88] on input "SKU   *" at bounding box center [170, 91] width 58 height 8
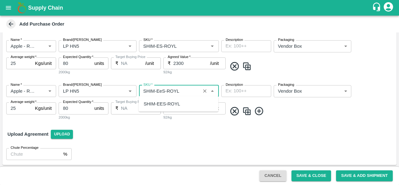
scroll to position [0, 0]
click at [164, 100] on div "SHIM-EES-ROYL" at bounding box center [179, 104] width 80 height 11
type input "SHIM-EES-ROYL"
click at [246, 111] on img at bounding box center [246, 111] width 9 height 10
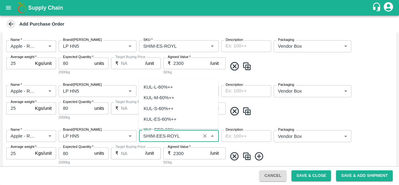
click at [164, 135] on input "SKU   *" at bounding box center [170, 136] width 58 height 8
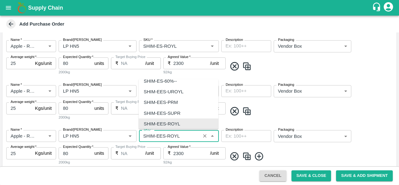
click at [164, 135] on input "SKU   *" at bounding box center [170, 136] width 58 height 8
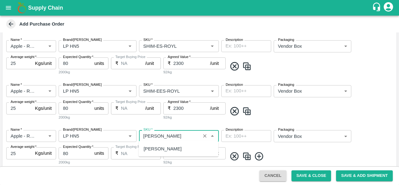
click at [164, 148] on div "[PERSON_NAME]" at bounding box center [163, 148] width 38 height 7
type input "[PERSON_NAME]"
click at [250, 155] on img at bounding box center [246, 156] width 9 height 10
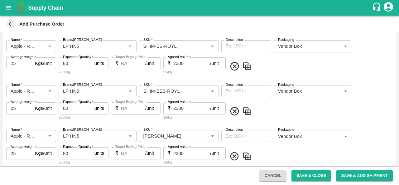
scroll to position [297, 0]
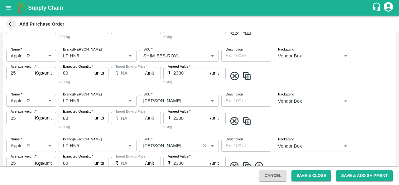
click at [163, 142] on input "SKU   *" at bounding box center [170, 146] width 58 height 8
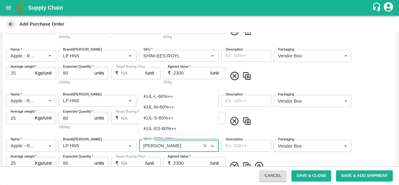
scroll to position [2188, 0]
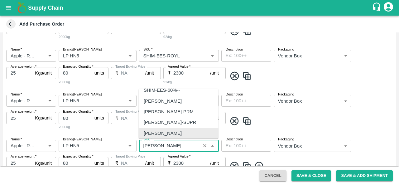
click at [169, 145] on input "SKU   *" at bounding box center [170, 146] width 58 height 8
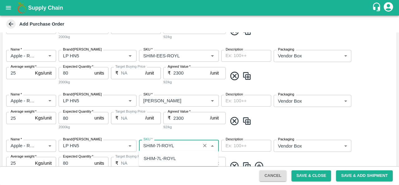
click at [157, 159] on div "SHIM-7L-ROYL" at bounding box center [160, 158] width 32 height 7
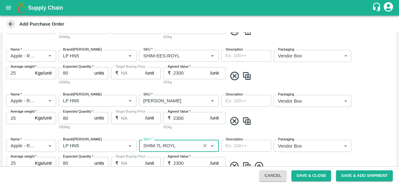
type input "SHIM-7L-ROYL"
click at [365, 124] on span at bounding box center [310, 121] width 167 height 10
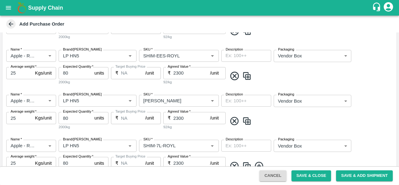
scroll to position [352, 0]
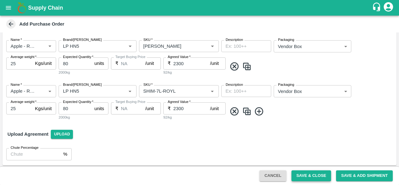
click at [310, 175] on button "Save & Close" at bounding box center [312, 175] width 40 height 11
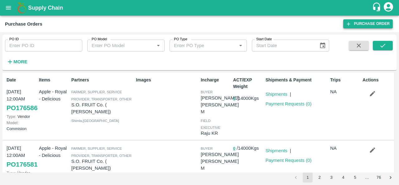
click at [367, 22] on link "Purchase Order" at bounding box center [369, 23] width 50 height 9
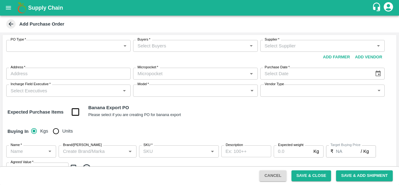
click at [49, 53] on div "PO Type   * ​ PO Type" at bounding box center [68, 51] width 125 height 23
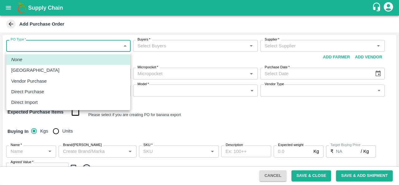
click at [55, 49] on body "Supply Chain Add Purchase Order PO Type   * ​ PO Type Buyers   * Buyers   * Sup…" at bounding box center [199, 92] width 399 height 185
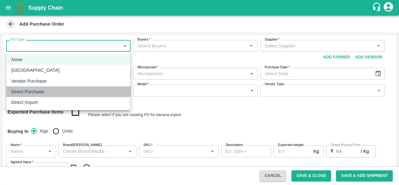
click at [26, 89] on p "Direct Purchase" at bounding box center [27, 91] width 33 height 7
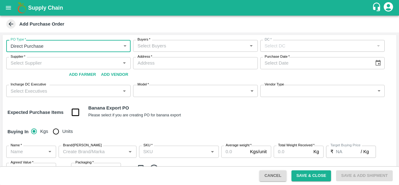
click at [90, 43] on body "Supply Chain Add Purchase Order PO Type   * Direct Purchase 3 PO Type Buyers   …" at bounding box center [199, 92] width 399 height 185
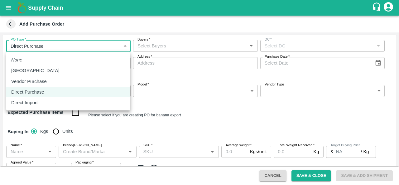
click at [41, 80] on p "Vendor Purchase" at bounding box center [29, 81] width 36 height 7
type input "2"
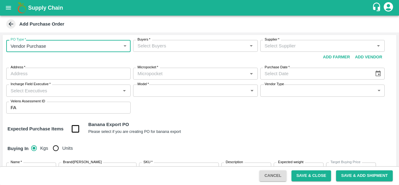
click at [182, 48] on input "Buyers   *" at bounding box center [190, 46] width 110 height 8
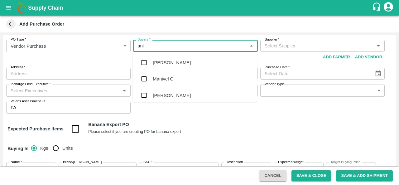
type input "anil"
click at [173, 62] on div "[PERSON_NAME]" at bounding box center [172, 62] width 38 height 7
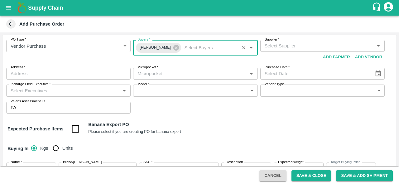
click at [304, 46] on input "Supplier   *" at bounding box center [317, 46] width 110 height 8
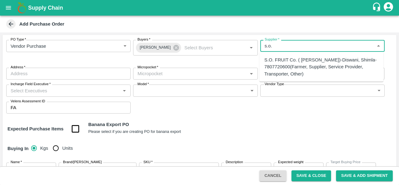
click at [285, 67] on div "S.O. FRUIT Co. ( [PERSON_NAME])-Diswani, Shimla-7807720600(Farmer, Supplier, Se…" at bounding box center [322, 66] width 114 height 21
type input "S.O. FRUIT Co. ( [PERSON_NAME])-Diswani, Shimla-7807720600(Farmer, Supplier, Se…"
type input "Diswani, [GEOGRAPHIC_DATA], [GEOGRAPHIC_DATA] , [GEOGRAPHIC_DATA]"
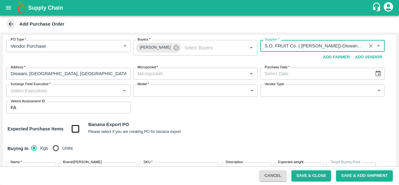
type input "S.O. FRUIT Co. ( [PERSON_NAME])-Diswani, Shimla-7807720600(Farmer, Supplier, Se…"
type input "DD/MM/YYYY"
click at [290, 76] on input "DD/MM/YYYY" at bounding box center [316, 74] width 110 height 12
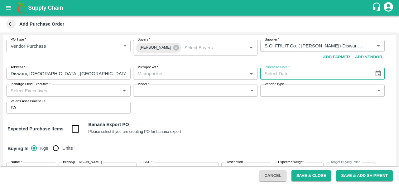
click at [377, 75] on icon "Choose date" at bounding box center [378, 73] width 7 height 7
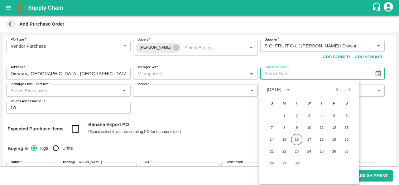
click at [298, 139] on button "16" at bounding box center [296, 139] width 11 height 11
type input "[DATE]"
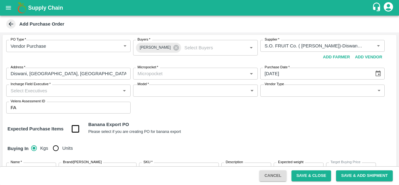
click at [233, 128] on div "Expected Purchase Items Banana Export PO Please select if you are creating PO f…" at bounding box center [199, 129] width 384 height 16
click at [157, 74] on input "Micropocket   *" at bounding box center [190, 74] width 110 height 8
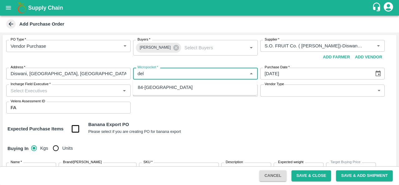
click at [153, 86] on div "84-[GEOGRAPHIC_DATA]" at bounding box center [165, 87] width 55 height 7
type input "84-[GEOGRAPHIC_DATA]"
click at [67, 94] on input "Incharge Field Executive   *" at bounding box center [63, 90] width 110 height 8
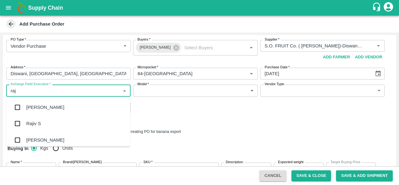
type input "raju"
click at [46, 128] on div "Raju KR" at bounding box center [68, 123] width 124 height 16
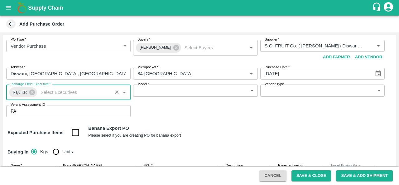
click at [160, 88] on body "Supply Chain Add Purchase Order PO Type   * Vendor Purchase 2 PO Type Buyers   …" at bounding box center [199, 92] width 399 height 185
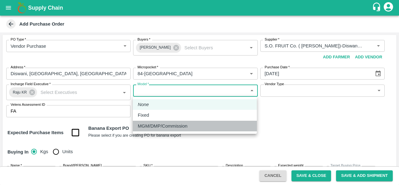
click at [154, 126] on p "MGM/DMP/Commission" at bounding box center [163, 126] width 50 height 7
type input "Commision"
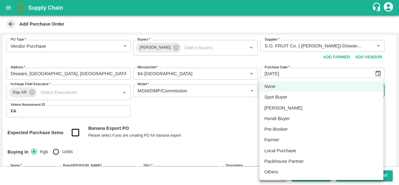
click at [304, 87] on body "Supply Chain Add Purchase Order PO Type   * Vendor Purchase 2 PO Type Buyers   …" at bounding box center [199, 92] width 399 height 185
click at [280, 149] on p "Local Purchase" at bounding box center [281, 150] width 32 height 7
type input "LOCAL_PURCHASE"
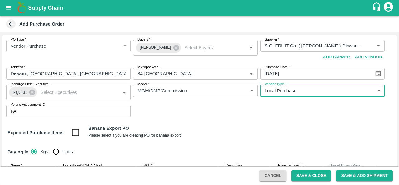
click at [67, 111] on input "Velens Assessment ID" at bounding box center [75, 111] width 112 height 12
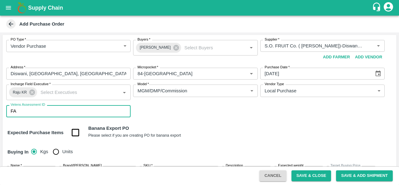
click at [53, 153] on input "Units" at bounding box center [56, 151] width 12 height 12
radio input "true"
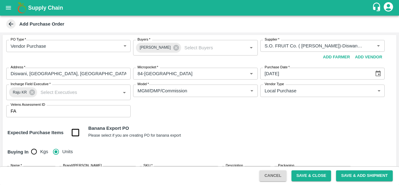
click at [204, 108] on div "PO Type   * Vendor Purchase 2 PO Type Buyers   * [PERSON_NAME] Buyers   * Suppl…" at bounding box center [199, 78] width 394 height 87
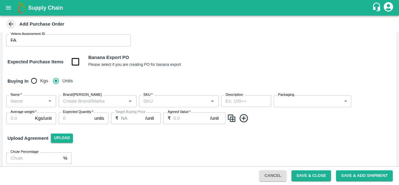
scroll to position [76, 0]
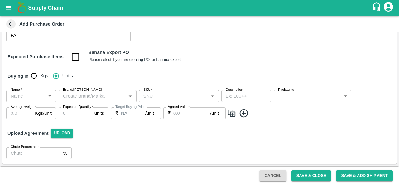
click at [24, 97] on input "Name   *" at bounding box center [26, 96] width 36 height 8
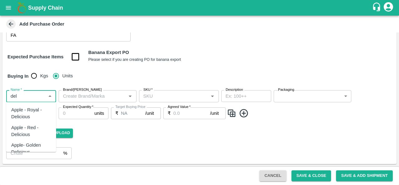
click at [32, 111] on div "Apple - Royal - Delicious" at bounding box center [31, 113] width 40 height 14
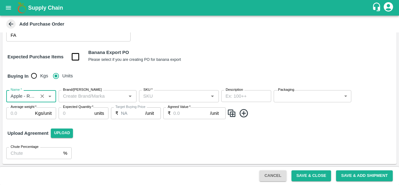
type input "Apple - Royal - Delicious"
click at [90, 95] on input "Brand/[PERSON_NAME]" at bounding box center [93, 96] width 64 height 8
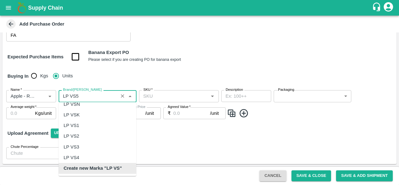
scroll to position [0, 0]
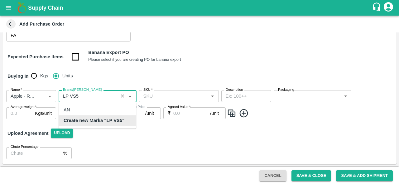
click at [111, 123] on b "Create new Marka "LP VS5"" at bounding box center [94, 120] width 61 height 7
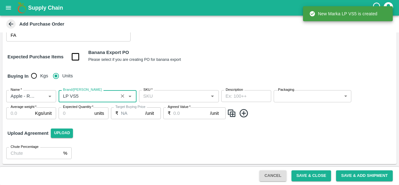
type input "LP VS5"
click at [177, 98] on input "SKU   *" at bounding box center [174, 96] width 66 height 8
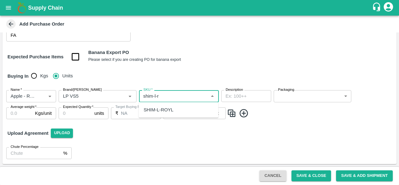
click at [169, 107] on div "SHIM-L-ROYL" at bounding box center [159, 109] width 30 height 7
type input "SHIM-L-ROYL"
click at [287, 100] on body "Supply Chain Add Purchase Order PO Type   * Vendor Purchase 2 PO Type Buyers   …" at bounding box center [199, 92] width 399 height 185
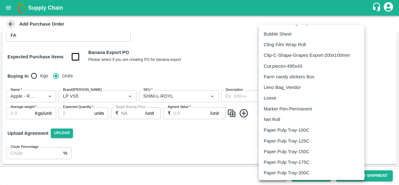
scroll to position [406, 0]
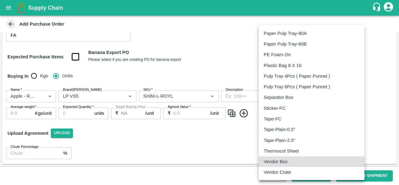
click at [275, 164] on p "Vendor Box" at bounding box center [276, 161] width 24 height 7
type input "276"
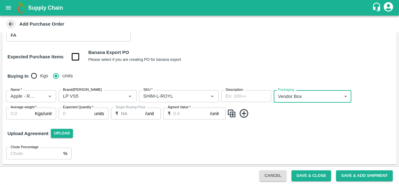
click at [20, 113] on input "Average weight   *" at bounding box center [19, 114] width 26 height 12
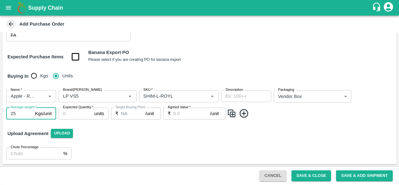
type input "25"
click at [72, 111] on input "Expected Quantity   *" at bounding box center [75, 114] width 33 height 12
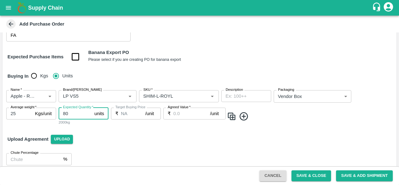
type input "80"
click at [189, 117] on input "Agreed Value   *" at bounding box center [191, 114] width 37 height 12
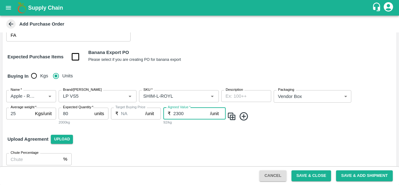
type input "2300"
click at [231, 115] on img at bounding box center [231, 116] width 9 height 10
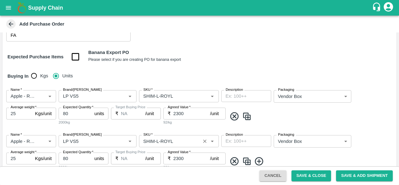
click at [157, 139] on input "SKU   *" at bounding box center [170, 141] width 58 height 8
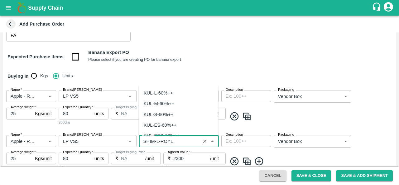
scroll to position [1707, 0]
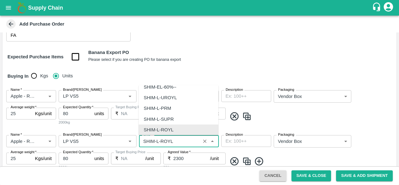
click at [159, 139] on input "SKU   *" at bounding box center [170, 141] width 58 height 8
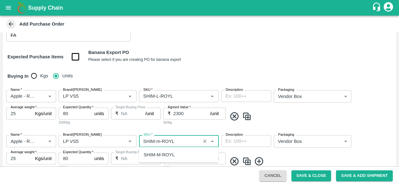
click at [157, 156] on div "SHIM-M-ROYL" at bounding box center [159, 154] width 31 height 7
type input "SHIM-M-ROYL"
click at [273, 120] on span at bounding box center [310, 116] width 167 height 10
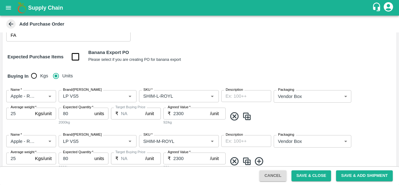
scroll to position [127, 0]
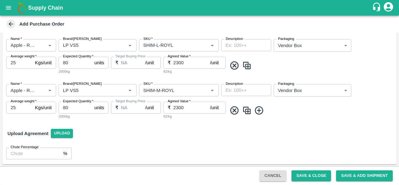
click at [240, 110] on span at bounding box center [310, 110] width 167 height 10
click at [247, 110] on img at bounding box center [246, 110] width 9 height 10
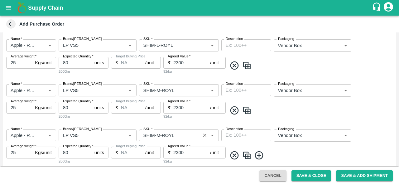
click at [160, 135] on input "SKU   *" at bounding box center [170, 135] width 58 height 8
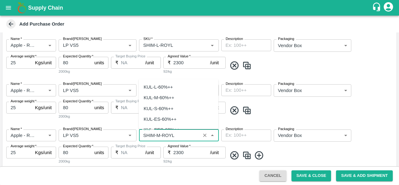
scroll to position [1803, 0]
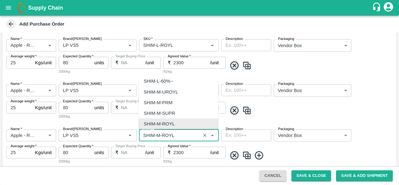
click at [159, 135] on input "SKU   *" at bounding box center [170, 135] width 58 height 8
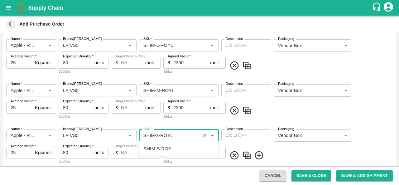
click at [183, 153] on div "SHIM-S-ROYL" at bounding box center [179, 149] width 80 height 11
type input "SHIM-S-ROYL"
click at [290, 148] on div "Name   * Name   * Brand/Marka Brand/Marka SKU   * SKU   * Description x Descrip…" at bounding box center [199, 147] width 394 height 45
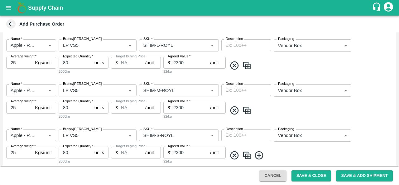
scroll to position [172, 0]
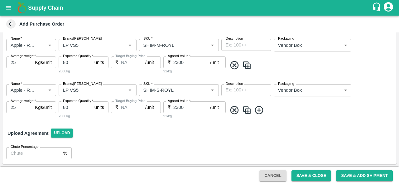
click at [245, 113] on img at bounding box center [246, 110] width 9 height 10
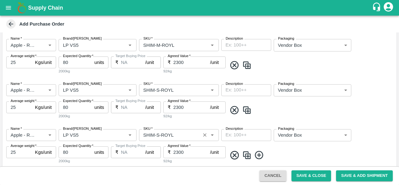
click at [155, 135] on input "SKU   *" at bounding box center [170, 135] width 58 height 8
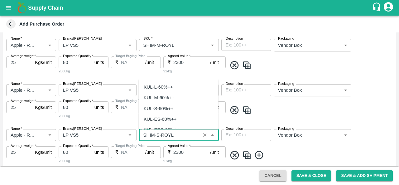
scroll to position [1899, 0]
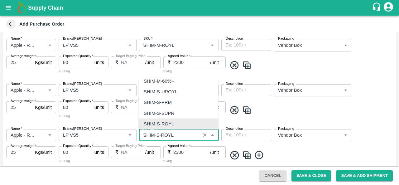
click at [156, 134] on input "SKU   *" at bounding box center [170, 135] width 58 height 8
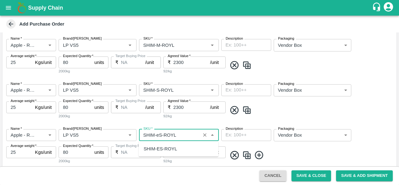
scroll to position [0, 0]
click at [169, 151] on div "SHIM-ES-ROYL" at bounding box center [160, 148] width 33 height 7
type input "SHIM-ES-ROYL"
click at [248, 154] on img at bounding box center [246, 155] width 9 height 10
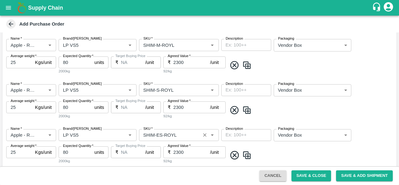
scroll to position [255, 0]
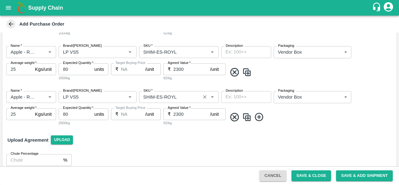
click at [159, 99] on input "SKU   *" at bounding box center [170, 97] width 58 height 8
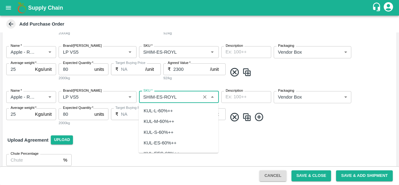
scroll to position [1995, 0]
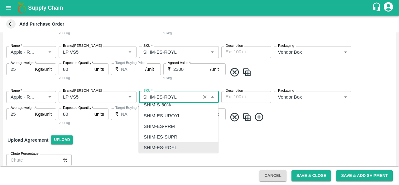
click at [159, 98] on input "SKU   *" at bounding box center [170, 97] width 58 height 8
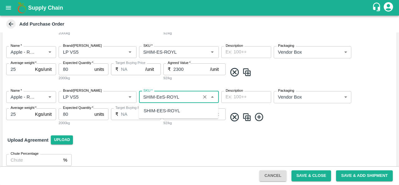
scroll to position [0, 0]
click at [159, 111] on div "SHIM-EES-ROYL" at bounding box center [162, 110] width 37 height 7
type input "SHIM-EES-ROYL"
click at [237, 149] on div "Chute Percentage % Chute Percentage" at bounding box center [199, 160] width 394 height 22
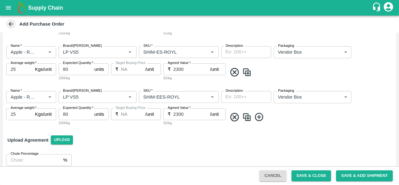
click at [250, 116] on img at bounding box center [246, 117] width 9 height 10
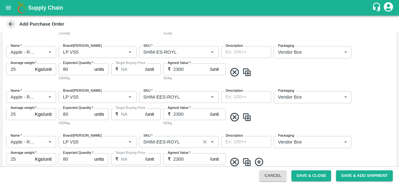
click at [162, 142] on input "SKU   *" at bounding box center [170, 142] width 58 height 8
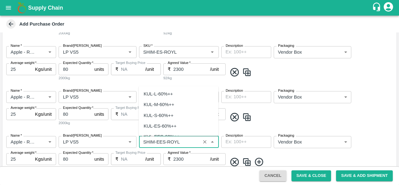
scroll to position [2092, 0]
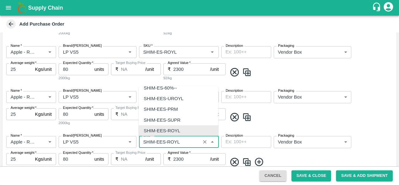
click at [164, 140] on input "SKU   *" at bounding box center [170, 142] width 58 height 8
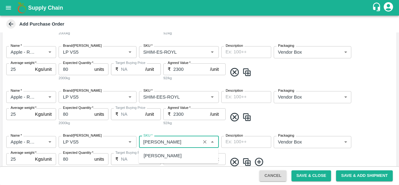
click at [162, 154] on div "SHIM-PITTO-ROYL" at bounding box center [163, 155] width 38 height 7
type input "SHIM-PITTO-ROYL"
click at [245, 164] on img at bounding box center [246, 162] width 9 height 10
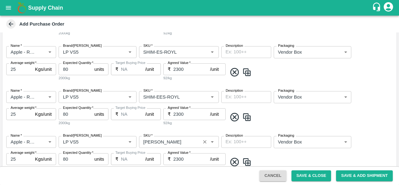
scroll to position [310, 0]
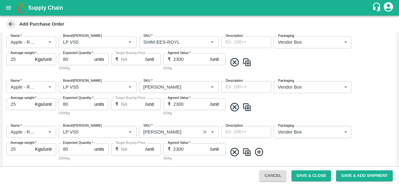
click at [164, 131] on input "SKU   *" at bounding box center [170, 132] width 58 height 8
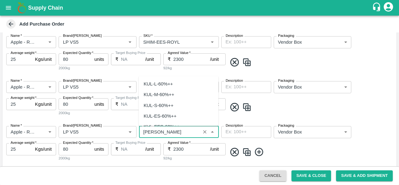
scroll to position [2188, 0]
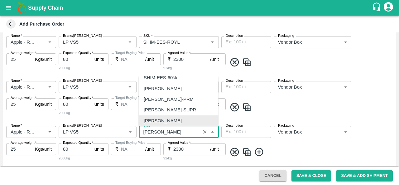
click at [169, 131] on input "SKU   *" at bounding box center [170, 132] width 58 height 8
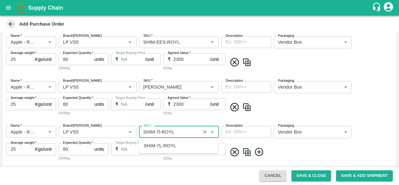
click at [161, 148] on div "SHIM-7L-ROYL" at bounding box center [160, 145] width 32 height 7
type input "SHIM-7L-ROYL"
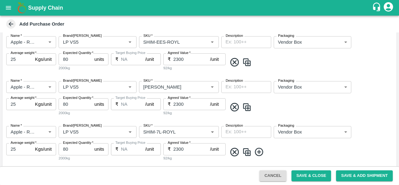
click at [296, 150] on span at bounding box center [310, 152] width 167 height 10
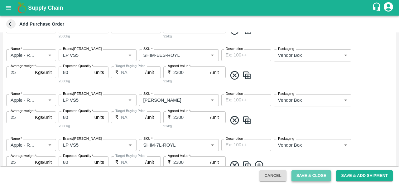
click at [307, 172] on button "Save & Close" at bounding box center [312, 175] width 40 height 11
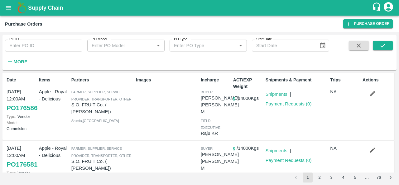
click at [46, 68] on div "PO ID PO ID PO Model PO Model   * PO Type PO Type   * Start Date Start Date More" at bounding box center [199, 53] width 394 height 36
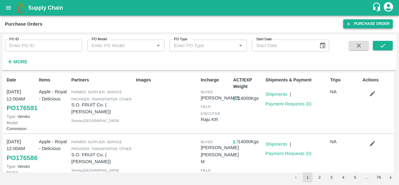
click at [374, 24] on link "Purchase Order" at bounding box center [369, 23] width 50 height 9
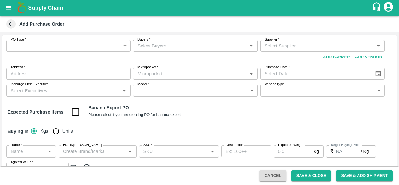
click at [82, 44] on body "Supply Chain Add Purchase Order PO Type   * ​ PO Type Buyers   * Buyers   * Sup…" at bounding box center [199, 92] width 399 height 185
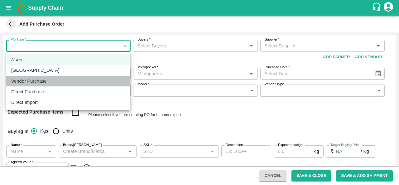
click at [45, 83] on p "Vendor Purchase" at bounding box center [29, 81] width 36 height 7
type input "2"
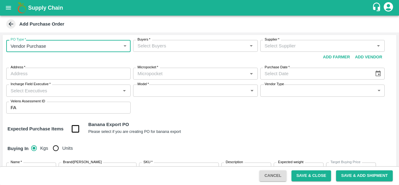
click at [201, 45] on input "Buyers   *" at bounding box center [190, 46] width 110 height 8
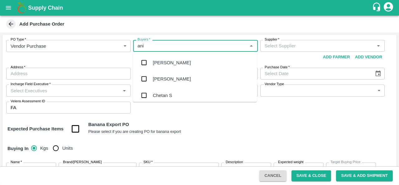
type input "anil"
click at [163, 65] on div "[PERSON_NAME]" at bounding box center [172, 62] width 38 height 7
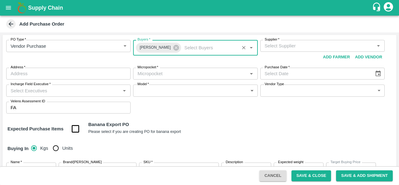
click at [189, 48] on input "Buyers   *" at bounding box center [210, 48] width 56 height 8
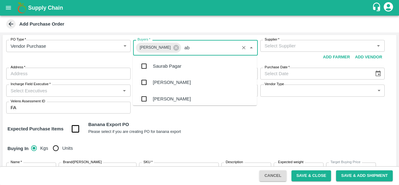
type input "abu"
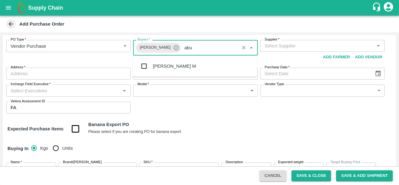
click at [171, 71] on div "[PERSON_NAME] M" at bounding box center [195, 66] width 124 height 16
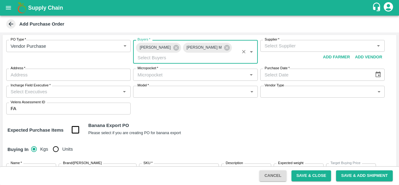
click at [303, 43] on input "Supplier   *" at bounding box center [317, 46] width 110 height 8
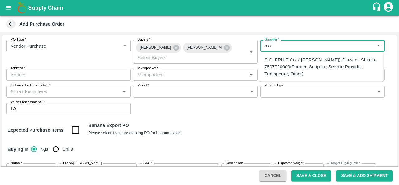
click at [288, 66] on div "S.O. FRUIT Co. ( Sardevan Singh)-Diswani, Shimla-7807720600(Farmer, Supplier, S…" at bounding box center [322, 66] width 114 height 21
type input "S.O. FRUIT Co. ( Sardevan Singh)-Diswani, Shimla-7807720600(Farmer, Supplier, S…"
type input "Diswani, Shimla, Chirgaon , Himachal Pradesh"
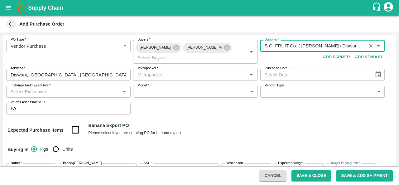
type input "S.O. FRUIT Co. ( Sardevan Singh)-Diswani, Shimla-7807720600(Farmer, Supplier, S…"
click at [228, 75] on input "Micropocket   *" at bounding box center [190, 75] width 110 height 8
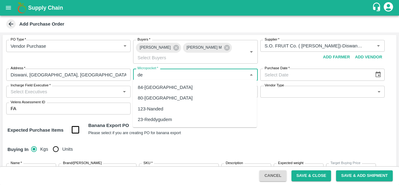
click at [152, 87] on div "84-[GEOGRAPHIC_DATA]" at bounding box center [165, 87] width 55 height 7
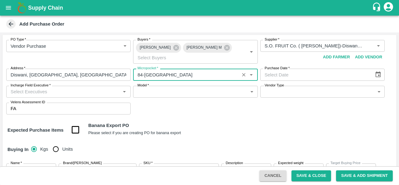
type input "84-[GEOGRAPHIC_DATA]"
click at [378, 76] on icon "Choose date" at bounding box center [378, 74] width 5 height 6
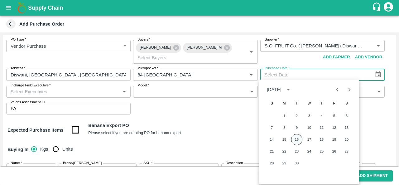
click at [297, 139] on button "16" at bounding box center [296, 139] width 11 height 11
type input "[DATE]"
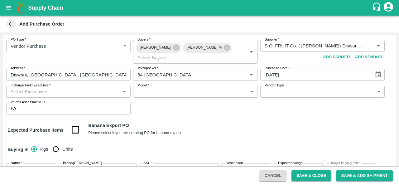
click at [220, 127] on div "Expected Purchase Items Banana Export PO Please select if you are creating PO f…" at bounding box center [199, 130] width 384 height 16
click at [38, 93] on input "Incharge Field Executive   *" at bounding box center [63, 92] width 110 height 8
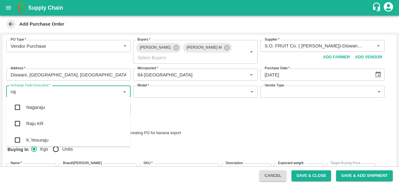
type input "raju"
click at [40, 127] on div "Raju KR" at bounding box center [34, 123] width 17 height 7
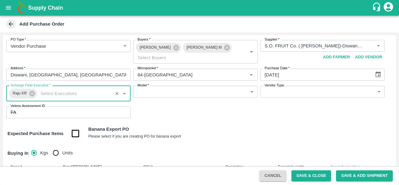
click at [187, 93] on body "Supply Chain Add Purchase Order PO Type   * Vendor Purchase 2 PO Type Buyers   …" at bounding box center [199, 92] width 399 height 185
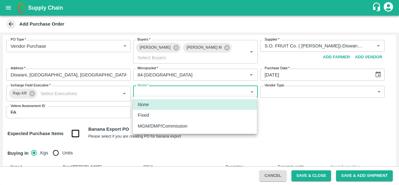
click at [156, 129] on p "MGM/DMP/Commission" at bounding box center [163, 126] width 50 height 7
type input "Commision"
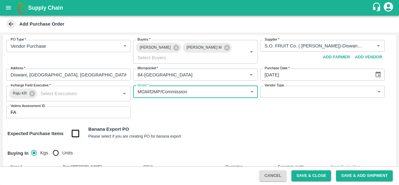
click at [315, 90] on body "Supply Chain Add Purchase Order PO Type   * Vendor Purchase 2 PO Type Buyers   …" at bounding box center [199, 92] width 399 height 185
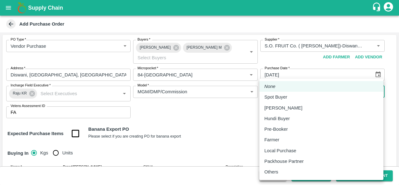
click at [283, 151] on p "Local Purchase" at bounding box center [281, 150] width 32 height 7
type input "LOCAL_PURCHASE"
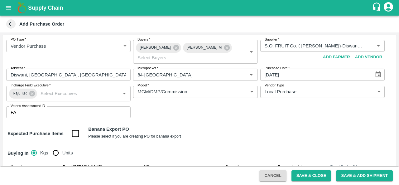
click at [234, 131] on div "Expected Purchase Items Banana Export PO Please select if you are creating PO f…" at bounding box center [199, 134] width 384 height 16
click at [58, 153] on input "Units" at bounding box center [56, 153] width 12 height 12
radio input "true"
click at [283, 128] on div "Expected Purchase Items Banana Export PO Please select if you are creating PO f…" at bounding box center [199, 134] width 384 height 16
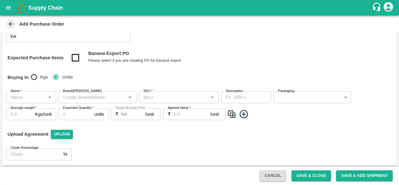
click at [24, 95] on input "Name   *" at bounding box center [26, 97] width 36 height 8
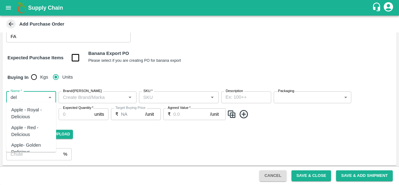
click at [25, 114] on div "Apple - Royal - Delicious" at bounding box center [31, 113] width 40 height 14
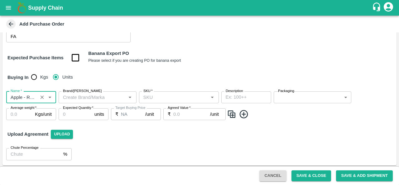
type input "Apple - Royal - Delicious"
click at [103, 99] on input "Brand/[PERSON_NAME]" at bounding box center [93, 97] width 64 height 8
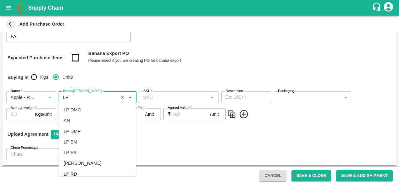
scroll to position [1298, 0]
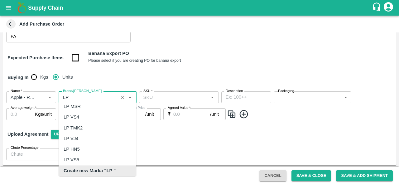
type input "LP"
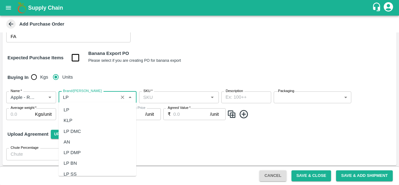
scroll to position [0, 0]
type input "LP"
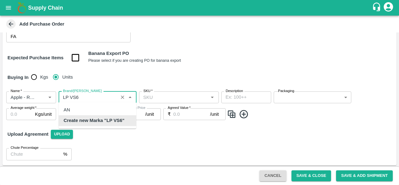
click at [94, 119] on b "Create new Marka "LP VS6"" at bounding box center [94, 120] width 61 height 7
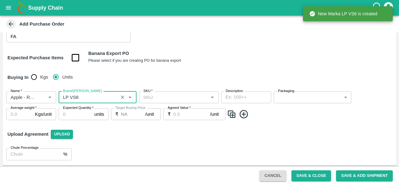
type input "LP VS6"
click at [177, 96] on input "SKU   *" at bounding box center [174, 97] width 66 height 8
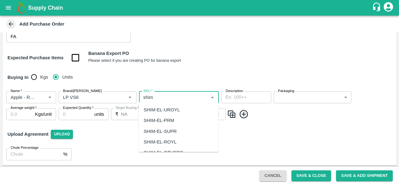
type input "shim"
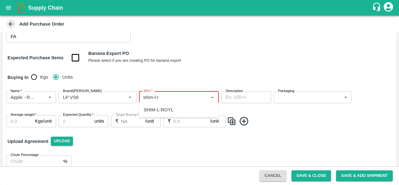
click at [170, 110] on div "SHIM-L-ROYL" at bounding box center [159, 109] width 30 height 7
type input "SHIM-L-ROYL"
click at [287, 93] on body "Supply Chain Add Purchase Order PO Type   * Vendor Purchase 2 PO Type Buyers   …" at bounding box center [199, 92] width 399 height 185
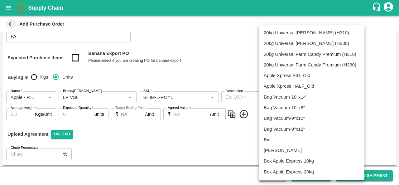
scroll to position [406, 0]
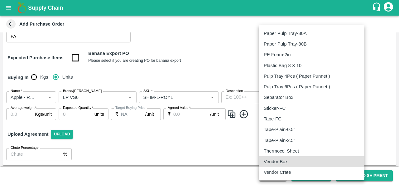
click at [272, 162] on p "Vendor Box" at bounding box center [276, 161] width 24 height 7
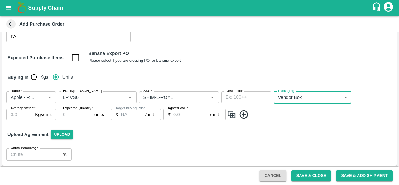
type input "276"
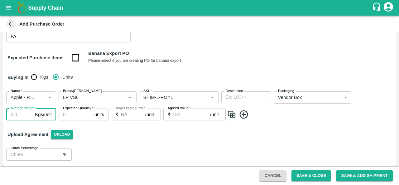
click at [18, 115] on input "Average weight   *" at bounding box center [19, 115] width 26 height 12
type input "25"
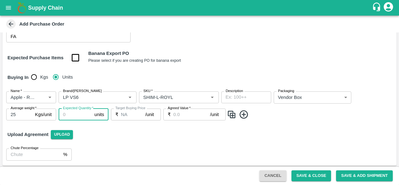
click at [81, 114] on input "Expected Quantity   *" at bounding box center [75, 115] width 33 height 12
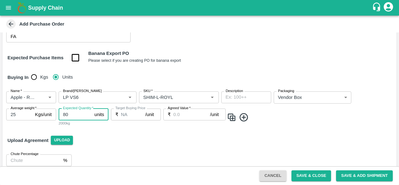
type input "80"
click at [184, 117] on input "Agreed Value   *" at bounding box center [191, 115] width 37 height 12
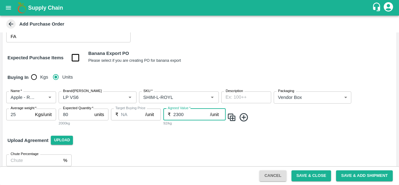
type input "2300"
click at [233, 116] on img at bounding box center [231, 117] width 9 height 10
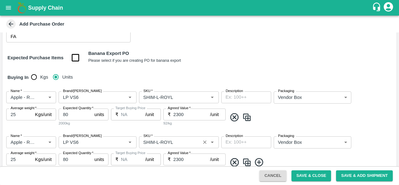
click at [158, 140] on input "SKU   *" at bounding box center [170, 142] width 58 height 8
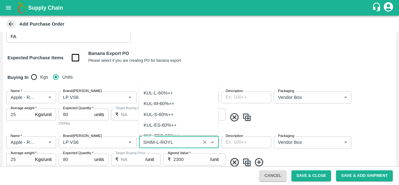
scroll to position [1707, 0]
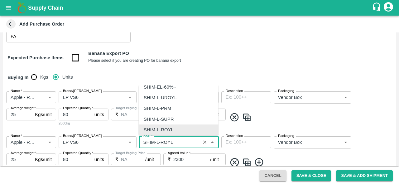
click at [158, 140] on input "SKU   *" at bounding box center [170, 142] width 58 height 8
click at [159, 138] on input "SKU   *" at bounding box center [170, 142] width 58 height 8
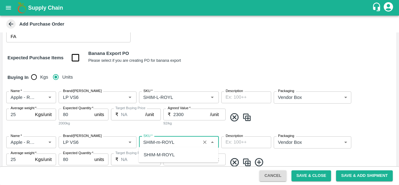
click at [161, 153] on div "SHIM-M-ROYL" at bounding box center [159, 154] width 31 height 7
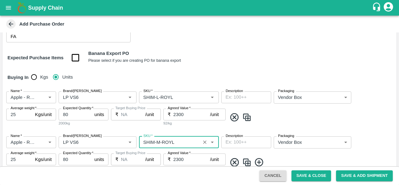
scroll to position [127, 0]
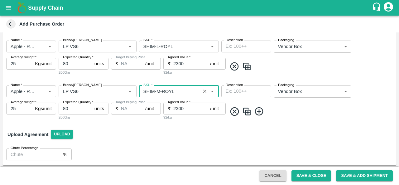
type input "SHIM-M-ROYL"
click at [248, 112] on img at bounding box center [246, 111] width 9 height 10
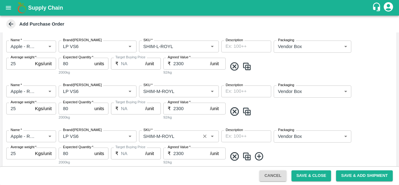
click at [158, 133] on input "SKU   *" at bounding box center [170, 136] width 58 height 8
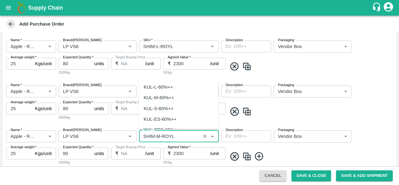
scroll to position [1803, 0]
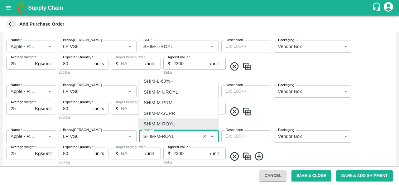
click at [159, 134] on input "SKU   *" at bounding box center [170, 136] width 58 height 8
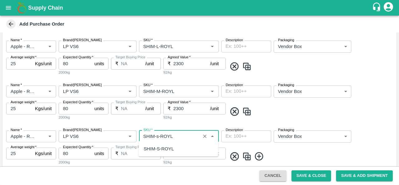
click at [165, 148] on div "SHIM-S-ROYL" at bounding box center [159, 148] width 30 height 7
type input "SHIM-S-ROYL"
click at [246, 154] on img at bounding box center [246, 156] width 9 height 10
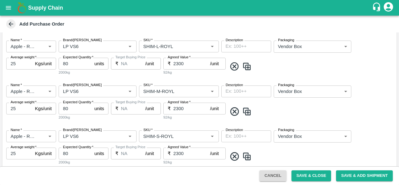
type input "Apple - Royal - Delicious"
type input "LP VS6"
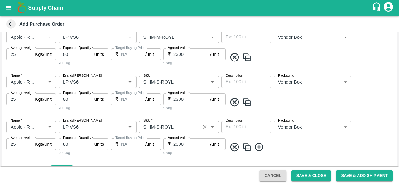
click at [157, 126] on input "SKU   *" at bounding box center [170, 127] width 58 height 8
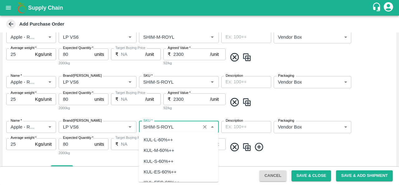
scroll to position [1899, 0]
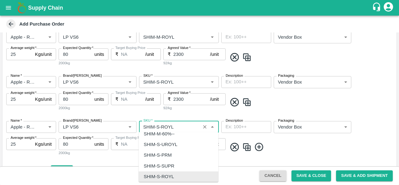
click at [157, 126] on input "SKU   *" at bounding box center [170, 127] width 58 height 8
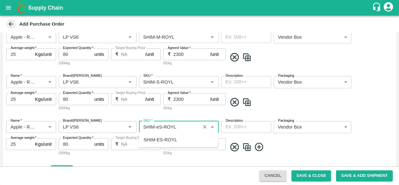
scroll to position [0, 0]
click at [164, 140] on div "SHIM-ES-ROYL" at bounding box center [160, 139] width 33 height 7
type input "SHIM-ES-ROYL"
click at [248, 144] on img at bounding box center [246, 147] width 9 height 10
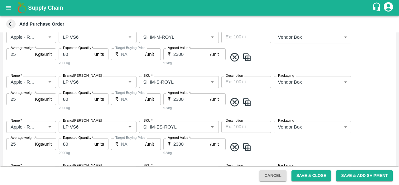
type input "Apple - Royal - Delicious"
type input "LP VS6"
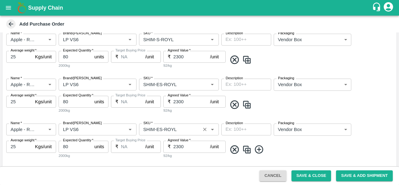
scroll to position [225, 0]
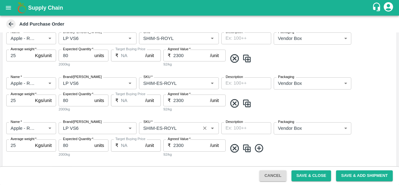
click at [160, 128] on input "SKU   *" at bounding box center [170, 128] width 58 height 8
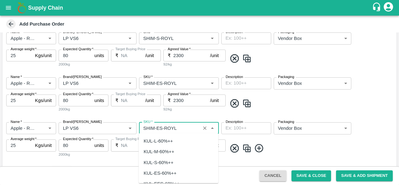
scroll to position [1995, 0]
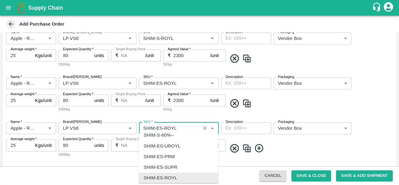
click at [160, 128] on input "SKU   *" at bounding box center [170, 128] width 58 height 8
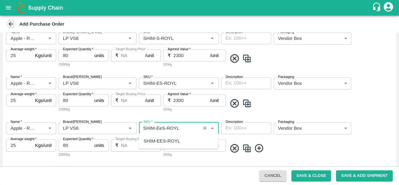
scroll to position [0, 0]
click at [162, 141] on div "SHIM-EES-ROYL" at bounding box center [162, 141] width 37 height 7
type input "SHIM-EES-ROYL"
click at [286, 148] on span at bounding box center [310, 148] width 167 height 10
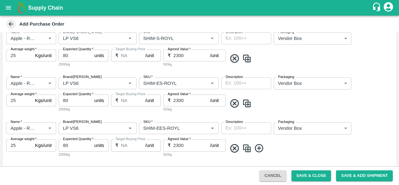
click at [245, 148] on img at bounding box center [246, 148] width 9 height 10
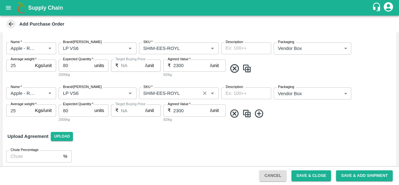
click at [161, 90] on input "SKU   *" at bounding box center [170, 93] width 58 height 8
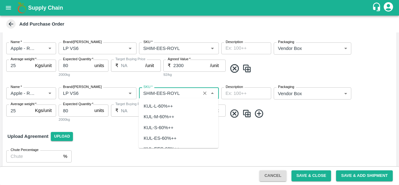
scroll to position [2092, 0]
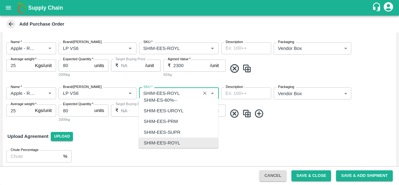
click at [164, 91] on input "SKU   *" at bounding box center [170, 93] width 58 height 8
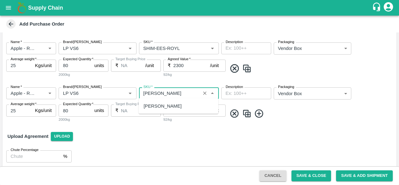
click at [177, 107] on div "SHIM-PITTO-ROYL" at bounding box center [163, 106] width 38 height 7
type input "SHIM-PITTO-ROYL"
click at [250, 111] on img at bounding box center [246, 114] width 9 height 10
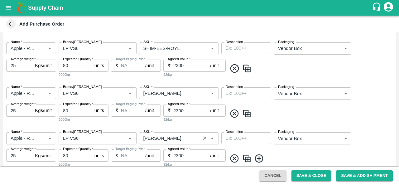
click at [169, 136] on input "SKU   *" at bounding box center [170, 138] width 58 height 8
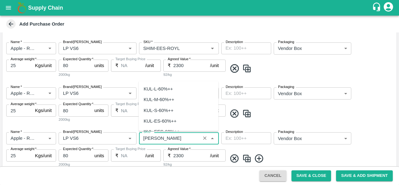
click at [163, 137] on input "SKU   *" at bounding box center [170, 138] width 58 height 8
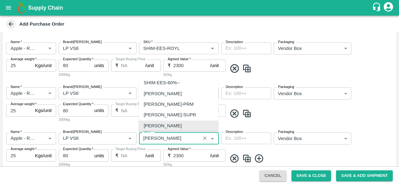
click at [169, 136] on input "SKU   *" at bounding box center [170, 138] width 58 height 8
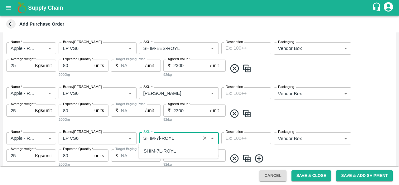
click at [161, 152] on div "SHIM-7L-ROYL" at bounding box center [160, 151] width 32 height 7
type input "SHIM-7L-ROYL"
click at [290, 149] on div "Name   * Name   * Brand/Marka Brand/Marka SKU   * SKU   * Description x Descrip…" at bounding box center [199, 149] width 394 height 45
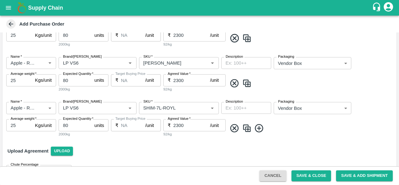
scroll to position [314, 0]
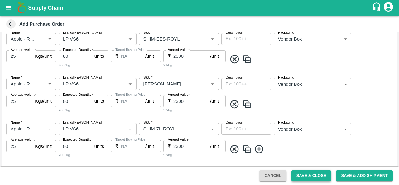
click at [306, 172] on button "Save & Close" at bounding box center [312, 175] width 40 height 11
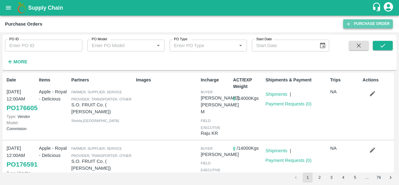
click at [364, 25] on link "Purchase Order" at bounding box center [369, 23] width 50 height 9
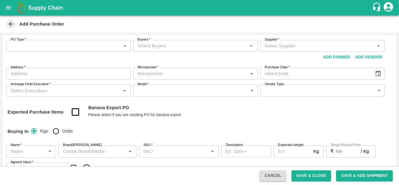
click at [44, 43] on body "Supply Chain Add Purchase Order PO Type   * ​ PO Type Buyers   * Buyers   * Sup…" at bounding box center [199, 92] width 399 height 185
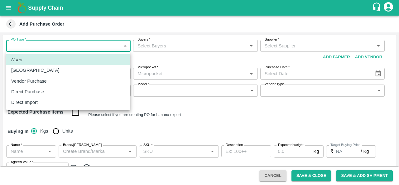
click at [28, 80] on p "Vendor Purchase" at bounding box center [29, 81] width 36 height 7
type input "2"
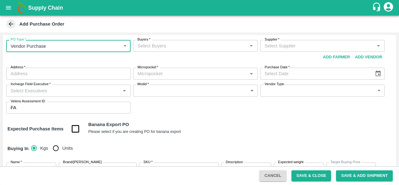
click at [188, 46] on input "Buyers   *" at bounding box center [190, 46] width 110 height 8
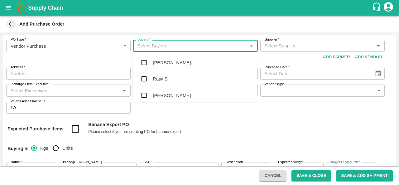
type input "f"
type input "anil"
click at [160, 63] on div "[PERSON_NAME]" at bounding box center [172, 62] width 38 height 7
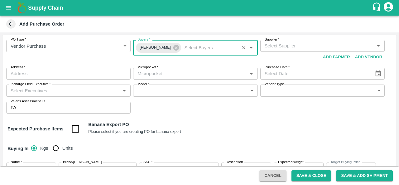
click at [298, 51] on div "Supplier   *" at bounding box center [323, 46] width 125 height 12
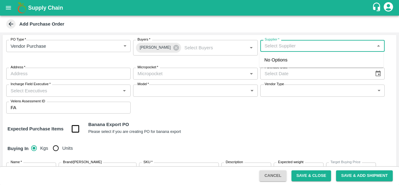
type input "a"
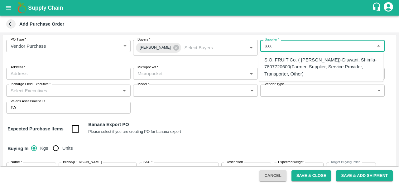
click at [278, 71] on div "S.O. FRUIT Co. ( Sardevan Singh)-Diswani, Shimla-7807720600(Farmer, Supplier, S…" at bounding box center [322, 66] width 114 height 21
type input "S.O. FRUIT Co. ( Sardevan Singh)-Diswani, Shimla-7807720600(Farmer, Supplier, S…"
type input "Diswani, [GEOGRAPHIC_DATA], [GEOGRAPHIC_DATA] , [GEOGRAPHIC_DATA]"
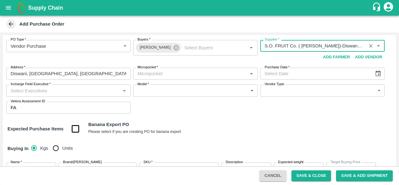
type input "S.O. FRUIT Co. ( Sardevan Singh)-Diswani, Shimla-7807720600(Farmer, Supplier, S…"
click at [225, 73] on input "Micropocket   *" at bounding box center [190, 74] width 110 height 8
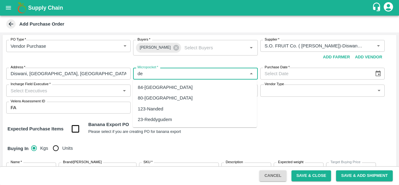
click at [147, 87] on div "84-[GEOGRAPHIC_DATA]" at bounding box center [165, 87] width 55 height 7
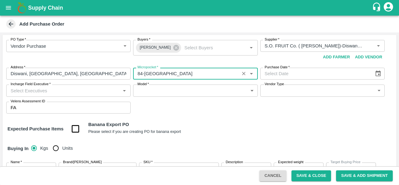
type input "84-[GEOGRAPHIC_DATA]"
click at [378, 74] on icon "Choose date" at bounding box center [378, 74] width 5 height 6
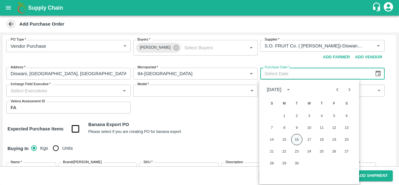
click at [299, 143] on button "16" at bounding box center [296, 139] width 11 height 11
type input "[DATE]"
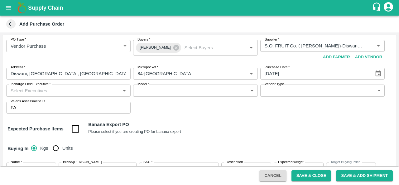
click at [225, 124] on div "Expected Purchase Items Banana Export PO Please select if you are creating PO f…" at bounding box center [199, 129] width 384 height 16
click at [57, 92] on input "Incharge Field Executive   *" at bounding box center [63, 90] width 110 height 8
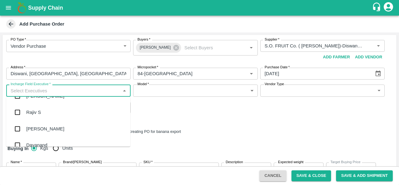
scroll to position [10, 0]
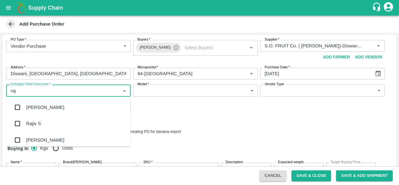
type input "raju"
click at [35, 122] on div "Raju KR" at bounding box center [34, 123] width 17 height 7
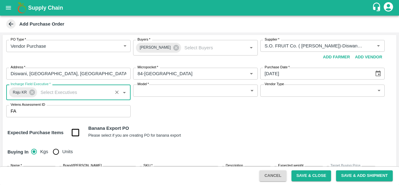
click at [169, 91] on body "Supply Chain Add Purchase Order PO Type   * Vendor Purchase 2 PO Type Buyers   …" at bounding box center [199, 92] width 399 height 185
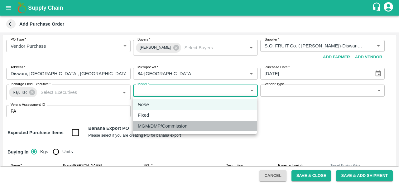
click at [158, 125] on p "MGM/DMP/Commission" at bounding box center [163, 126] width 50 height 7
type input "Commision"
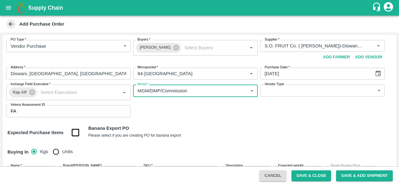
click at [303, 96] on body "Supply Chain Add Purchase Order PO Type   * Vendor Purchase 2 PO Type Buyers   …" at bounding box center [199, 92] width 399 height 185
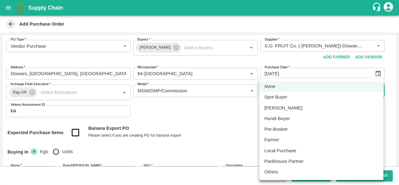
click at [288, 147] on li "Local Purchase" at bounding box center [322, 150] width 124 height 11
type input "LOCAL_PURCHASE"
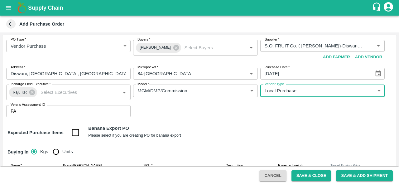
click at [221, 129] on div "Expected Purchase Items Banana Export PO Please select if you are creating PO f…" at bounding box center [199, 133] width 384 height 16
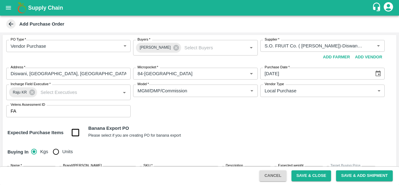
click at [54, 154] on input "Units" at bounding box center [56, 151] width 12 height 12
radio input "true"
click at [214, 133] on div "Expected Purchase Items Banana Export PO Please select if you are creating PO f…" at bounding box center [199, 133] width 384 height 16
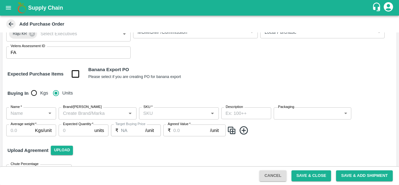
scroll to position [76, 0]
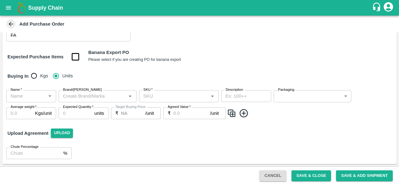
click at [33, 95] on input "Name   *" at bounding box center [26, 96] width 36 height 8
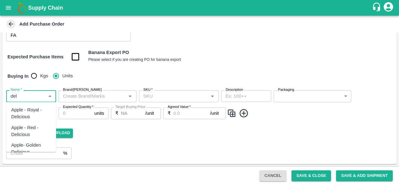
click at [26, 118] on div "Apple - Royal - Delicious" at bounding box center [31, 113] width 40 height 14
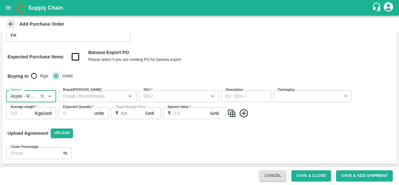
type input "Apple - Royal - Delicious"
click at [89, 100] on input "Brand/[PERSON_NAME]" at bounding box center [93, 96] width 64 height 8
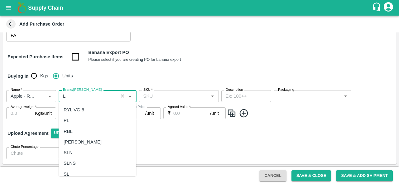
scroll to position [0, 0]
type input "LP"
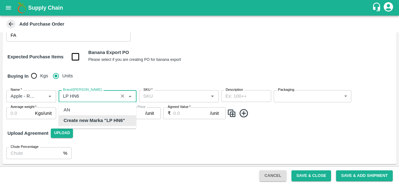
click at [111, 123] on b "Create new Marka "LP HN6"" at bounding box center [94, 120] width 61 height 7
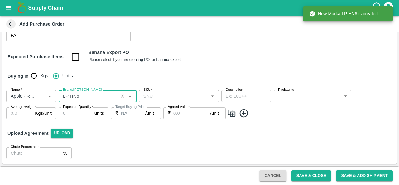
type input "LP HN6"
click at [162, 95] on input "SKU   *" at bounding box center [174, 96] width 66 height 8
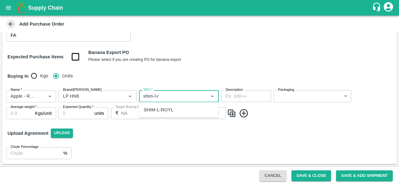
click at [168, 111] on div "SHIM-L-ROYL" at bounding box center [159, 109] width 30 height 7
type input "SHIM-L-ROYL"
click at [292, 96] on body "Supply Chain Add Purchase Order PO Type   * Vendor Purchase 2 PO Type Buyers   …" at bounding box center [199, 92] width 399 height 185
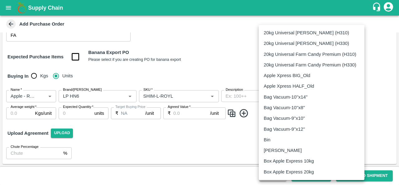
scroll to position [406, 0]
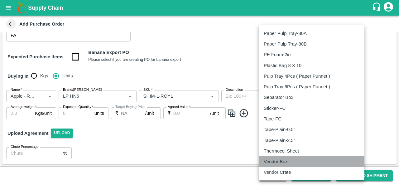
click at [281, 160] on p "Vendor Box" at bounding box center [276, 161] width 24 height 7
type input "276"
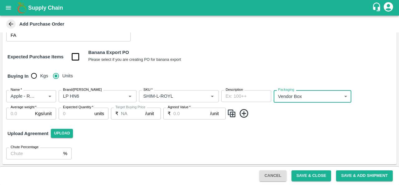
click at [22, 113] on input "Average weight   *" at bounding box center [19, 114] width 26 height 12
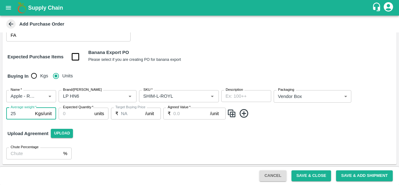
type input "25"
click at [76, 116] on input "Expected Quantity   *" at bounding box center [75, 114] width 33 height 12
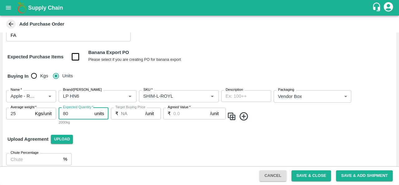
type input "80"
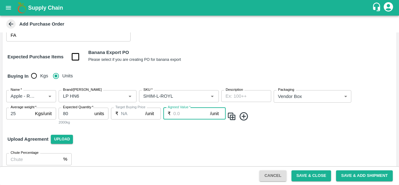
click at [176, 115] on input "Agreed Value   *" at bounding box center [191, 114] width 37 height 12
type input "2300"
click at [233, 121] on img at bounding box center [231, 116] width 9 height 10
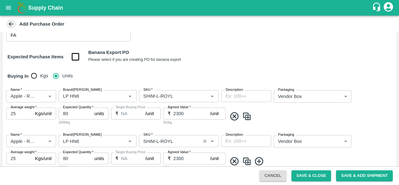
click at [158, 142] on input "SKU   *" at bounding box center [170, 141] width 58 height 8
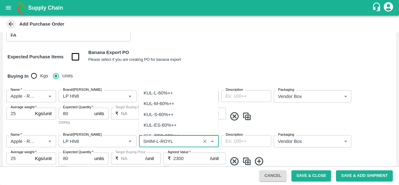
scroll to position [1707, 0]
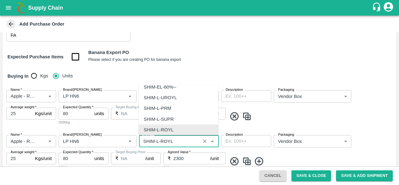
click at [158, 141] on input "SKU   *" at bounding box center [170, 141] width 58 height 8
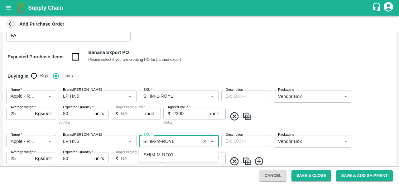
click at [160, 149] on div "SHIM-M-ROYL" at bounding box center [179, 154] width 80 height 11
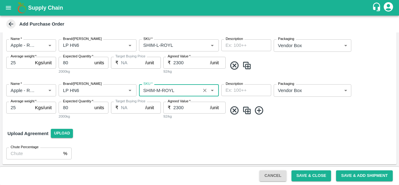
type input "SHIM-M-ROYL"
click at [247, 112] on img at bounding box center [246, 110] width 9 height 10
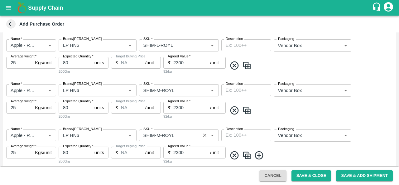
click at [159, 132] on input "SKU   *" at bounding box center [170, 135] width 58 height 8
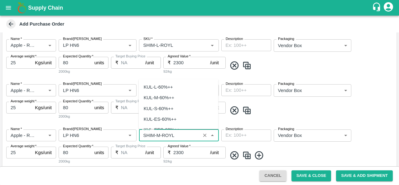
scroll to position [1803, 0]
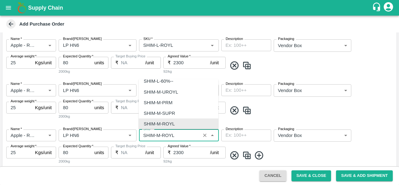
click at [160, 134] on input "SKU   *" at bounding box center [170, 135] width 58 height 8
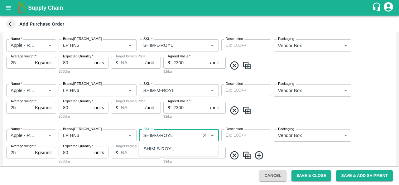
click at [165, 152] on div "SHIM-S-ROYL" at bounding box center [159, 148] width 30 height 7
type input "SHIM-S-ROYL"
click at [253, 156] on span at bounding box center [310, 155] width 167 height 10
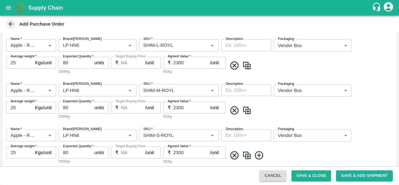
click at [244, 157] on img at bounding box center [246, 155] width 9 height 10
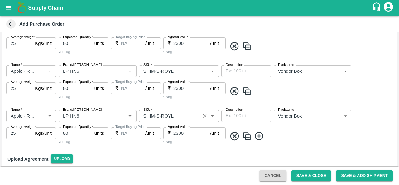
scroll to position [195, 0]
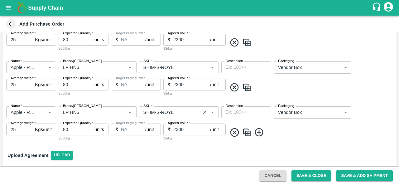
click at [157, 113] on input "SKU   *" at bounding box center [170, 112] width 58 height 8
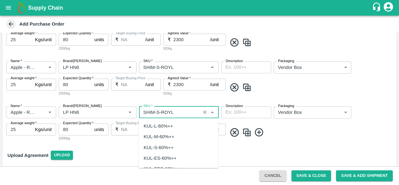
scroll to position [1899, 0]
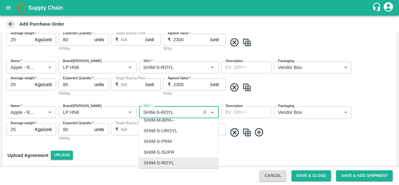
click at [157, 113] on input "SKU   *" at bounding box center [170, 112] width 58 height 8
click at [157, 111] on input "SKU   *" at bounding box center [170, 112] width 58 height 8
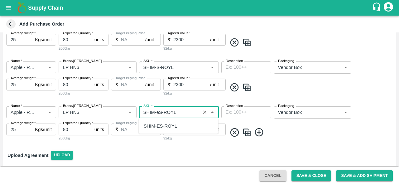
scroll to position [0, 0]
click at [159, 128] on div "SHIM-ES-ROYL" at bounding box center [160, 126] width 33 height 7
type input "SHIM-ES-ROYL"
click at [251, 133] on img at bounding box center [246, 132] width 9 height 10
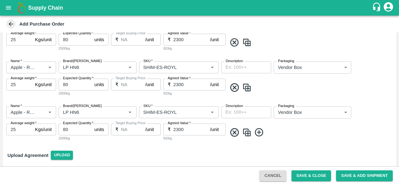
scroll to position [243, 0]
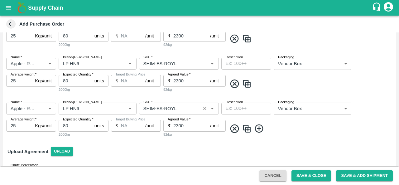
click at [160, 108] on input "SKU   *" at bounding box center [170, 109] width 58 height 8
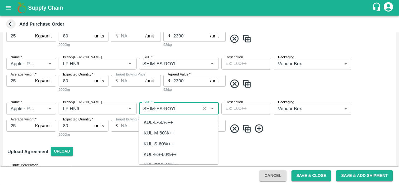
scroll to position [1995, 0]
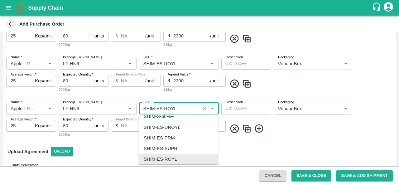
click at [160, 108] on input "SKU   *" at bounding box center [170, 109] width 58 height 8
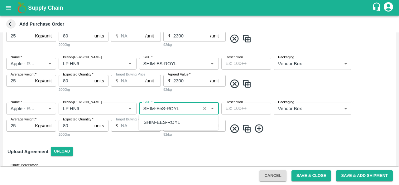
scroll to position [0, 0]
click at [167, 121] on div "SHIM-EES-ROYL" at bounding box center [162, 122] width 37 height 7
type input "SHIM-EES-ROYL"
click at [249, 129] on img at bounding box center [246, 129] width 9 height 10
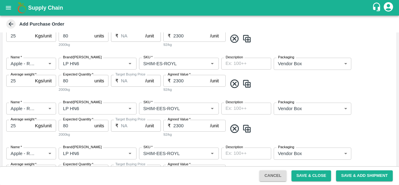
scroll to position [307, 0]
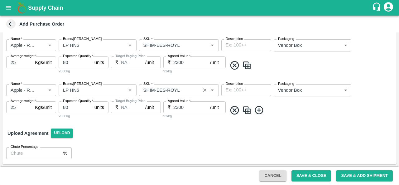
click at [160, 89] on input "SKU   *" at bounding box center [170, 90] width 58 height 8
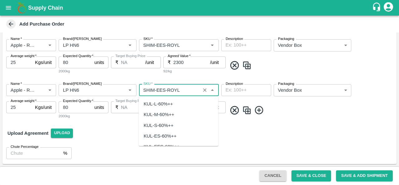
scroll to position [2092, 0]
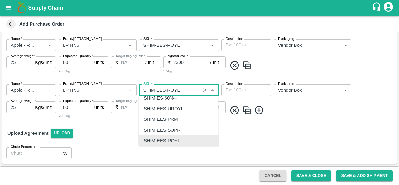
click at [166, 90] on input "SKU   *" at bounding box center [170, 90] width 58 height 8
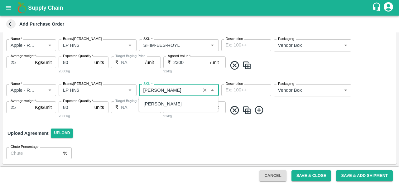
click at [168, 106] on div "SHIM-PITTO-ROYL" at bounding box center [163, 103] width 38 height 7
type input "SHIM-PITTO-ROYL"
click at [248, 111] on img at bounding box center [246, 110] width 9 height 10
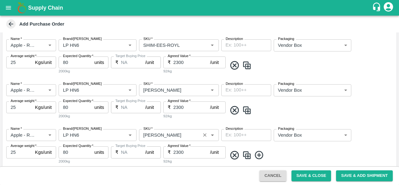
click at [163, 134] on input "SKU   *" at bounding box center [170, 135] width 58 height 8
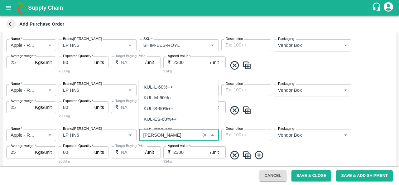
scroll to position [2188, 0]
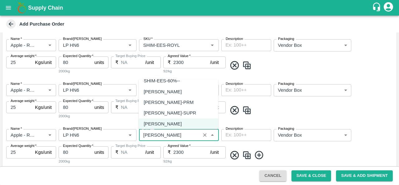
click at [164, 135] on input "SKU   *" at bounding box center [170, 135] width 58 height 8
click at [169, 134] on input "SKU   *" at bounding box center [170, 135] width 58 height 8
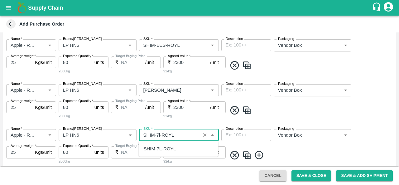
click at [159, 150] on div "SHIM-7L-ROYL" at bounding box center [160, 148] width 32 height 7
type input "SHIM-7L-ROYL"
click at [285, 147] on div "Name   * Name   * Brand/Marka Brand/Marka SKU   * SKU   * Description x Descrip…" at bounding box center [199, 146] width 394 height 45
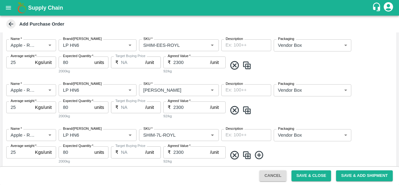
scroll to position [352, 0]
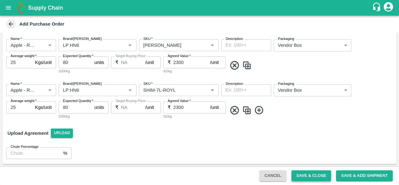
click at [313, 175] on button "Save & Close" at bounding box center [312, 175] width 40 height 11
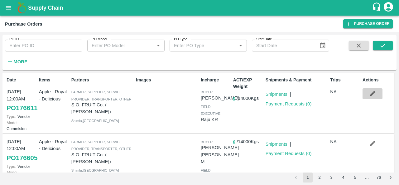
click at [372, 95] on icon "button" at bounding box center [372, 93] width 7 height 7
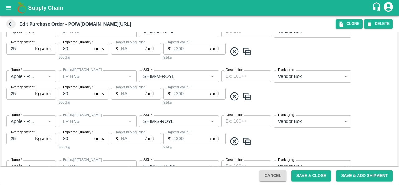
scroll to position [161, 0]
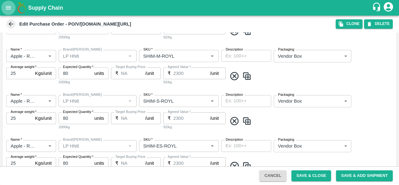
click at [15, 5] on button "open drawer" at bounding box center [8, 8] width 14 height 14
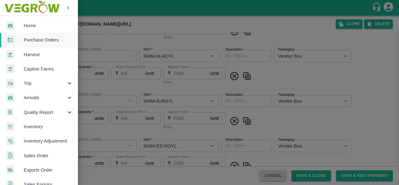
click at [370, 123] on div at bounding box center [199, 92] width 399 height 185
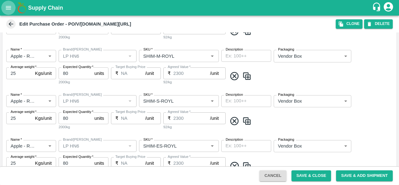
click at [9, 9] on icon "open drawer" at bounding box center [8, 7] width 7 height 7
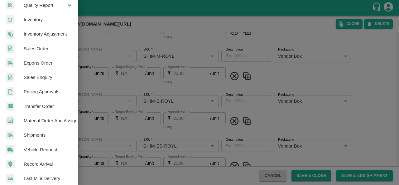
scroll to position [145, 0]
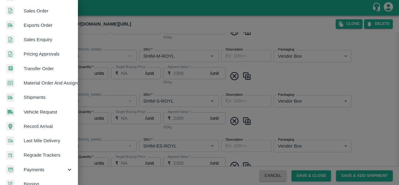
click at [42, 168] on span "Payments" at bounding box center [45, 169] width 42 height 7
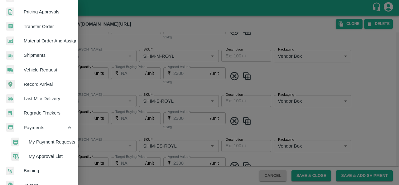
click at [42, 144] on span "My Payment Requests" at bounding box center [51, 142] width 44 height 7
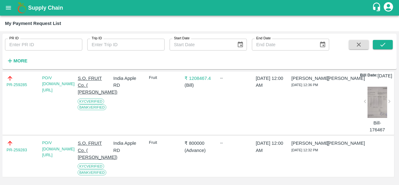
scroll to position [139, 0]
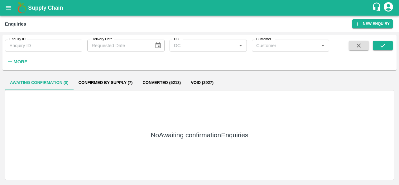
click at [5, 4] on icon "open drawer" at bounding box center [8, 7] width 7 height 7
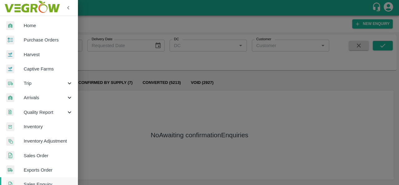
click at [41, 43] on link "Purchase Orders" at bounding box center [39, 40] width 78 height 14
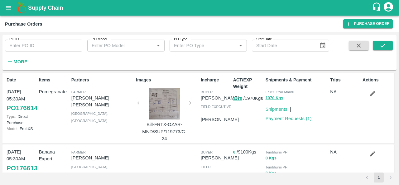
click at [17, 63] on strong "More" at bounding box center [20, 61] width 14 height 5
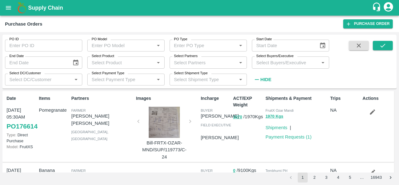
click at [273, 63] on input "Select Buyers/Executive" at bounding box center [285, 62] width 63 height 8
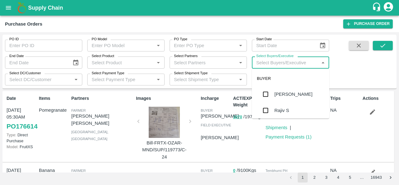
click at [220, 70] on div "Select Shipment Type Select Shipment Type   *" at bounding box center [206, 77] width 82 height 17
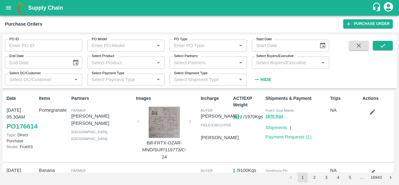
click at [211, 62] on input "Select Partners" at bounding box center [203, 62] width 63 height 8
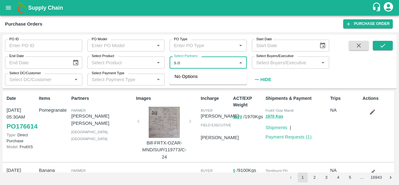
type input "s.o."
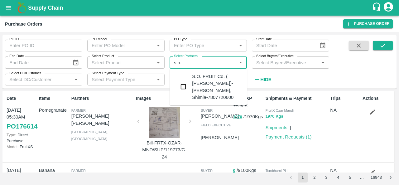
click at [188, 80] on div "S.O. FRUIT Co. ( [PERSON_NAME])-[PERSON_NAME], Shimla-7807720600" at bounding box center [208, 87] width 77 height 32
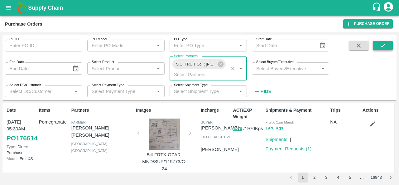
click at [375, 47] on button "submit" at bounding box center [383, 45] width 20 height 9
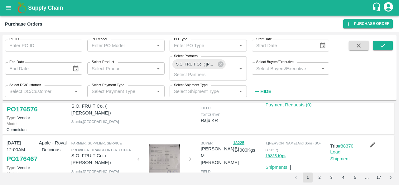
scroll to position [297, 0]
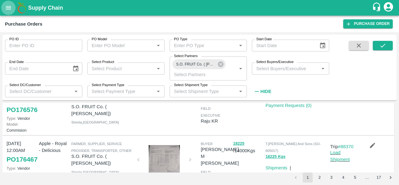
click at [8, 7] on icon "open drawer" at bounding box center [8, 7] width 7 height 7
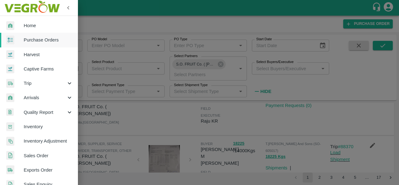
click at [49, 42] on span "Purchase Orders" at bounding box center [48, 40] width 49 height 7
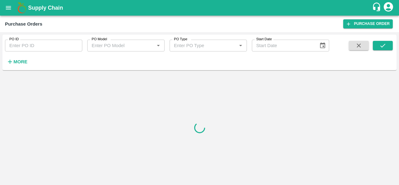
click at [20, 60] on strong "More" at bounding box center [20, 61] width 14 height 5
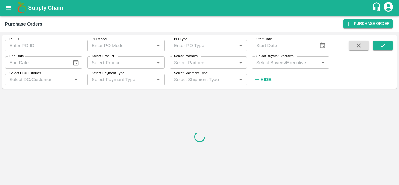
click at [275, 68] on div "Select Buyers/Executive   *" at bounding box center [290, 62] width 77 height 12
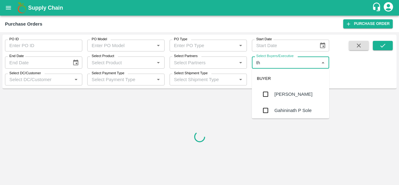
type input "the"
click at [281, 108] on div "EXECUTIVE" at bounding box center [290, 109] width 77 height 15
click at [281, 92] on div "Thejaswi B R" at bounding box center [288, 94] width 27 height 7
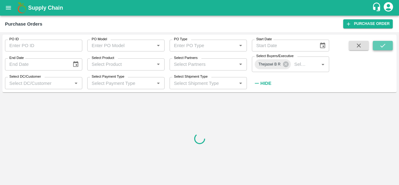
click at [384, 46] on icon "submit" at bounding box center [383, 45] width 7 height 7
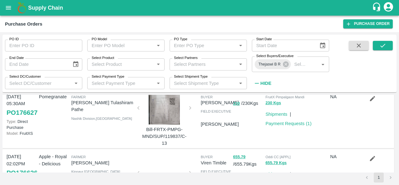
scroll to position [17, 0]
click at [383, 46] on icon "submit" at bounding box center [383, 46] width 5 height 4
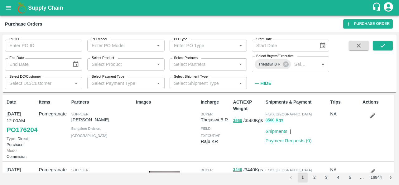
click at [17, 135] on link "PO 176204" at bounding box center [22, 129] width 31 height 11
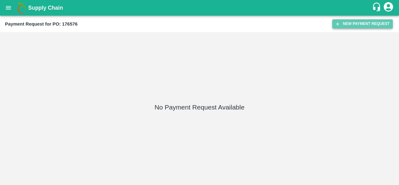
click at [353, 23] on button "New Payment Request" at bounding box center [363, 23] width 61 height 9
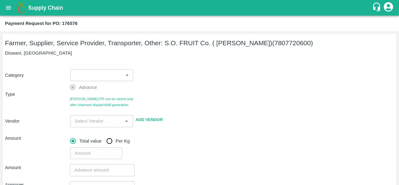
click at [96, 70] on body "Supply Chain Payment Request for PO: 176576 Farmer, Supplier, Service Provider,…" at bounding box center [199, 92] width 399 height 185
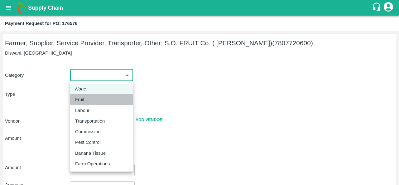
click at [87, 102] on div "Fruit" at bounding box center [81, 99] width 12 height 7
type input "1"
type input "S.O. FRUIT Co. ( [PERSON_NAME]) - 7807720600(Farmer, Supplier, Service Provider…"
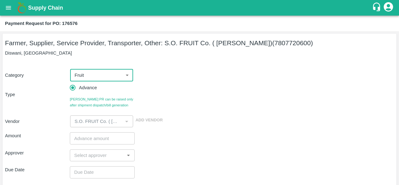
click at [82, 140] on input "number" at bounding box center [102, 138] width 65 height 12
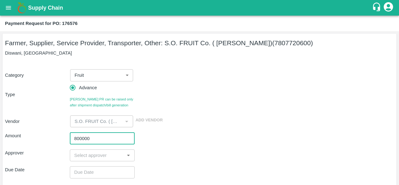
type input "800000"
click at [94, 158] on input "input" at bounding box center [97, 155] width 51 height 8
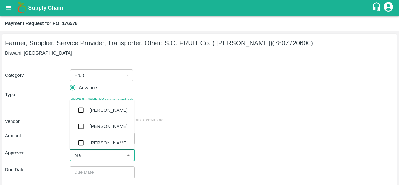
type input "prav"
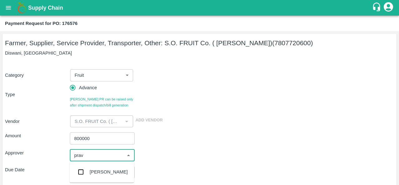
click at [94, 172] on div "[PERSON_NAME]" at bounding box center [109, 172] width 38 height 7
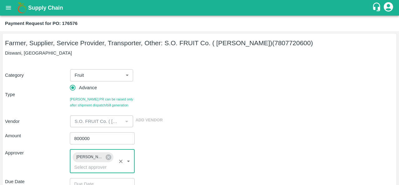
click at [211, 143] on div "Amount 800000 ​" at bounding box center [199, 138] width 389 height 12
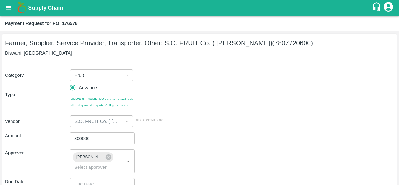
scroll to position [89, 0]
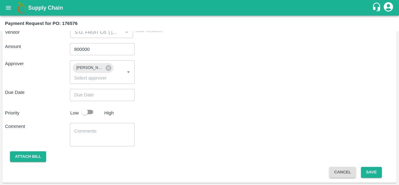
click at [83, 102] on div "Amount 800000 ​ Approver Praveen Kumar ​ Due Date ​ Priority Low High Comment x…" at bounding box center [199, 108] width 389 height 140
type input "DD/MM/YYYY hh:mm aa"
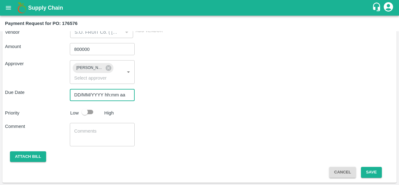
click at [89, 98] on input "DD/MM/YYYY hh:mm aa" at bounding box center [100, 95] width 61 height 12
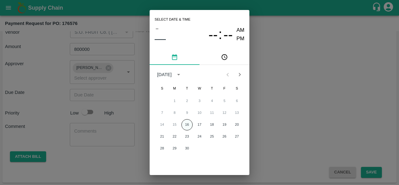
click at [186, 125] on button "16" at bounding box center [187, 124] width 11 height 11
type input "16/09/2025 12:00 AM"
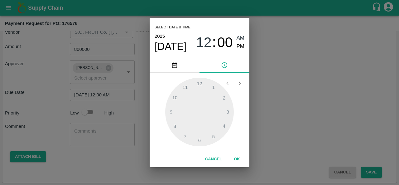
click at [248, 152] on div "Cancel OK" at bounding box center [200, 159] width 100 height 16
click at [232, 162] on button "OK" at bounding box center [237, 159] width 20 height 11
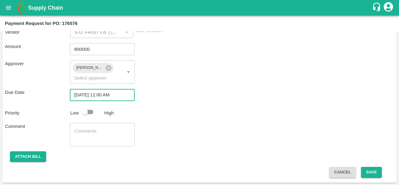
click at [92, 110] on input "checkbox" at bounding box center [85, 112] width 36 height 12
checkbox input "true"
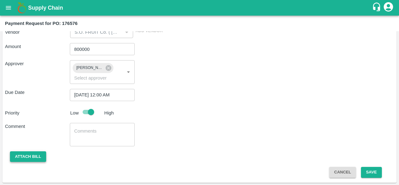
click at [34, 153] on button "Attach bill" at bounding box center [28, 156] width 36 height 11
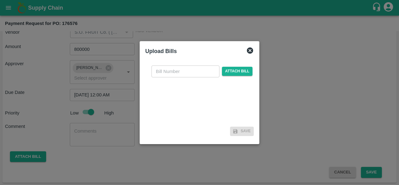
click at [279, 150] on div at bounding box center [199, 92] width 399 height 185
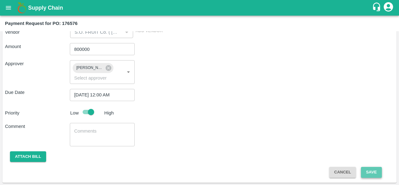
click at [372, 171] on button "Save" at bounding box center [371, 172] width 21 height 11
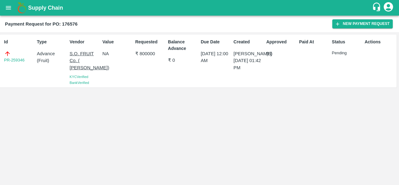
click at [7, 11] on icon "open drawer" at bounding box center [8, 7] width 7 height 7
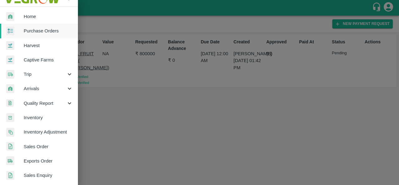
scroll to position [9, 0]
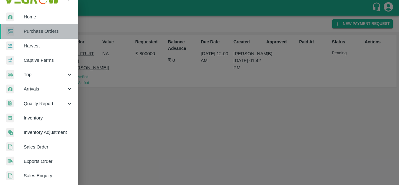
click at [46, 31] on span "Purchase Orders" at bounding box center [48, 31] width 49 height 7
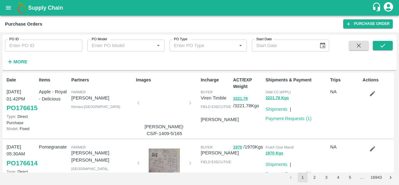
click at [24, 60] on strong "More" at bounding box center [20, 61] width 14 height 5
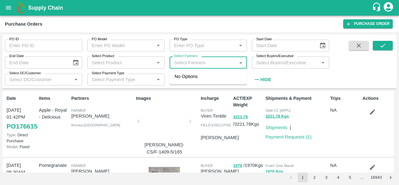
click at [205, 66] on input "Select Partners" at bounding box center [203, 62] width 63 height 8
type input "s.o."
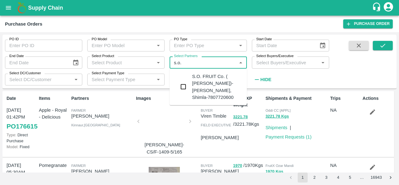
click at [191, 81] on div "S.O. FRUIT Co. ( Sardevan Singh)-Diswani, Shimla-7807720600" at bounding box center [208, 87] width 77 height 32
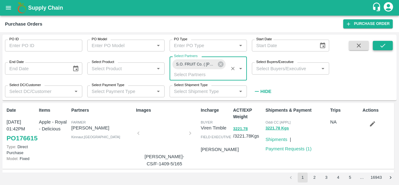
click at [381, 48] on icon "submit" at bounding box center [383, 45] width 7 height 7
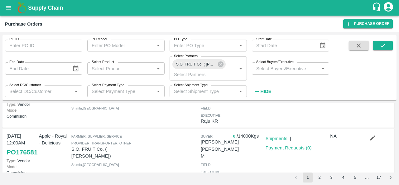
scroll to position [198, 0]
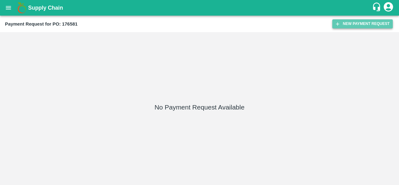
click at [356, 22] on button "New Payment Request" at bounding box center [363, 23] width 61 height 9
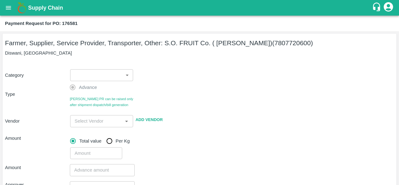
click at [99, 74] on body "Supply Chain Payment Request for PO: 176581 Farmer, Supplier, Service Provider,…" at bounding box center [199, 92] width 399 height 185
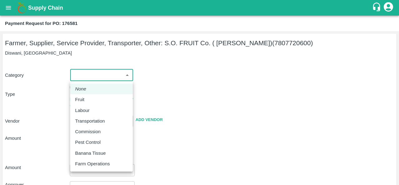
click at [82, 99] on p "Fruit" at bounding box center [79, 99] width 9 height 7
type input "1"
type input "S.O. FRUIT Co. ( Sardevan Singh) - 7807720600(Farmer, Supplier, Service Provide…"
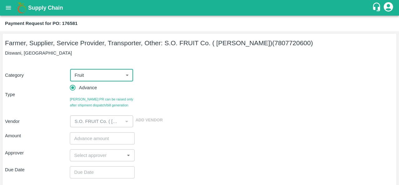
click at [90, 142] on input "number" at bounding box center [102, 138] width 65 height 12
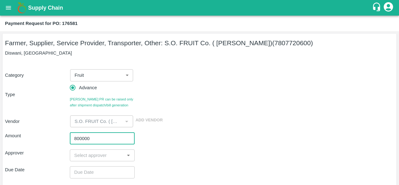
type input "800000"
click at [89, 153] on input "input" at bounding box center [97, 155] width 51 height 8
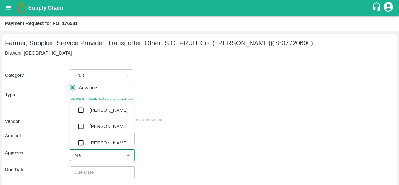
type input "prav"
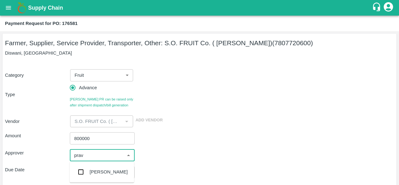
click at [97, 172] on div "Praveen Kumar" at bounding box center [109, 172] width 38 height 7
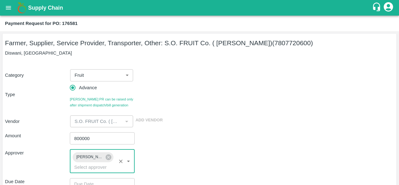
click at [178, 160] on div "Approver Praveen Kumar ​" at bounding box center [199, 161] width 389 height 24
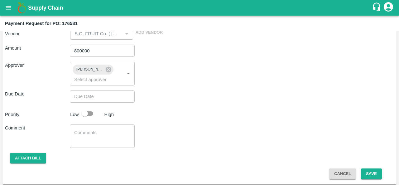
scroll to position [88, 0]
type input "DD/MM/YYYY hh:mm aa"
click at [86, 100] on input "DD/MM/YYYY hh:mm aa" at bounding box center [100, 96] width 61 height 12
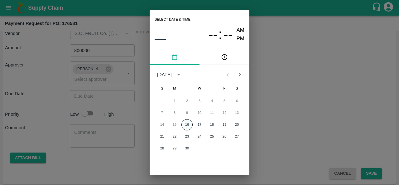
click at [187, 124] on button "16" at bounding box center [187, 124] width 11 height 11
type input "16/09/2025 12:00 AM"
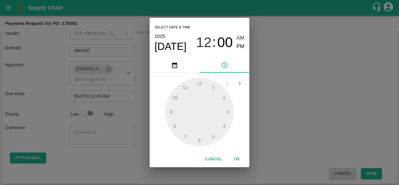
click at [235, 160] on button "OK" at bounding box center [237, 159] width 20 height 11
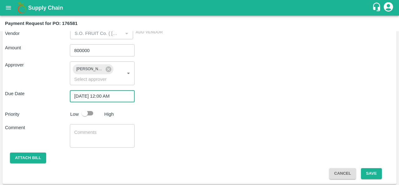
click at [130, 178] on div "Cancel Save" at bounding box center [199, 173] width 389 height 11
click at [89, 114] on input "checkbox" at bounding box center [85, 113] width 36 height 12
checkbox input "true"
click at [30, 155] on button "Attach bill" at bounding box center [28, 158] width 36 height 11
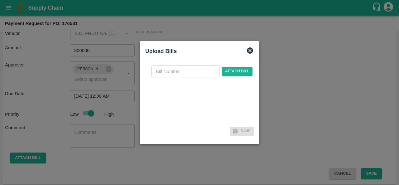
click at [205, 158] on div at bounding box center [199, 92] width 399 height 185
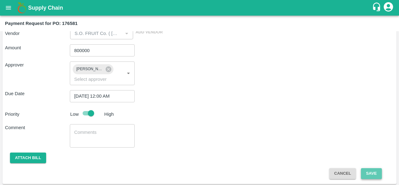
click at [372, 175] on button "Save" at bounding box center [371, 173] width 21 height 11
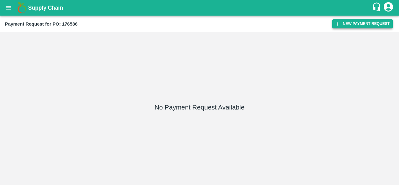
click at [343, 26] on button "New Payment Request" at bounding box center [363, 23] width 61 height 9
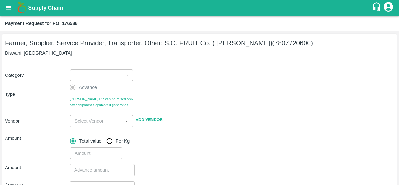
click at [108, 78] on body "Supply Chain Payment Request for PO: 176586 Farmer, Supplier, Service Provider,…" at bounding box center [199, 92] width 399 height 185
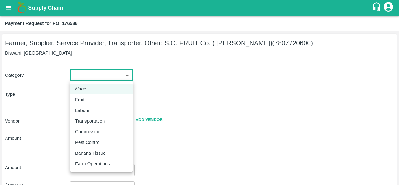
click at [87, 101] on div "Fruit" at bounding box center [81, 99] width 12 height 7
type input "1"
type input "S.O. FRUIT Co. ( [PERSON_NAME]) - 7807720600(Farmer, Supplier, Service Provider…"
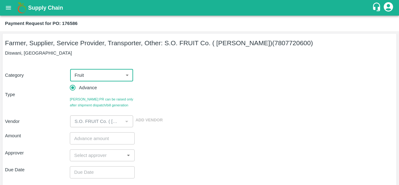
click at [88, 139] on input "number" at bounding box center [102, 138] width 65 height 12
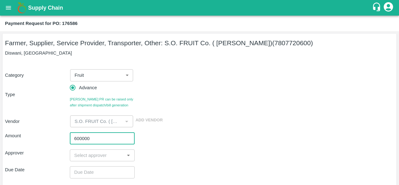
type input "600000"
click at [89, 156] on input "input" at bounding box center [97, 155] width 51 height 8
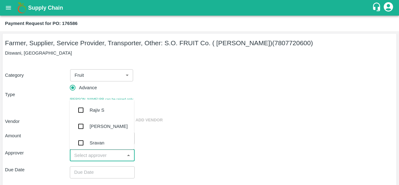
type input "s"
type input "prav"
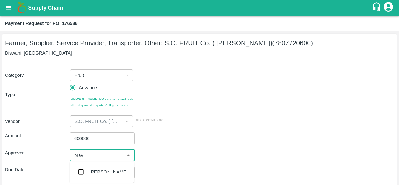
click at [91, 171] on div "[PERSON_NAME]" at bounding box center [109, 172] width 38 height 7
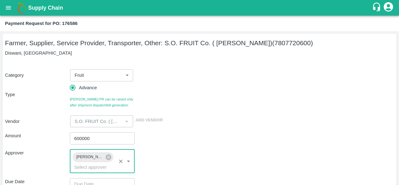
click at [195, 150] on div "Approver [PERSON_NAME] ​" at bounding box center [199, 161] width 389 height 24
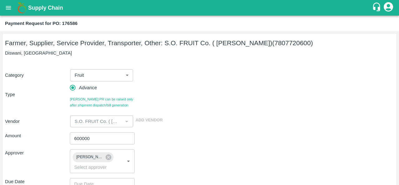
scroll to position [63, 0]
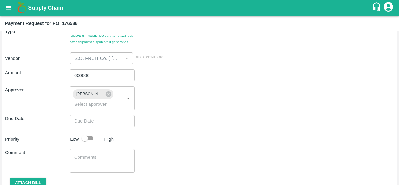
type input "DD/MM/YYYY hh:mm aa"
click at [93, 123] on input "DD/MM/YYYY hh:mm aa" at bounding box center [100, 121] width 61 height 12
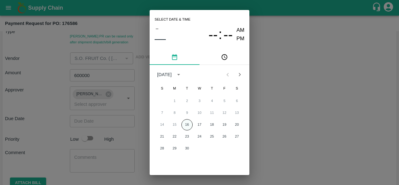
click at [188, 125] on button "16" at bounding box center [187, 124] width 11 height 11
type input "[DATE] 12:00 AM"
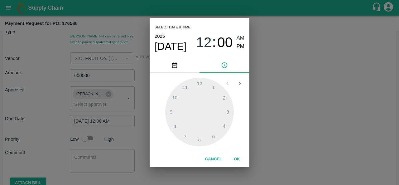
click at [259, 150] on div "Select date & time [DATE] 12 : 00 AM PM 1 2 3 4 5 6 7 8 9 10 11 12 Cancel OK" at bounding box center [199, 92] width 399 height 185
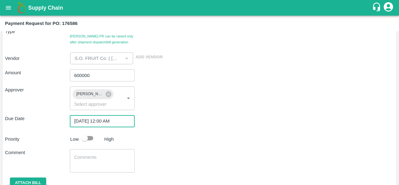
click at [87, 138] on input "checkbox" at bounding box center [85, 138] width 36 height 12
checkbox input "true"
click at [218, 156] on div "Comment x ​" at bounding box center [199, 160] width 389 height 23
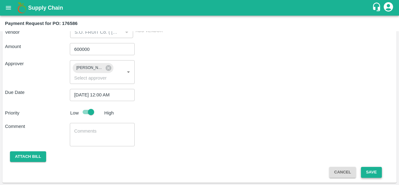
click at [372, 174] on button "Save" at bounding box center [371, 172] width 21 height 11
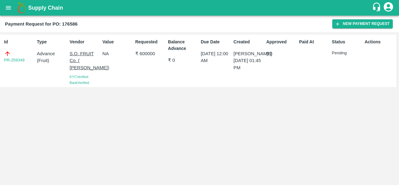
click at [250, 139] on div "Id PR-259349 Type Advance ( Fruit ) Vendor S.O. FRUIT Co. ( [PERSON_NAME]) KYC …" at bounding box center [199, 108] width 399 height 153
click at [11, 14] on button "open drawer" at bounding box center [8, 8] width 14 height 14
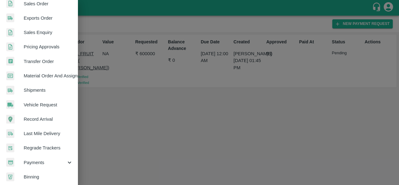
scroll to position [170, 0]
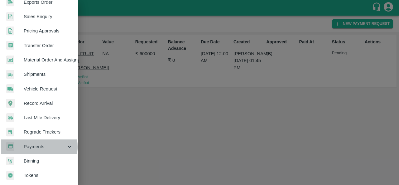
click at [34, 144] on span "Payments" at bounding box center [45, 146] width 42 height 7
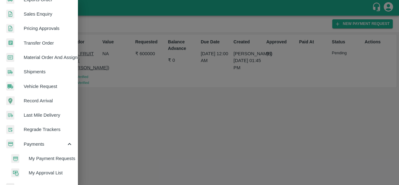
click at [40, 159] on span "My Payment Requests" at bounding box center [51, 158] width 44 height 7
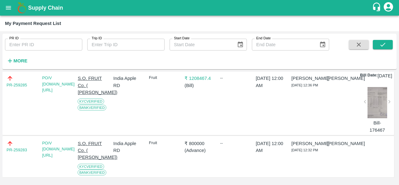
scroll to position [279, 0]
click at [8, 7] on icon "open drawer" at bounding box center [8, 7] width 7 height 7
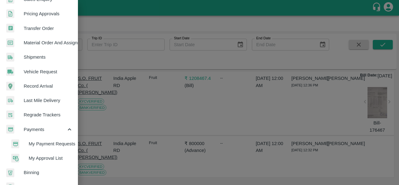
scroll to position [187, 0]
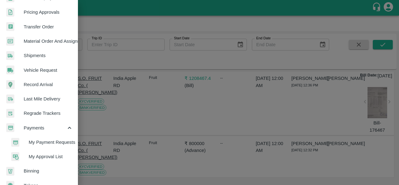
click at [51, 141] on span "My Payment Requests" at bounding box center [51, 142] width 44 height 7
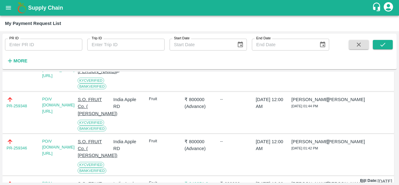
scroll to position [0, 0]
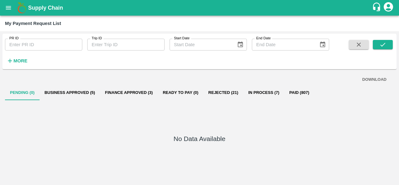
click at [125, 95] on button "Finance Approved (3)" at bounding box center [129, 92] width 58 height 15
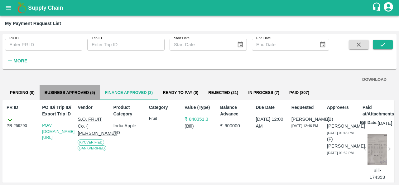
click at [73, 92] on button "Business Approved (5)" at bounding box center [70, 92] width 61 height 15
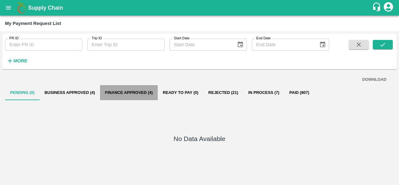
click at [140, 91] on button "Finance Approved (4)" at bounding box center [129, 92] width 58 height 15
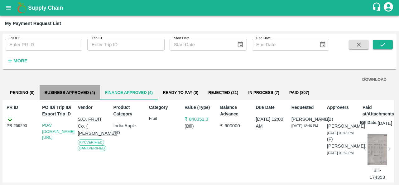
click at [71, 94] on button "Business Approved (4)" at bounding box center [70, 92] width 61 height 15
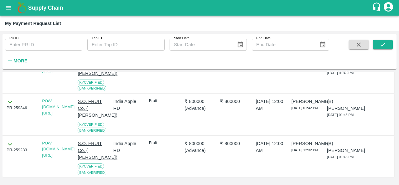
scroll to position [130, 0]
click at [169, 116] on div "Fruit" at bounding box center [163, 114] width 32 height 38
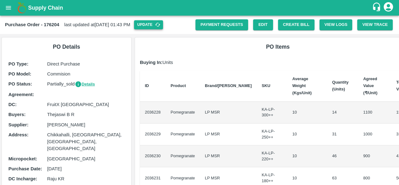
click at [163, 23] on button "Update" at bounding box center [148, 24] width 29 height 9
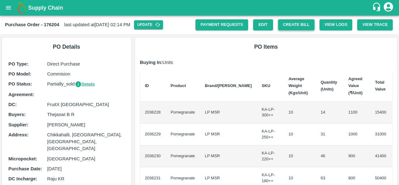
click at [296, 27] on button "Create Bill" at bounding box center [296, 24] width 37 height 11
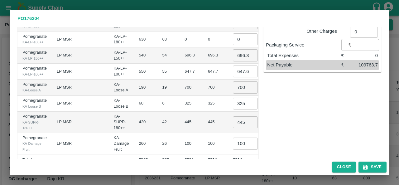
scroll to position [143, 0]
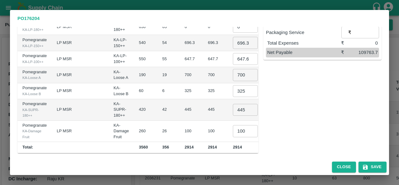
click at [233, 127] on input "100" at bounding box center [245, 131] width 25 height 12
type input "0"
type input "75"
click at [233, 110] on input "445" at bounding box center [245, 110] width 25 height 12
type input "4"
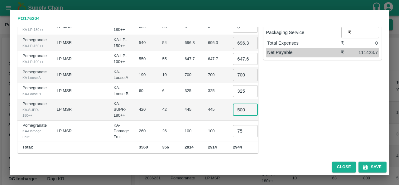
type input "500"
click at [233, 88] on input "325" at bounding box center [245, 91] width 25 height 12
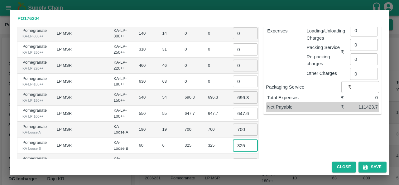
scroll to position [88, 0]
